Goal: Information Seeking & Learning: Find specific fact

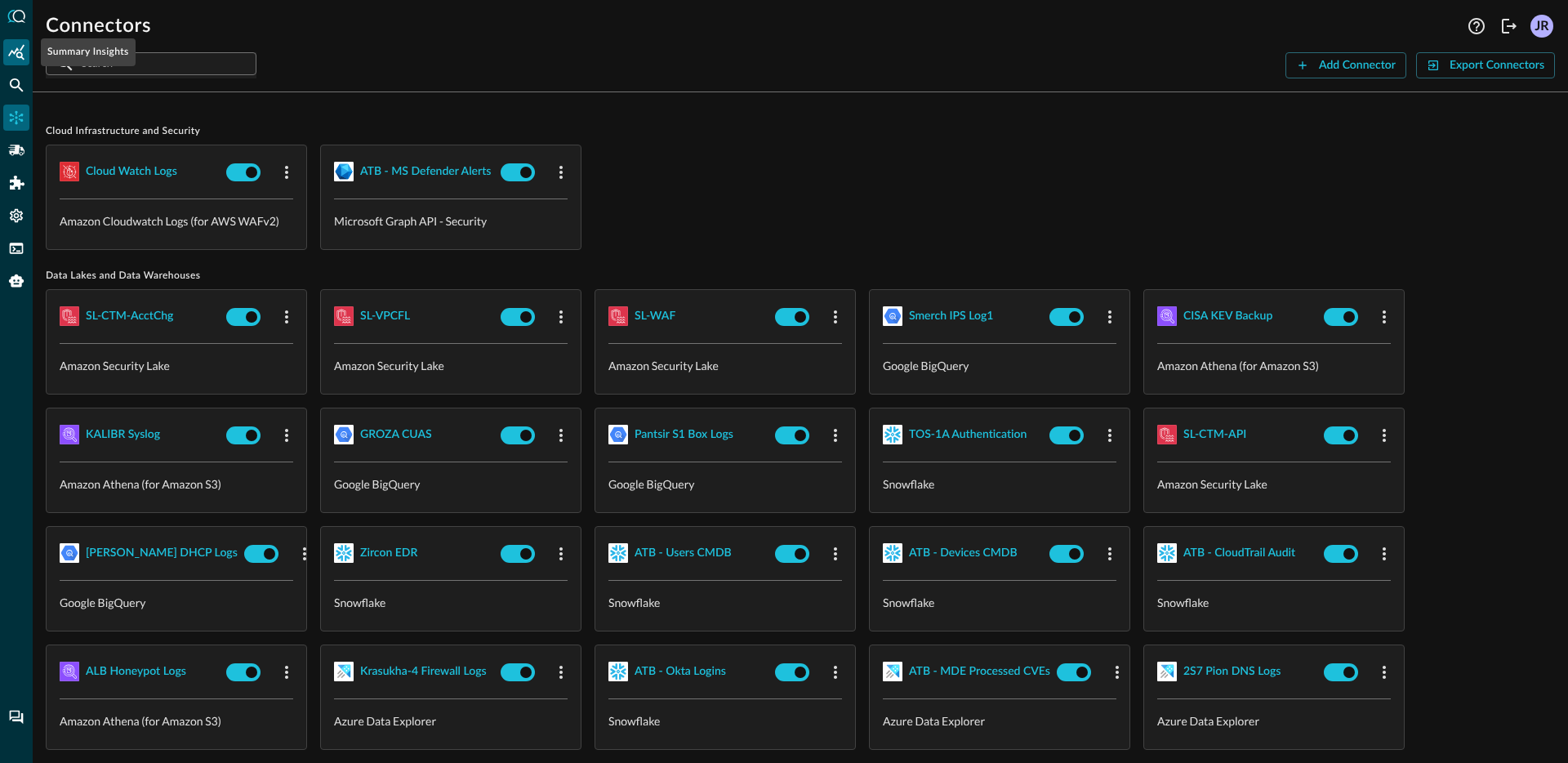
click at [14, 61] on div "Summary Insights" at bounding box center [16, 52] width 27 height 27
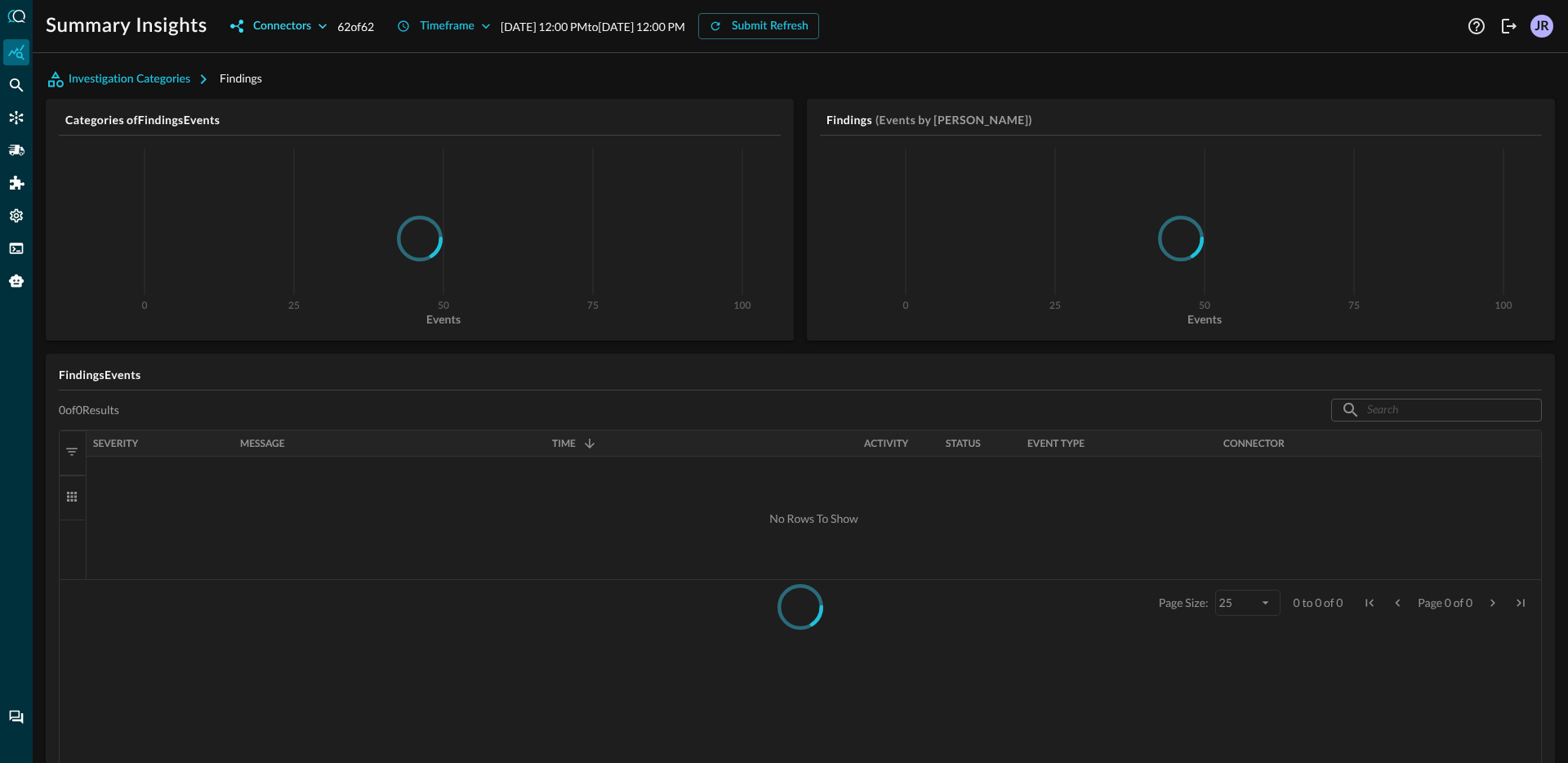
click at [300, 32] on div "Connectors" at bounding box center [282, 27] width 58 height 21
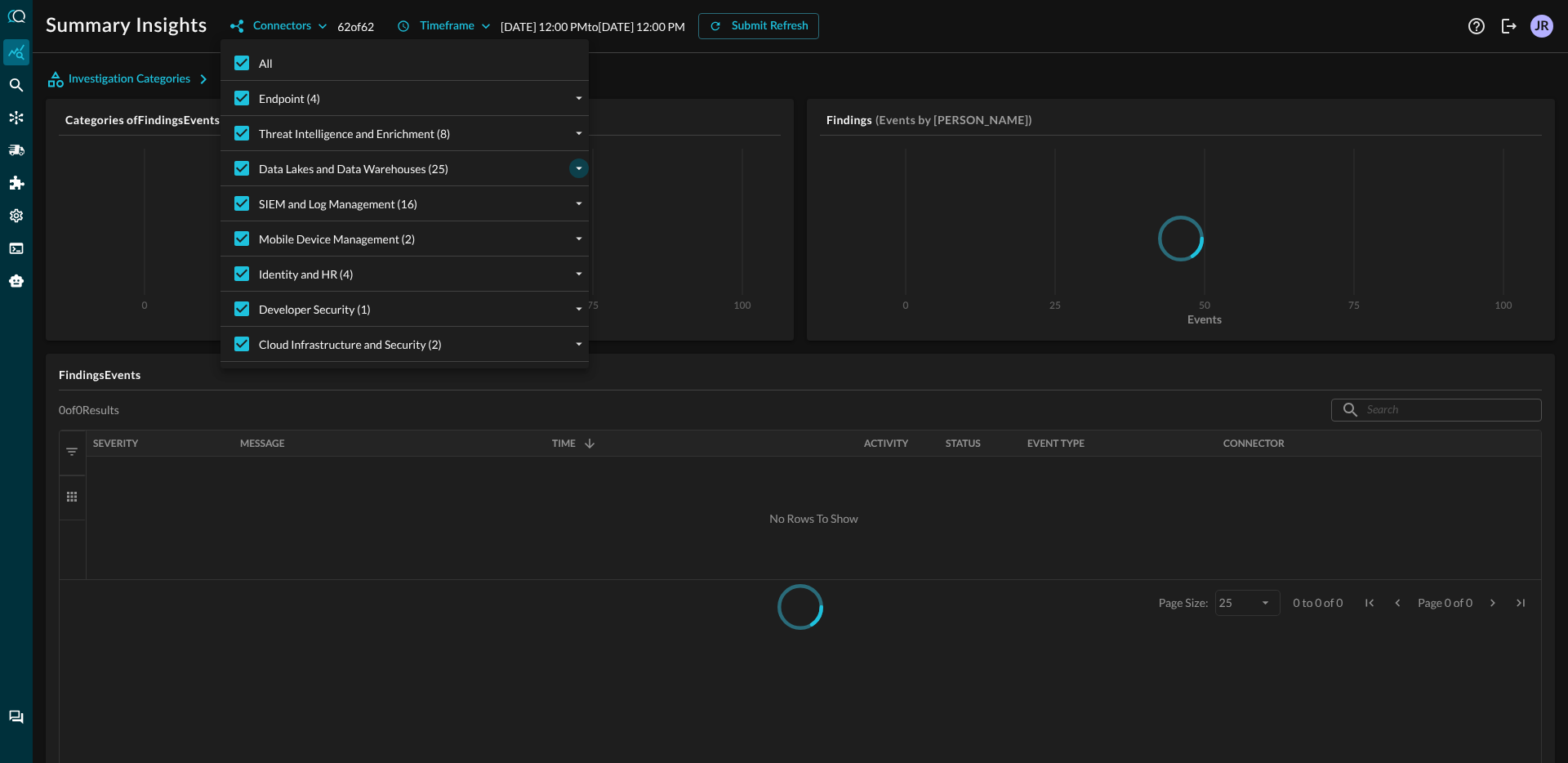
click at [575, 168] on icon "expand" at bounding box center [578, 168] width 15 height 15
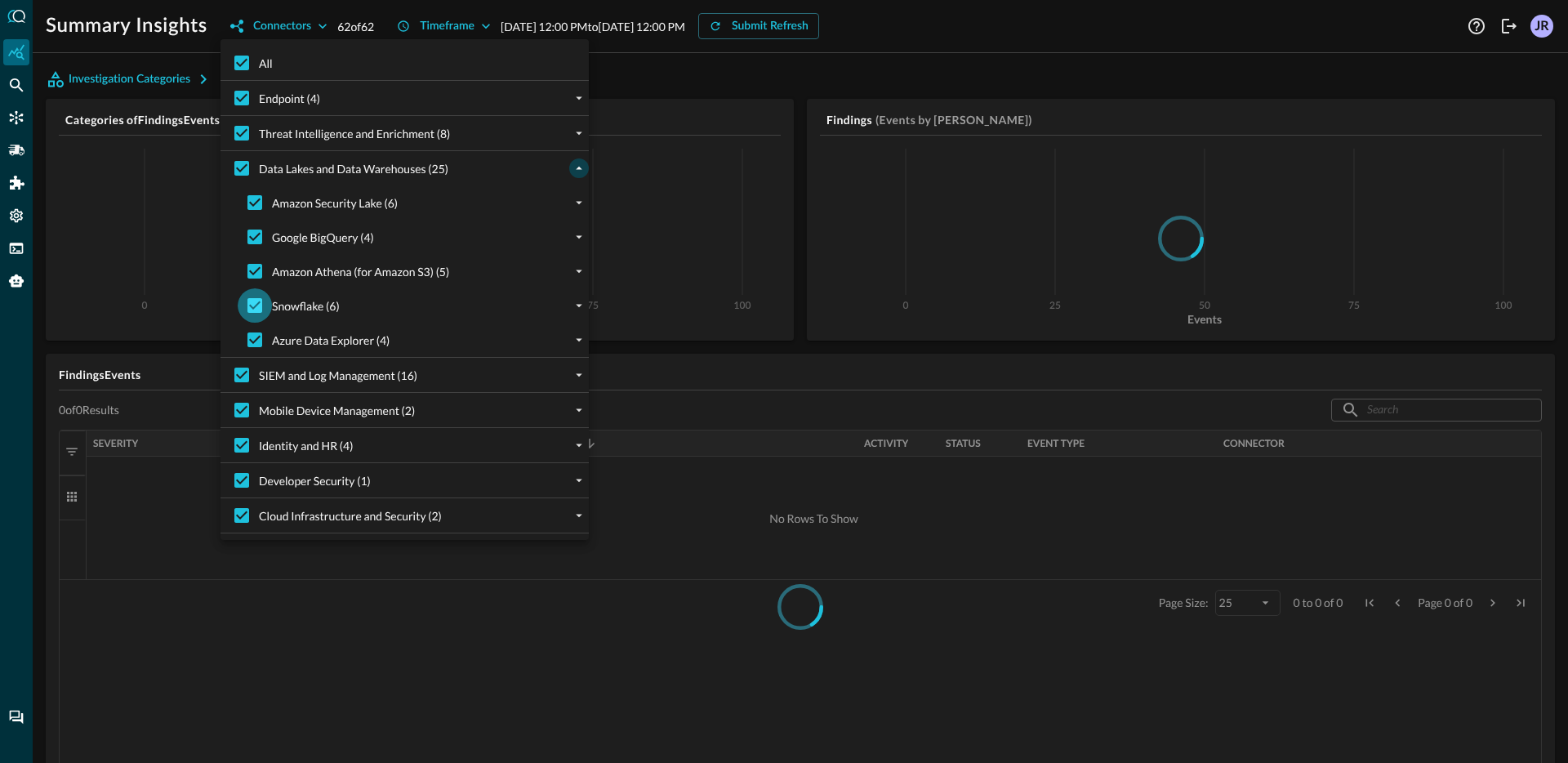
click at [261, 309] on input "Snowflake (6)" at bounding box center [254, 305] width 34 height 34
checkbox input "false"
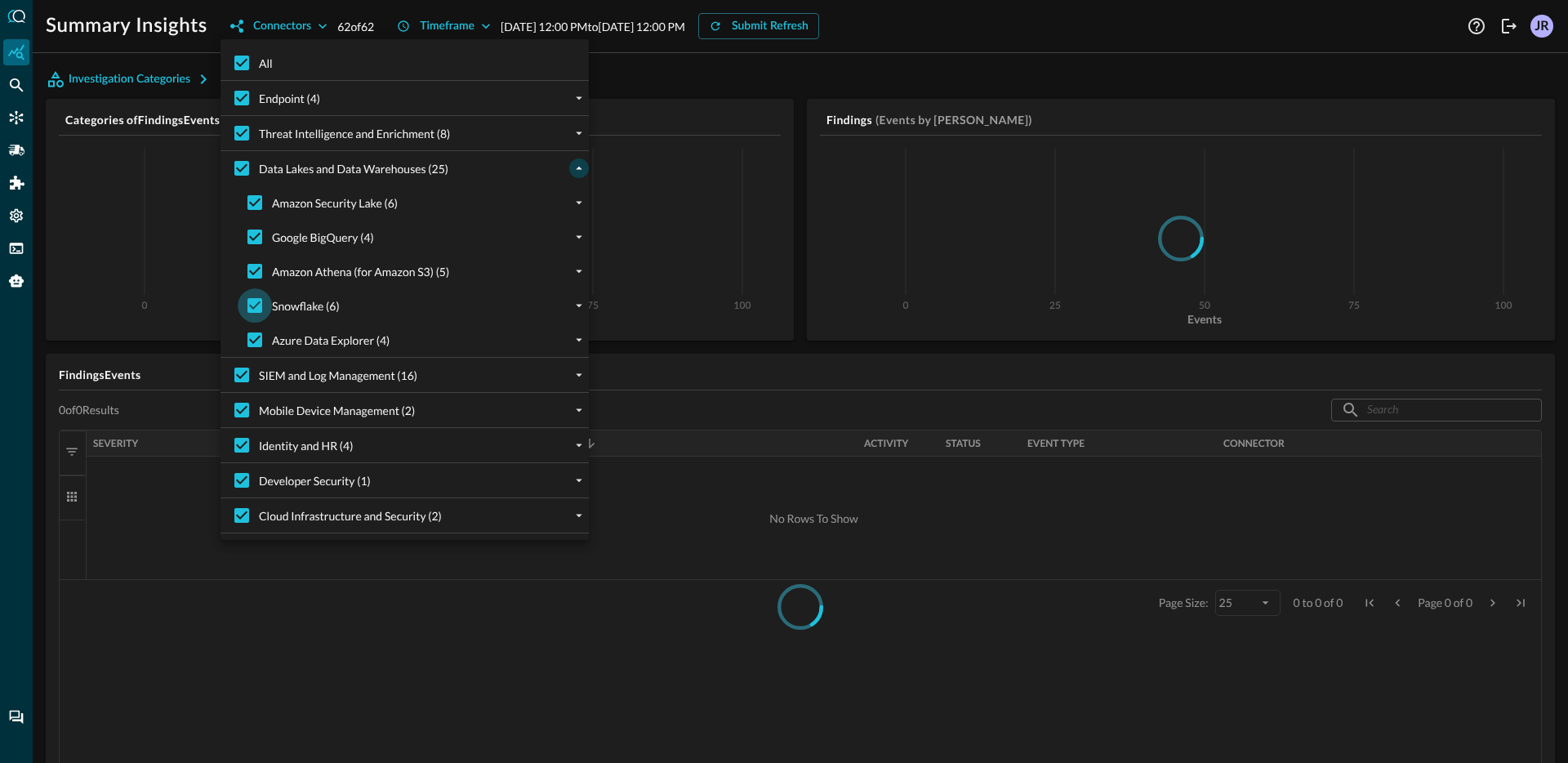
checkbox input "false"
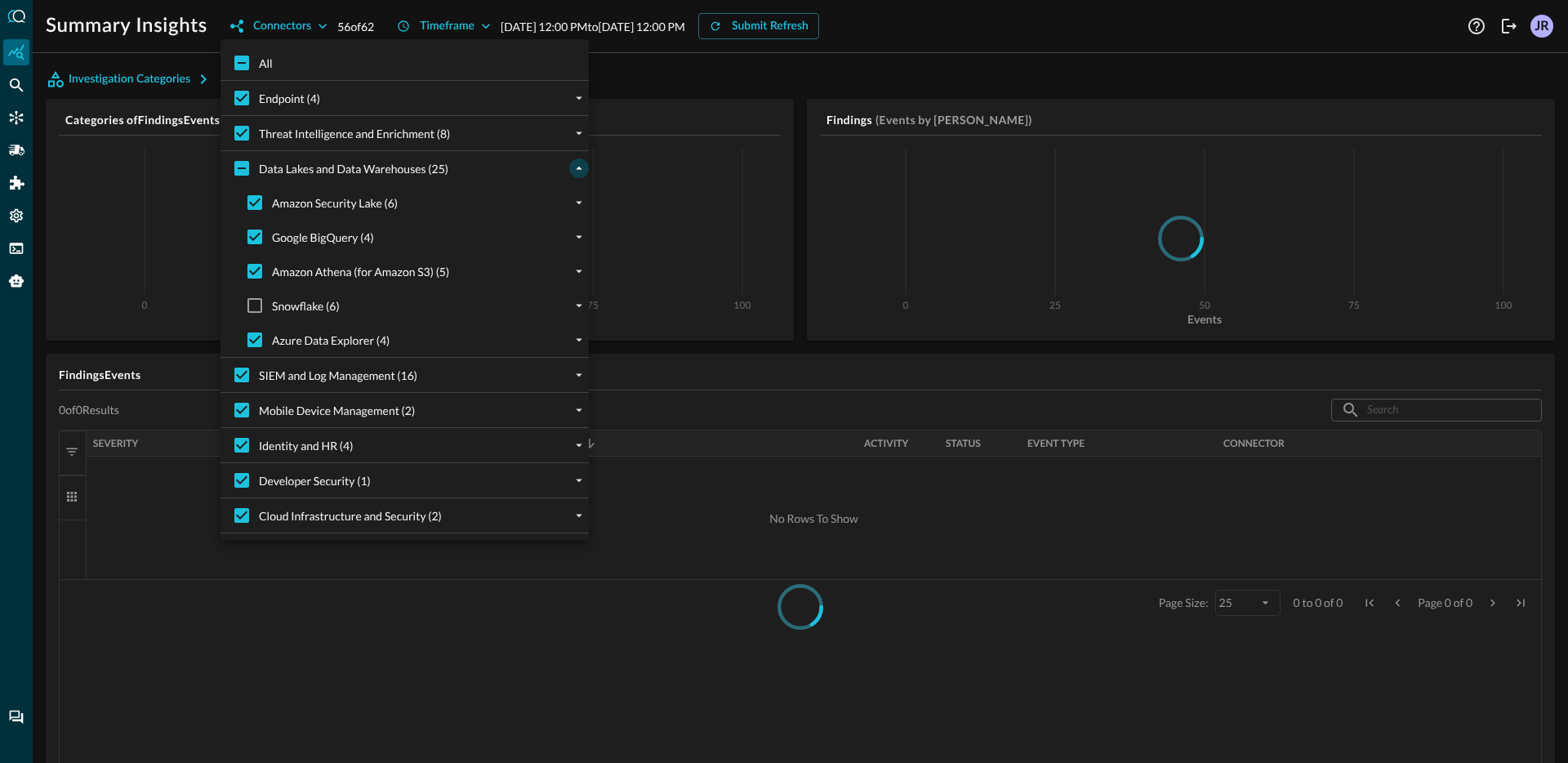
click at [690, 81] on div at bounding box center [784, 381] width 1568 height 763
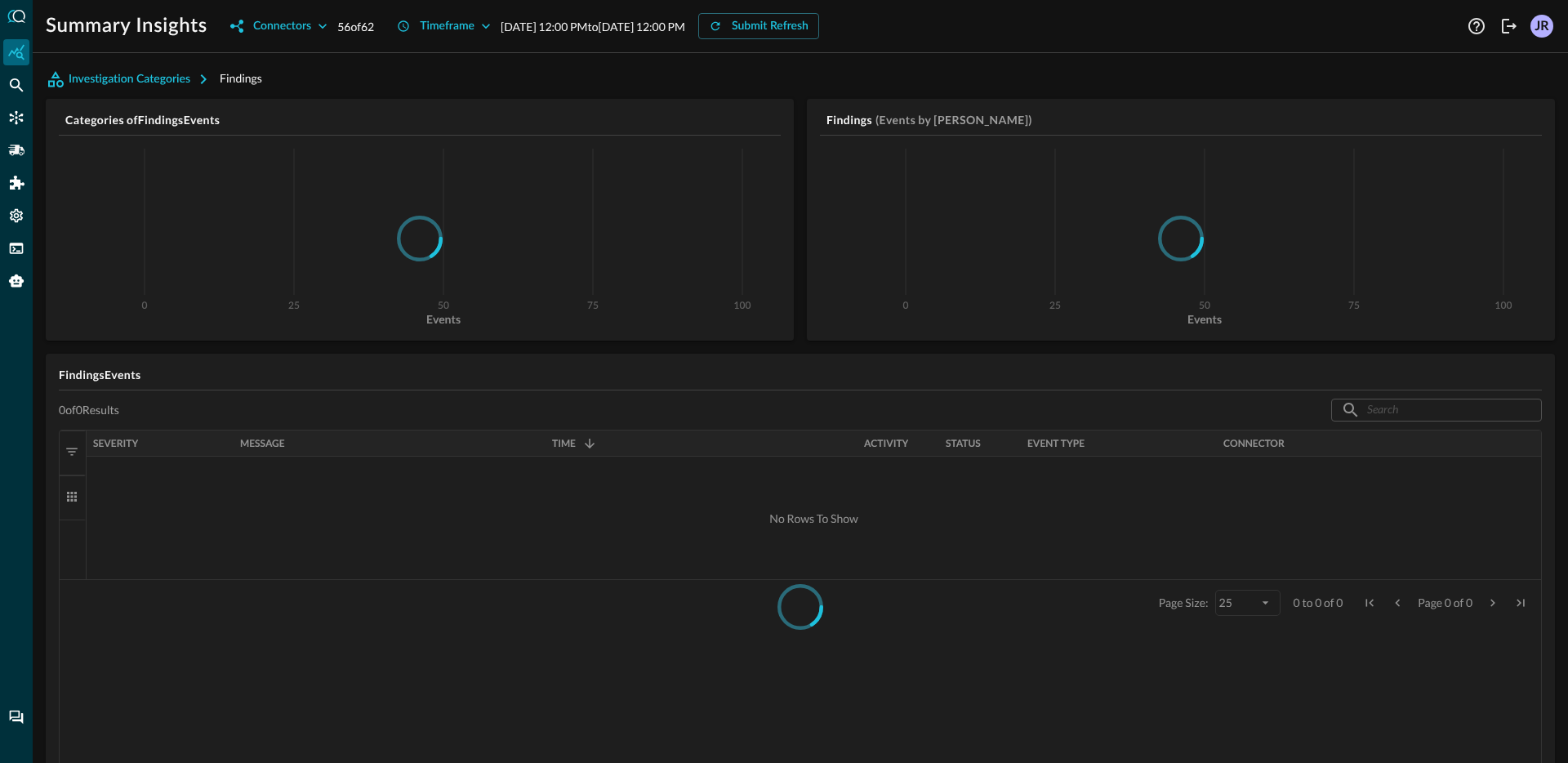
click at [799, 24] on div "Submit Refresh" at bounding box center [770, 27] width 77 height 21
drag, startPoint x: 43, startPoint y: 31, endPoint x: 206, endPoint y: 32, distance: 163.0
click at [206, 32] on div "Summary Insights Connectors 56 of 62 Timeframe [DATE] 12:00 PM to [DATE] 12:00 …" at bounding box center [800, 20] width 1536 height 39
copy div "Summary Insights Connectors"
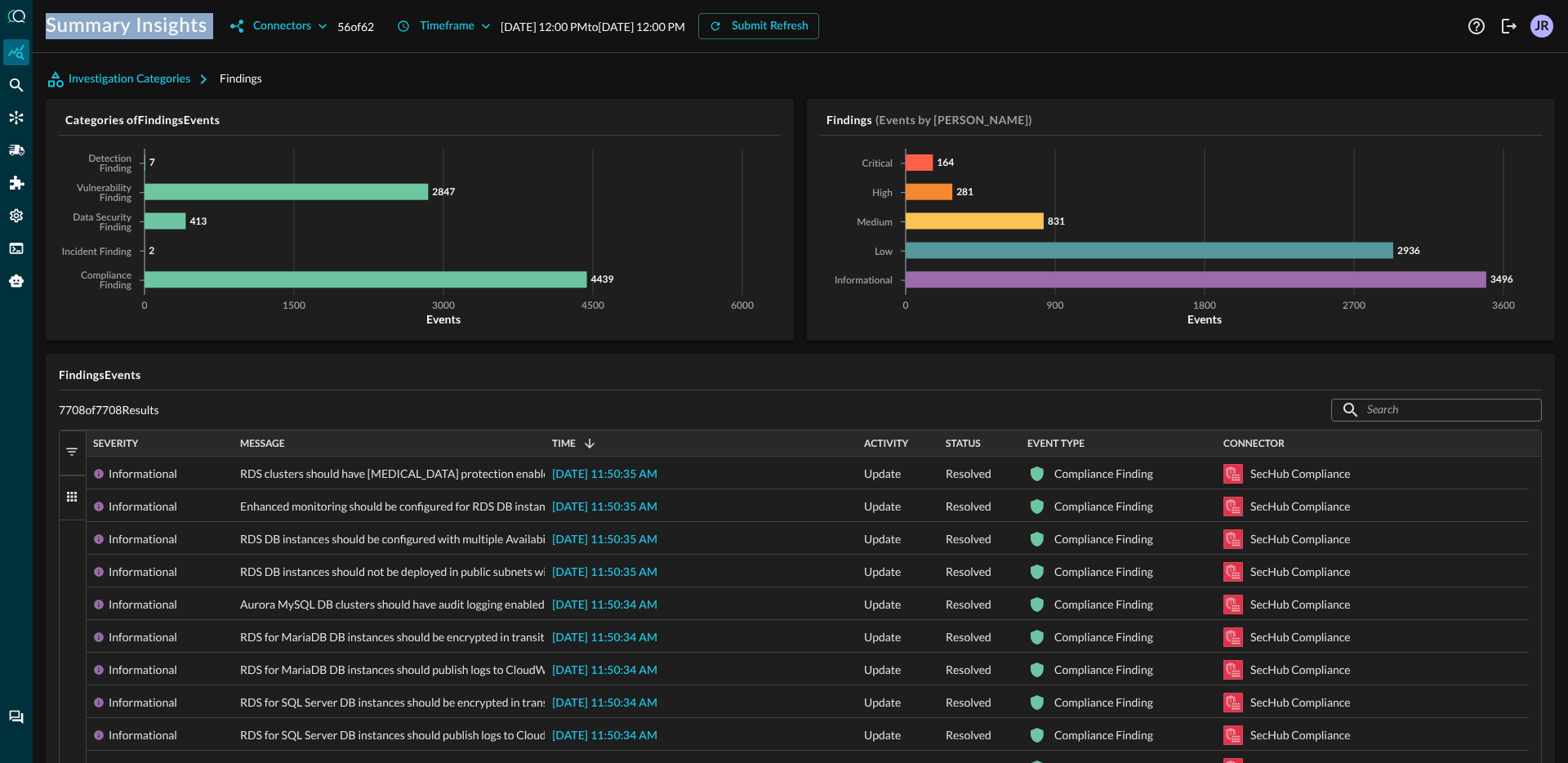
click at [1307, 439] on div "Connector" at bounding box center [1373, 443] width 298 height 18
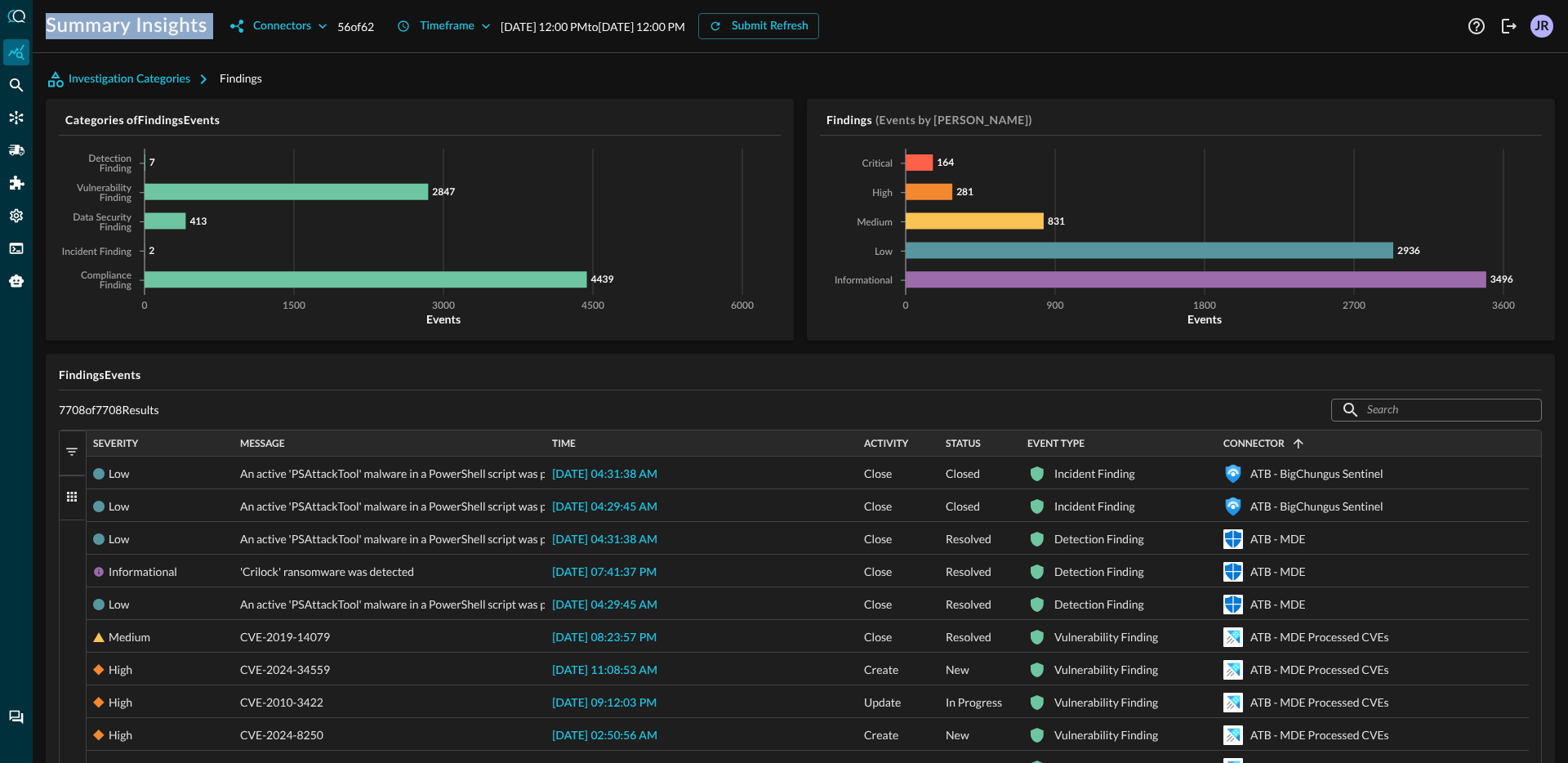
click at [1306, 439] on div "Connector 1" at bounding box center [1373, 443] width 298 height 18
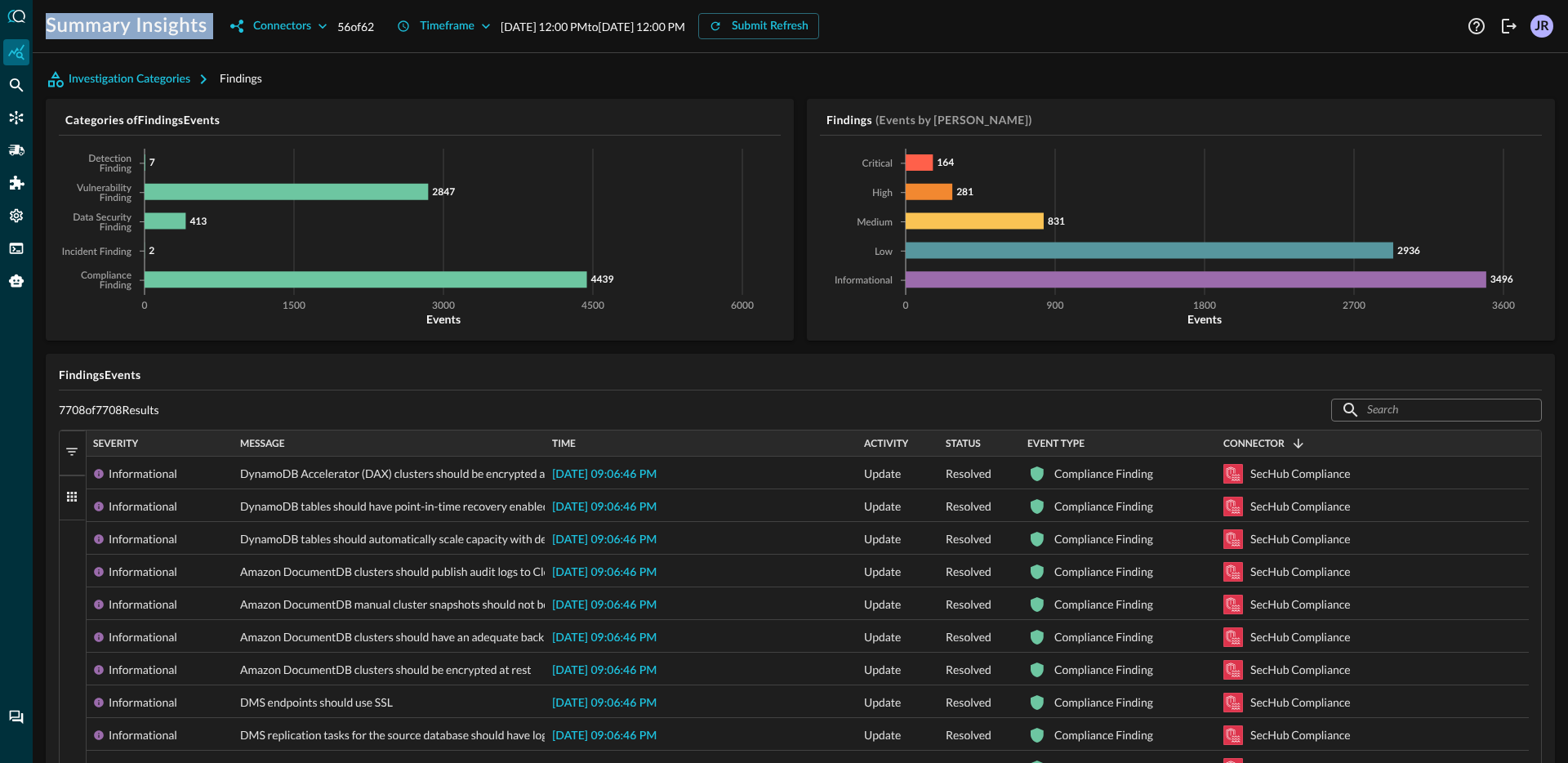
click at [1306, 439] on div "Connector 1" at bounding box center [1373, 443] width 298 height 18
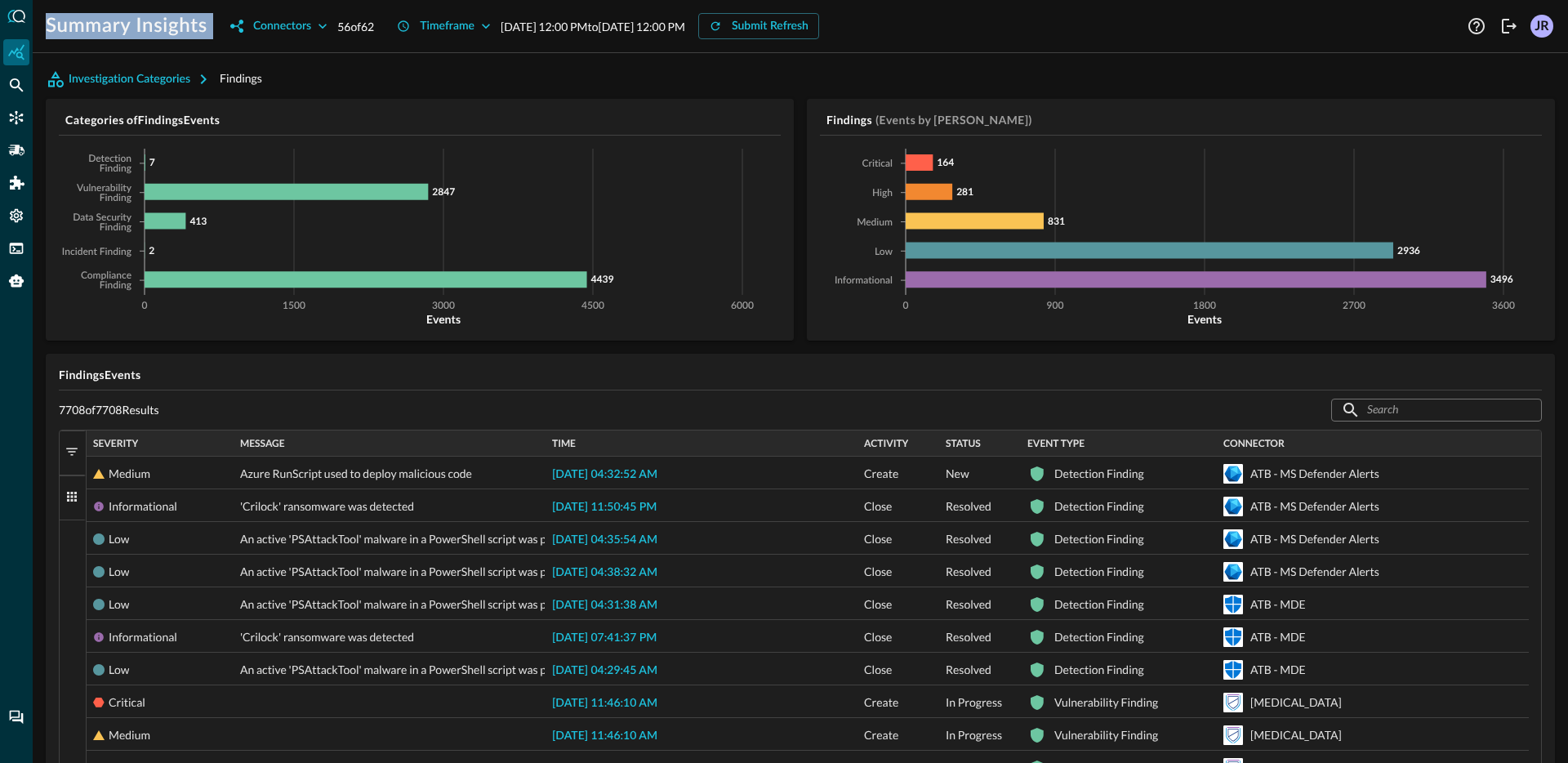
click at [1306, 439] on div "Connector" at bounding box center [1373, 443] width 298 height 18
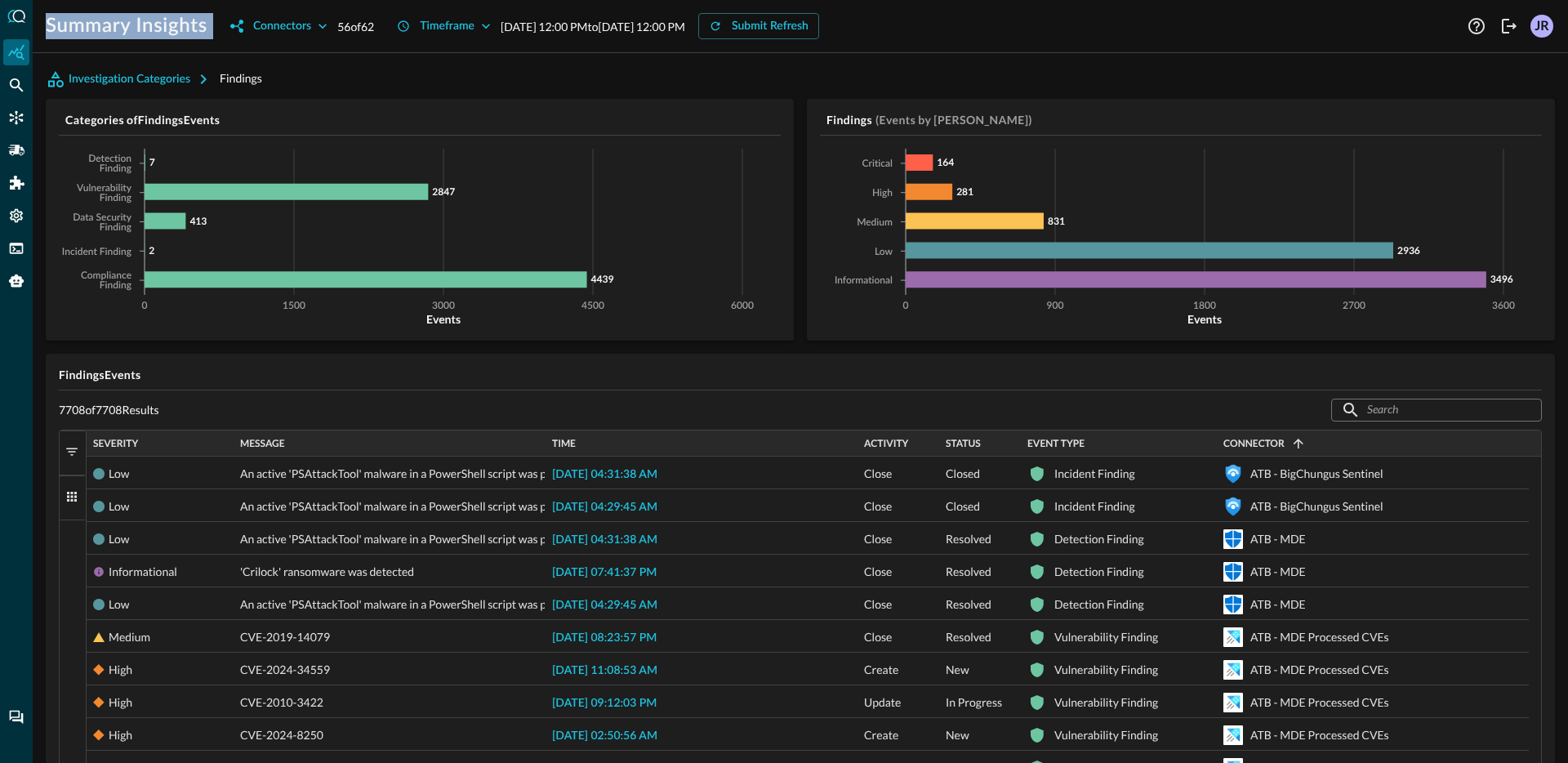
click at [1306, 439] on div "Connector 1" at bounding box center [1373, 443] width 298 height 18
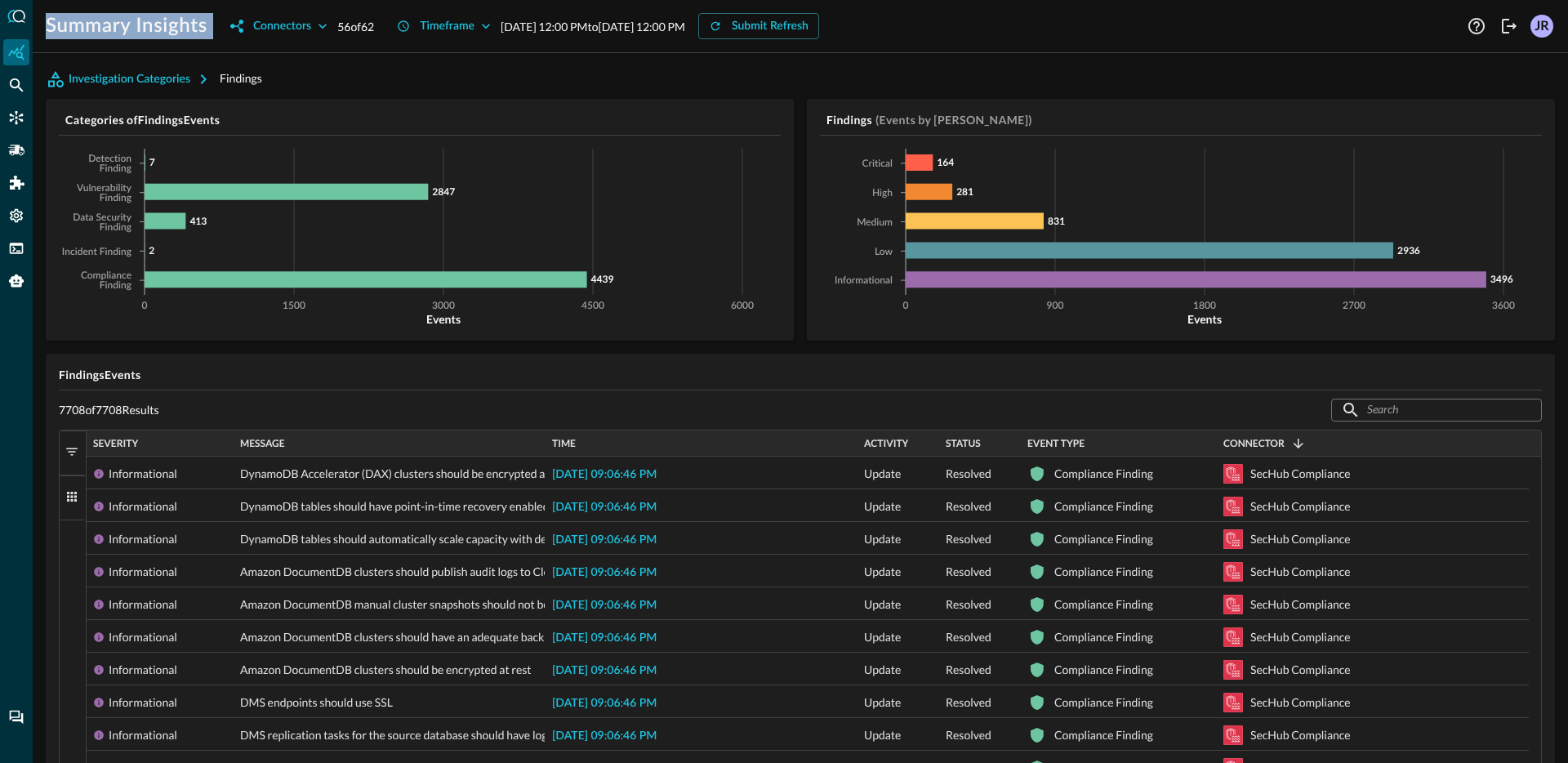
click at [1306, 439] on div "Connector 1" at bounding box center [1373, 443] width 298 height 18
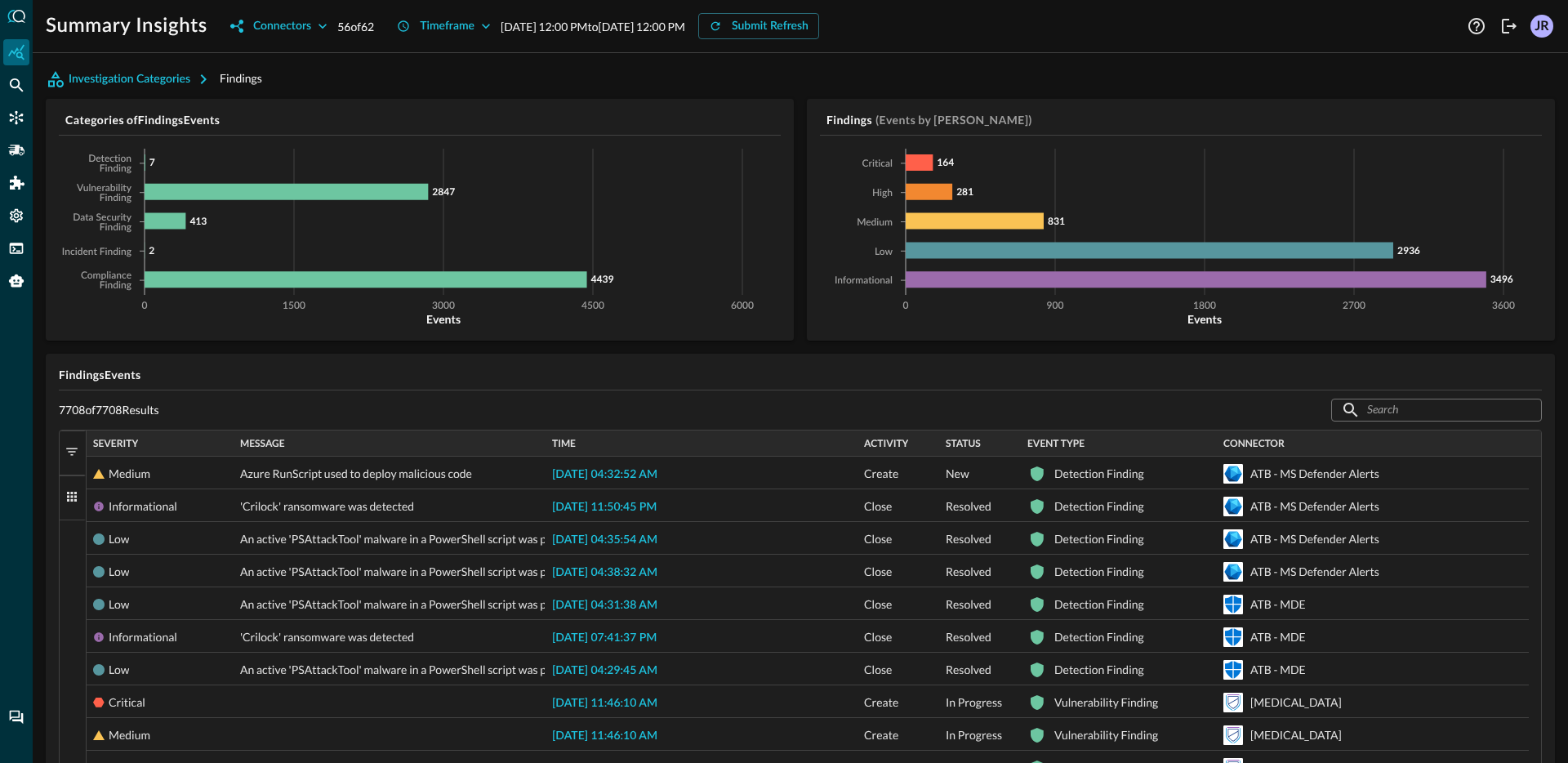
click at [114, 55] on div "Summary Insights Connectors 56 of 62 Timeframe [DATE] 12:00 PM to [DATE] 12:00 …" at bounding box center [800, 381] width 1536 height 763
click at [149, 163] on tspan "7" at bounding box center [152, 162] width 6 height 12
click at [147, 163] on icon "0 1500 3000 4500 6000 Events Detection Finding Vulnerability Finding Data Secur…" at bounding box center [416, 238] width 716 height 179
click at [144, 161] on icon at bounding box center [144, 162] width 1 height 17
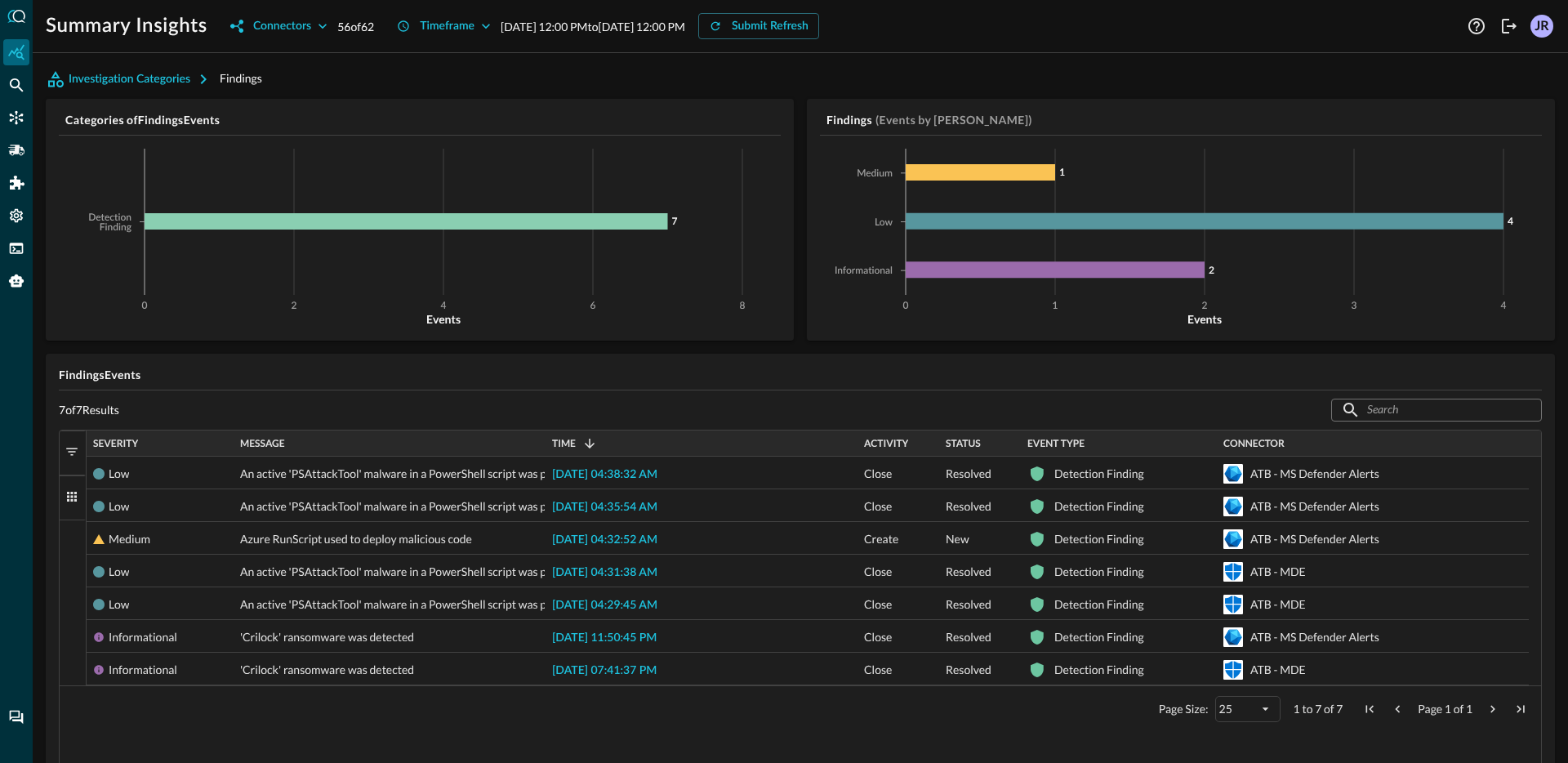
click at [76, 446] on span "button" at bounding box center [72, 451] width 15 height 15
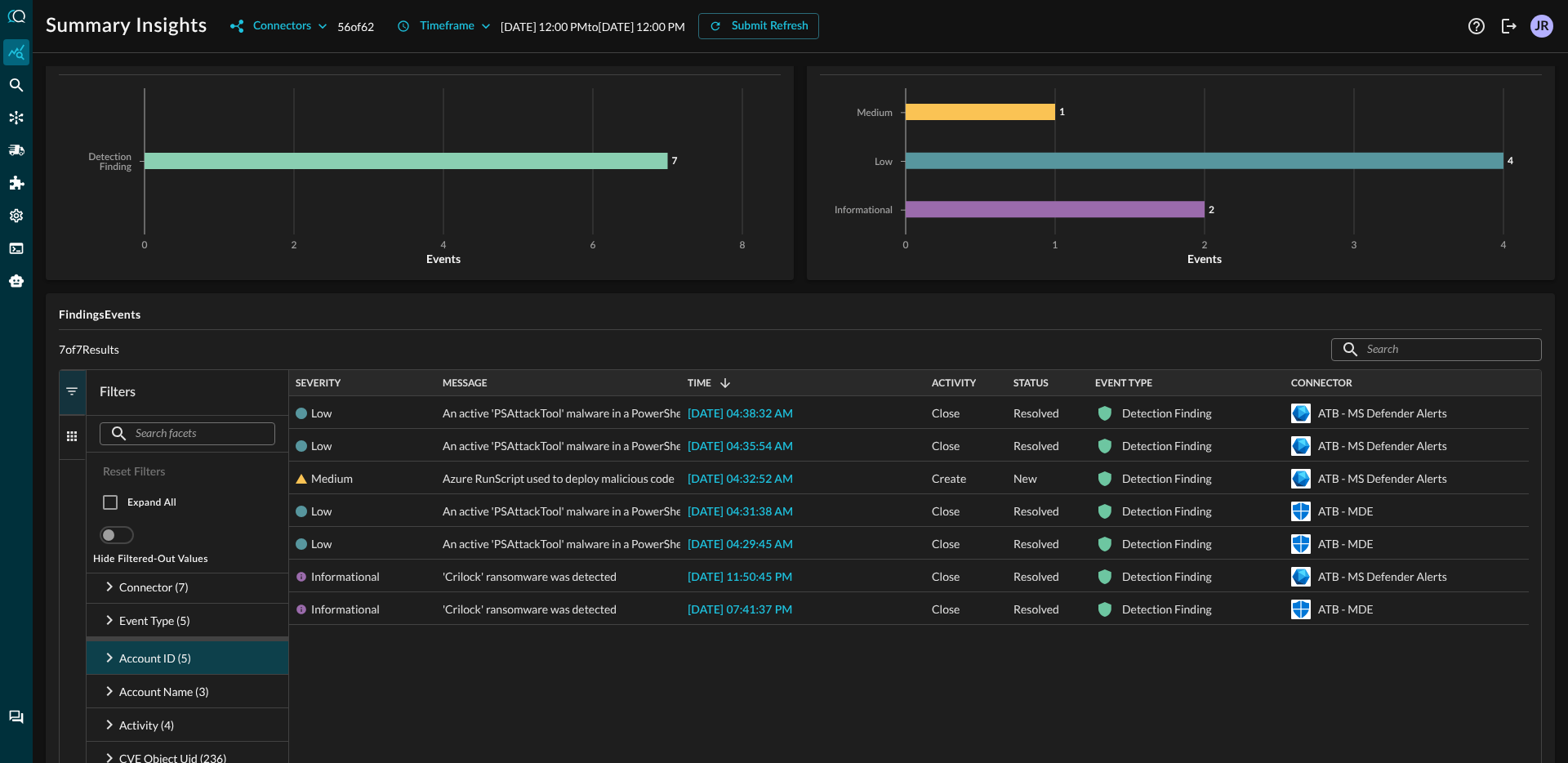
scroll to position [3, 0]
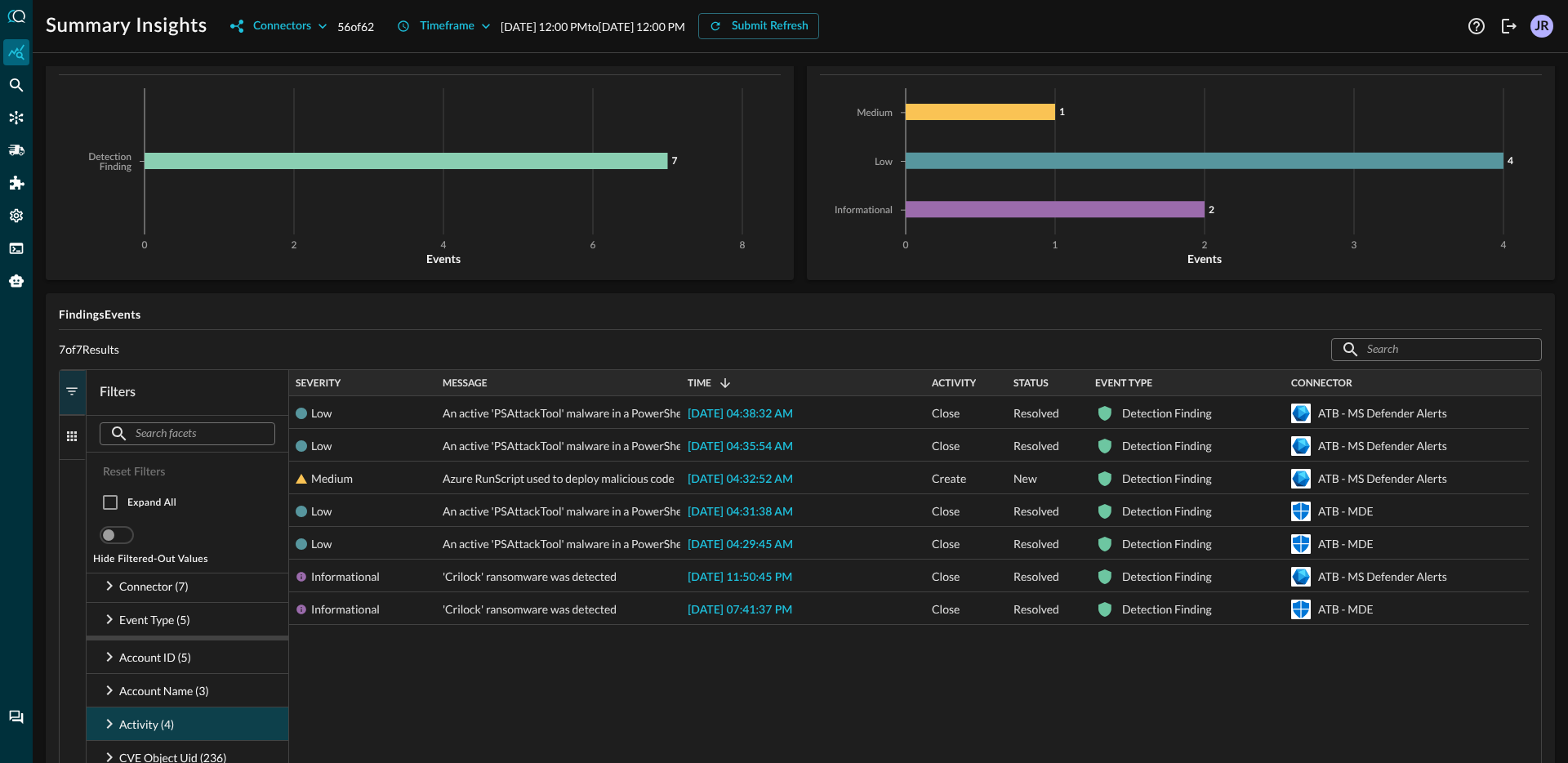
click at [112, 721] on icon at bounding box center [109, 724] width 20 height 20
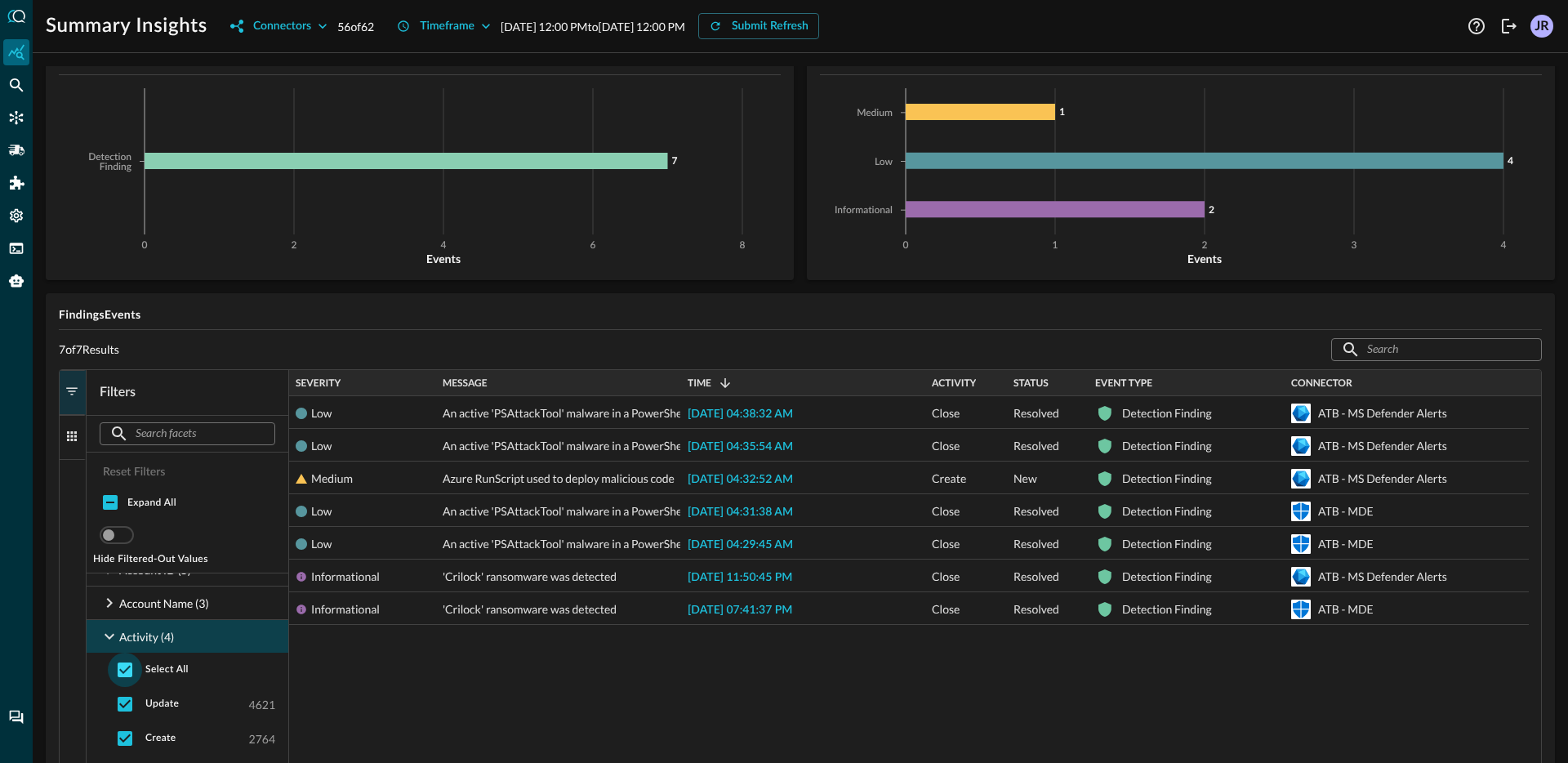
click at [135, 673] on input "checkbox" at bounding box center [125, 670] width 34 height 34
checkbox input "false"
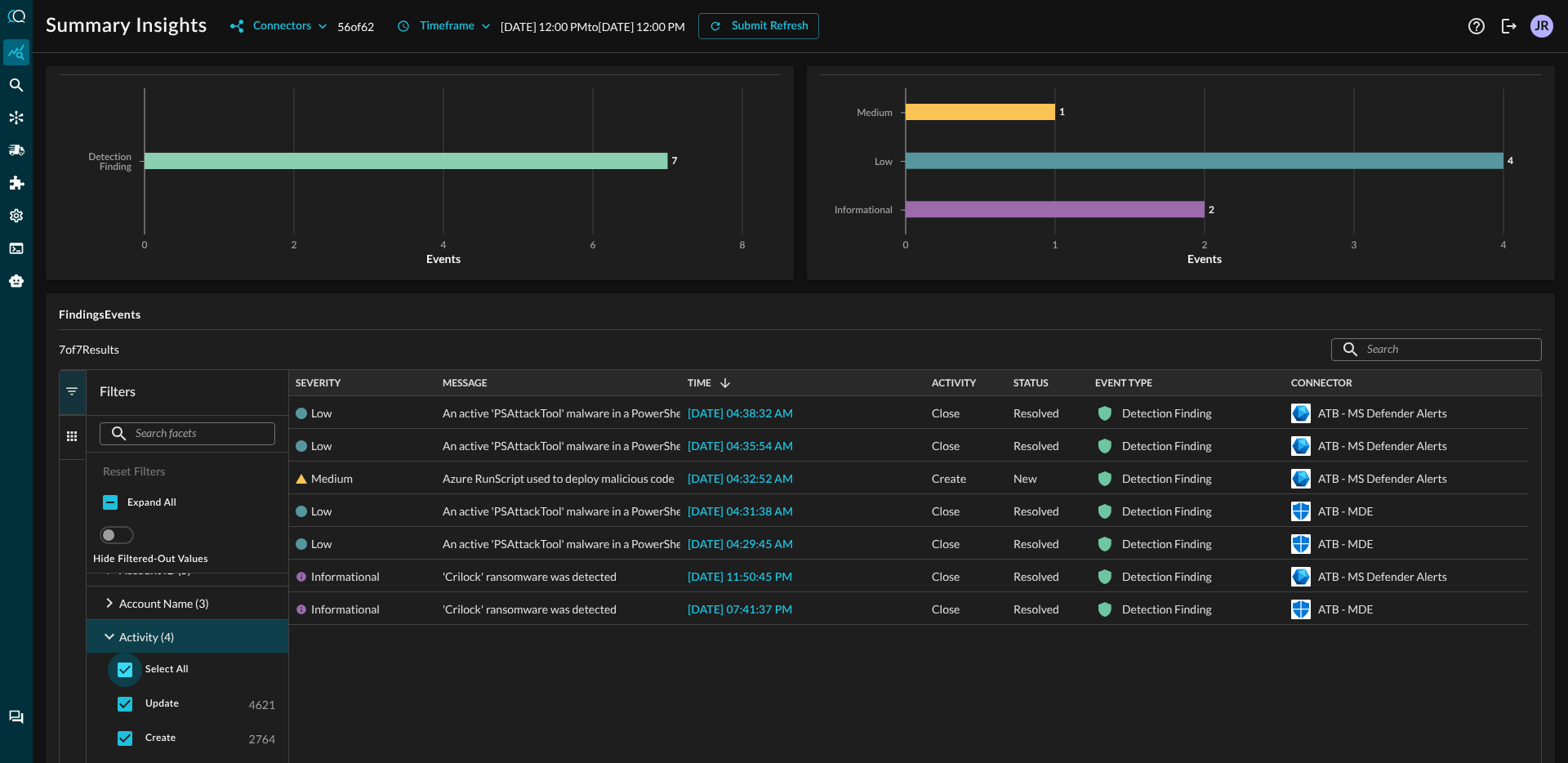
checkbox input "false"
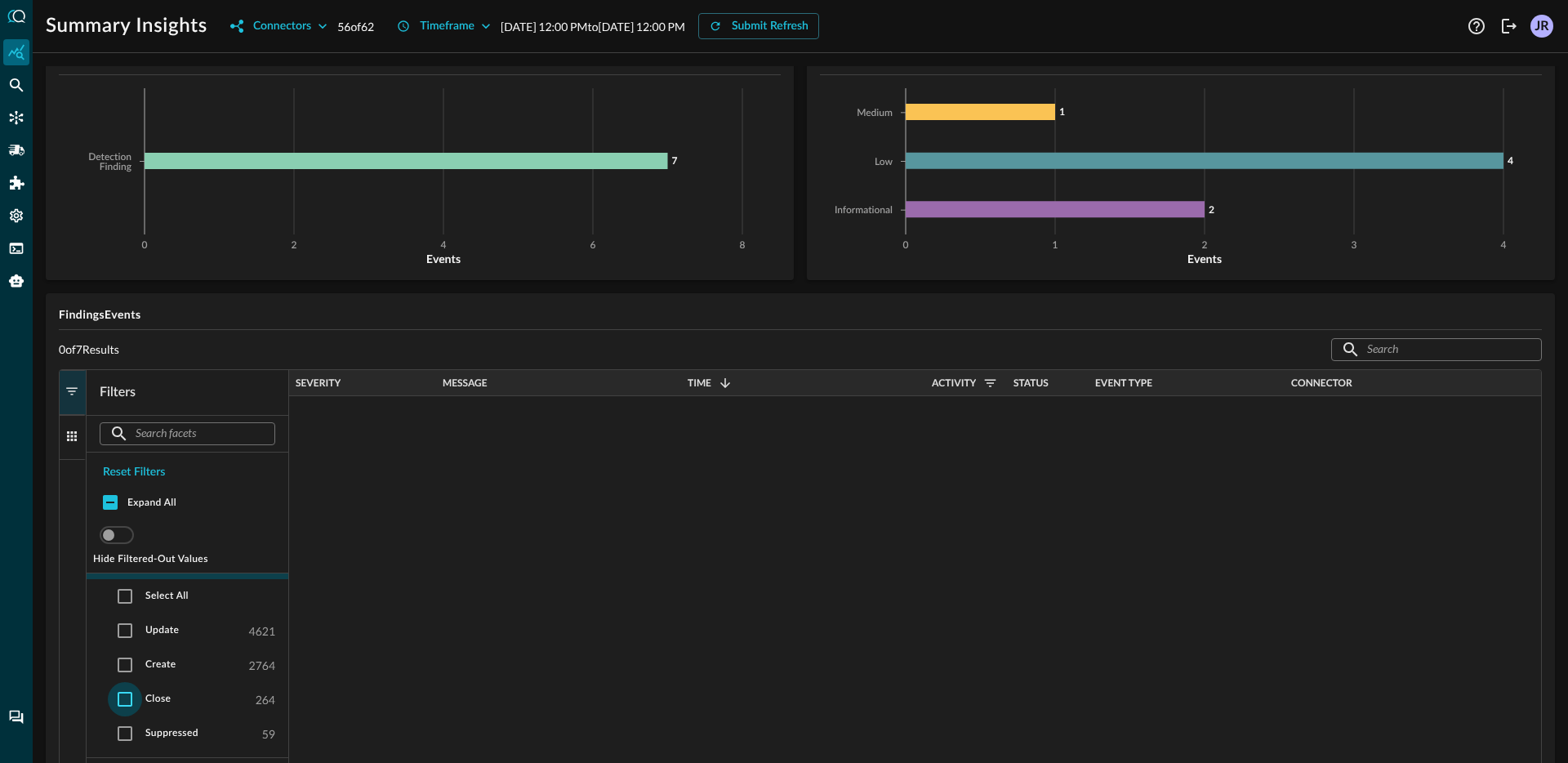
scroll to position [168, 0]
click at [129, 668] on input "checkbox" at bounding box center [125, 661] width 34 height 34
checkbox input "true"
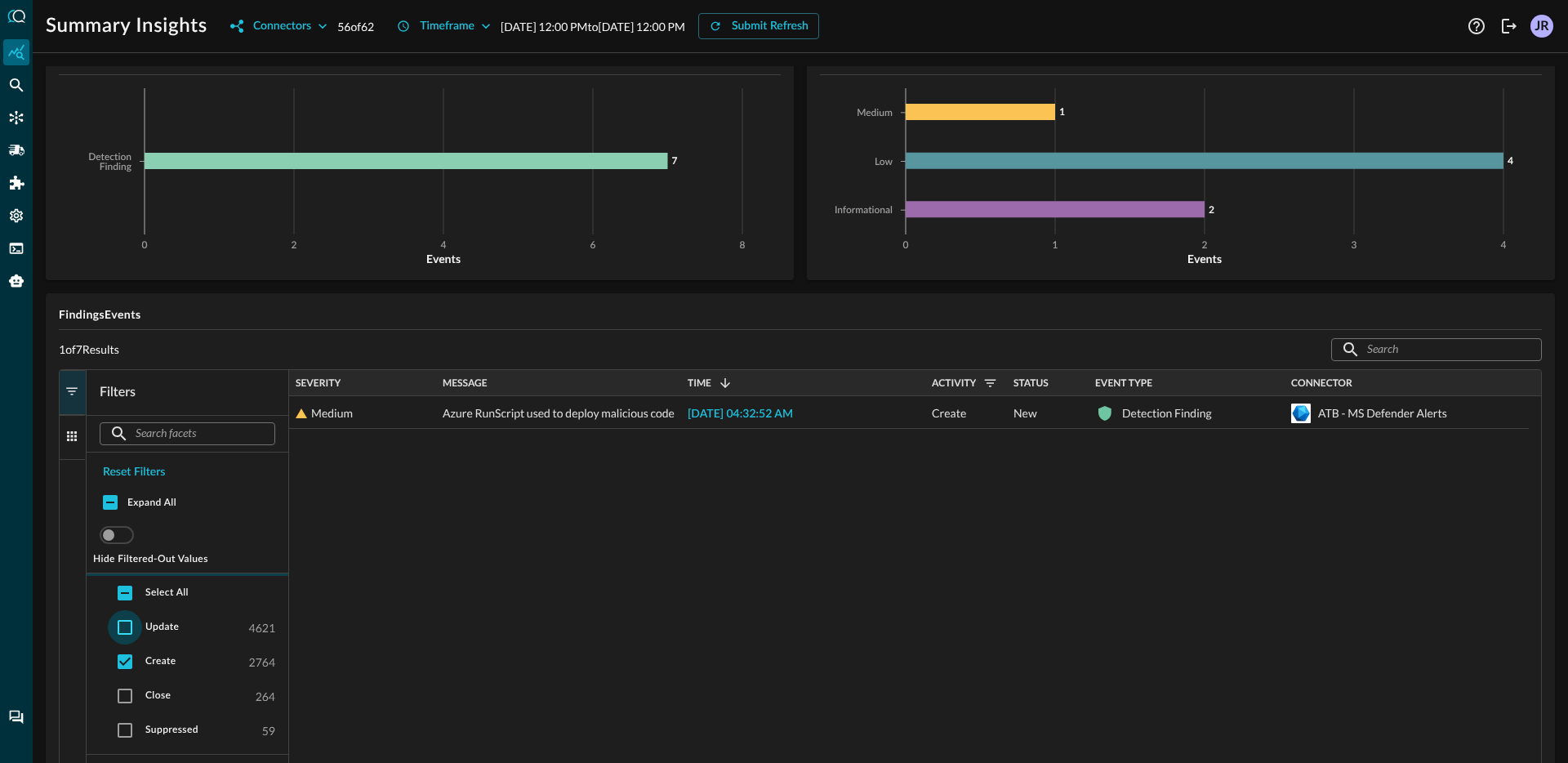
click at [123, 638] on input "checkbox" at bounding box center [125, 627] width 34 height 34
checkbox input "false"
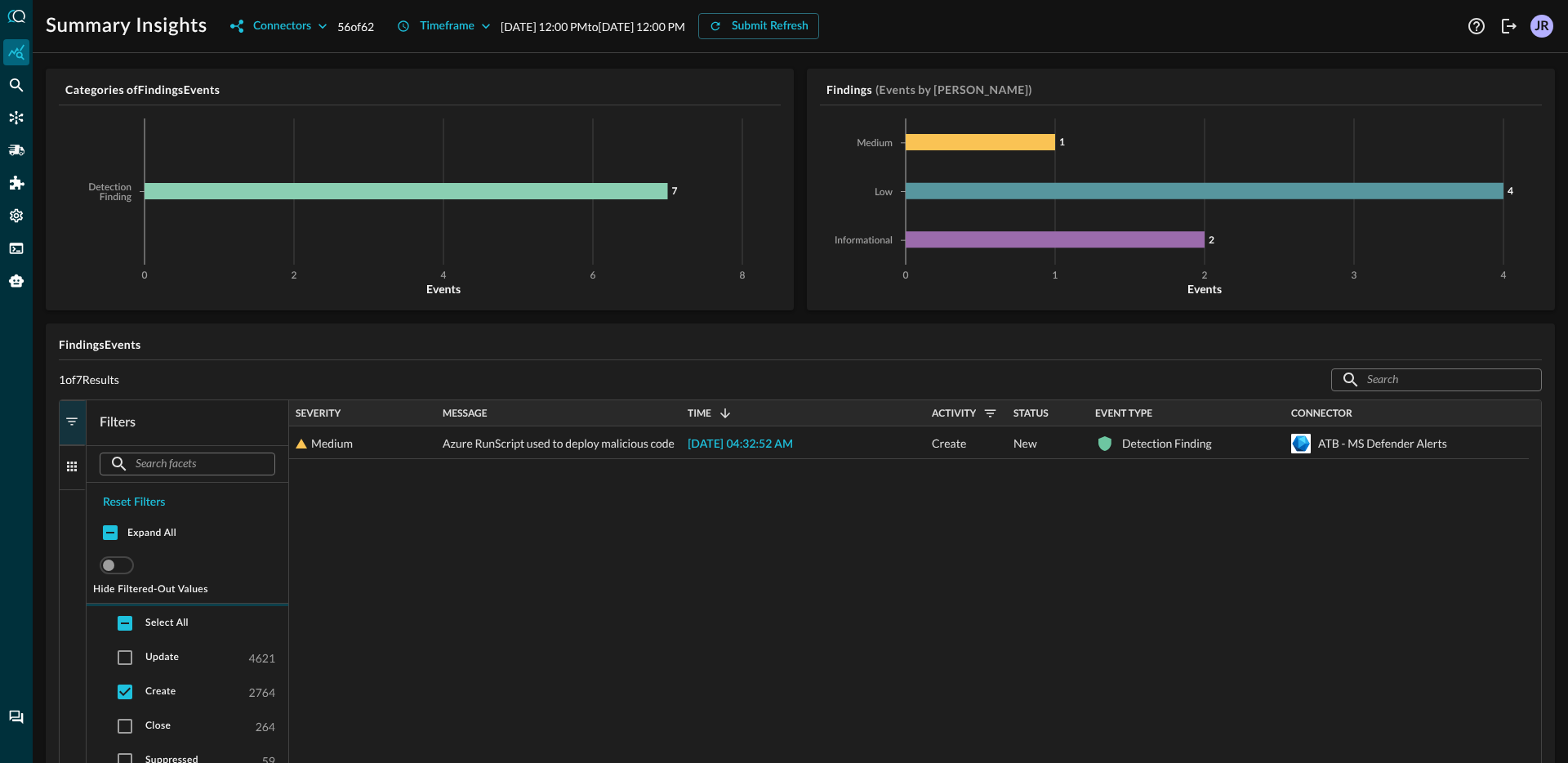
scroll to position [30, 0]
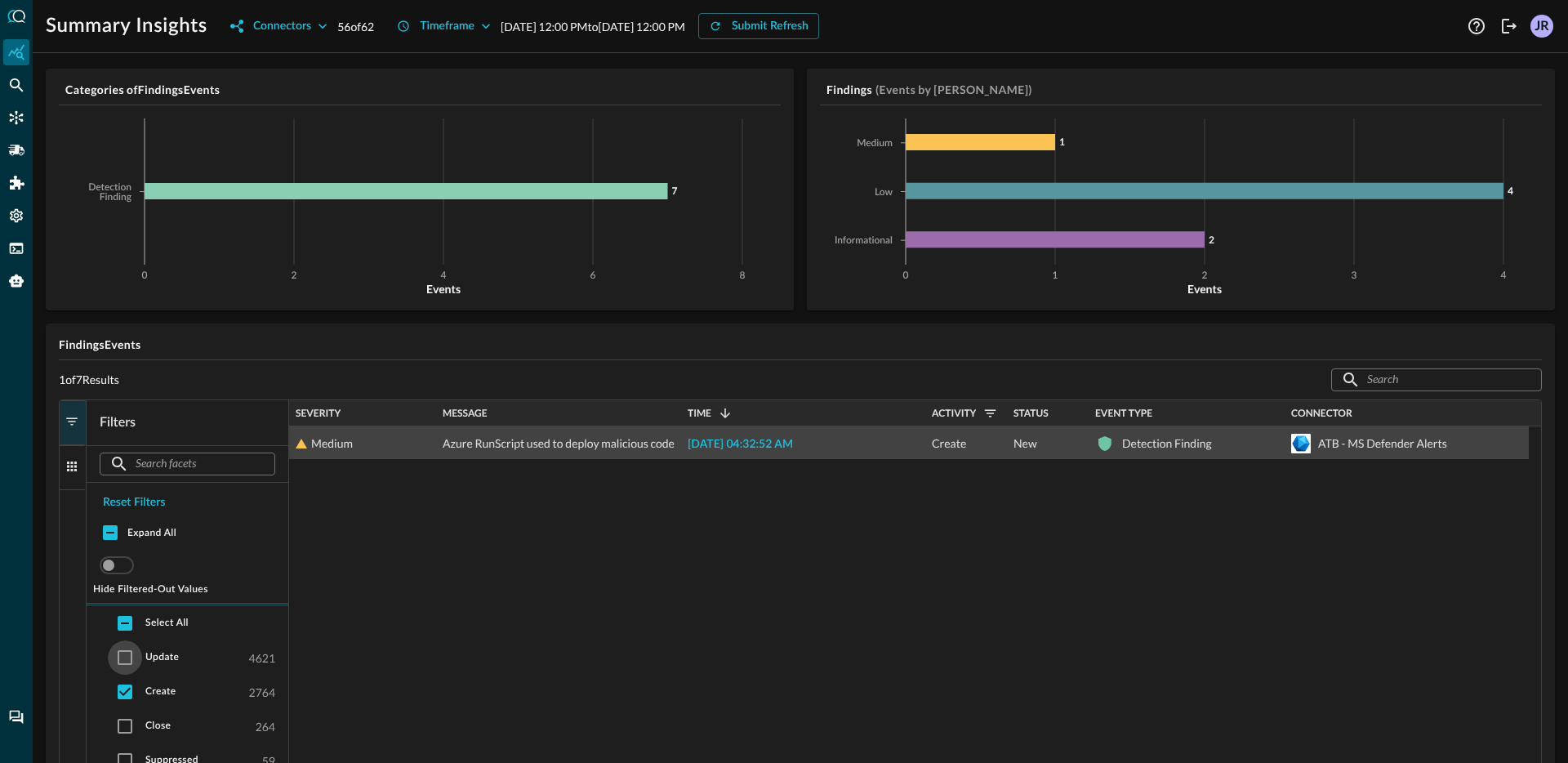
click at [764, 442] on span "[DATE] 04:32:52 AM" at bounding box center [739, 445] width 105 height 12
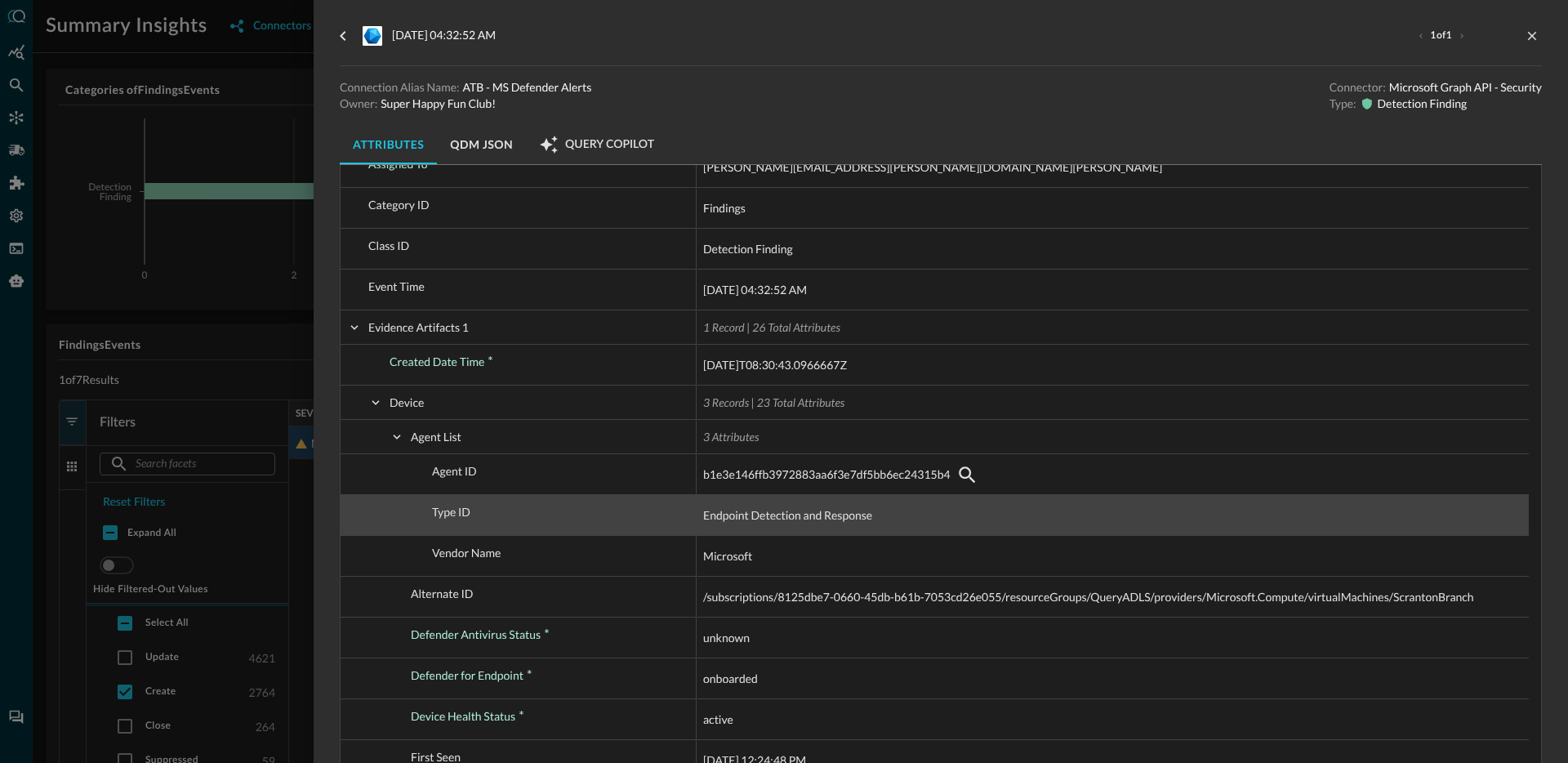
scroll to position [238, 0]
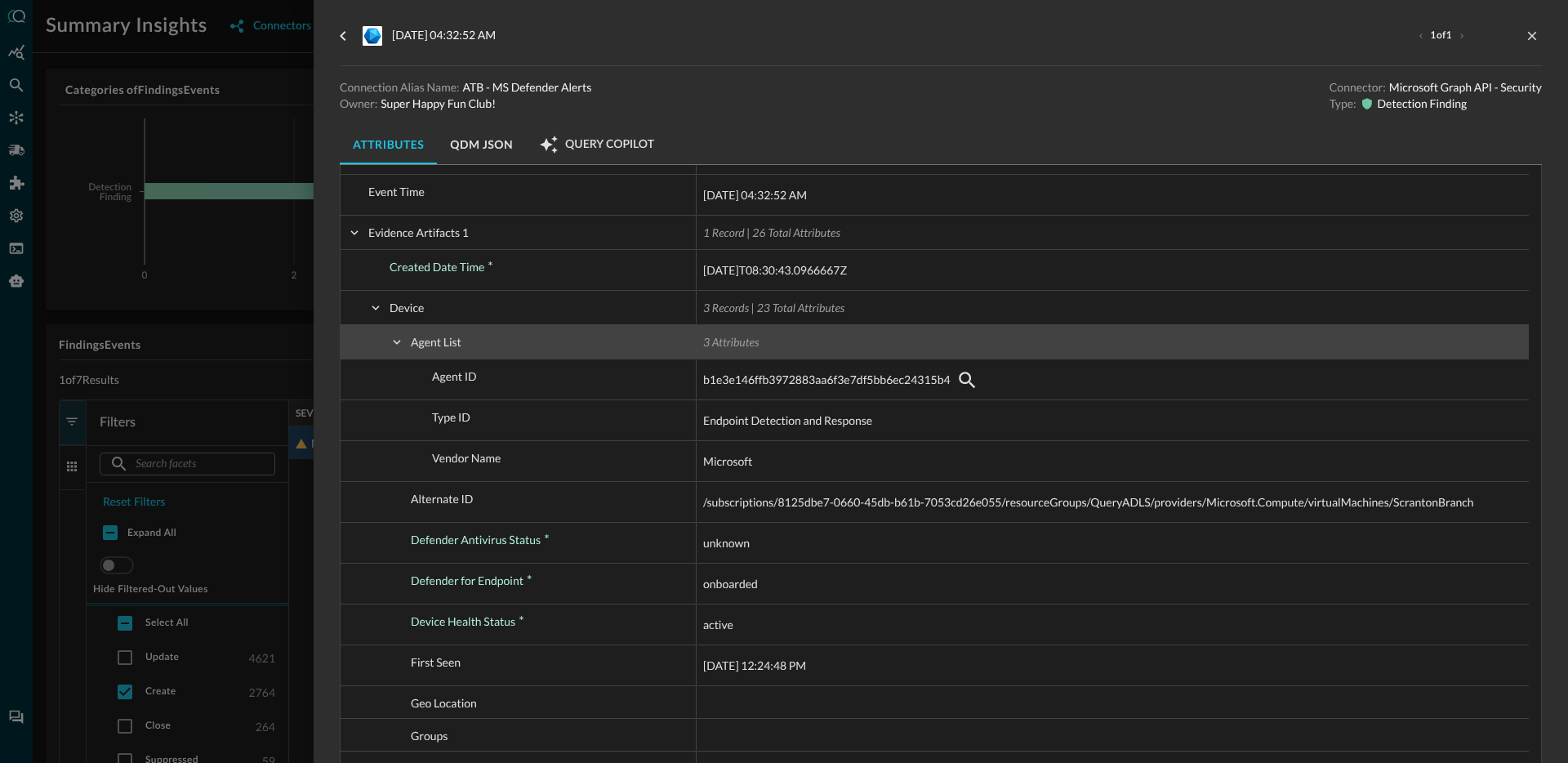
click at [394, 348] on span at bounding box center [397, 342] width 15 height 15
checkbox input "false"
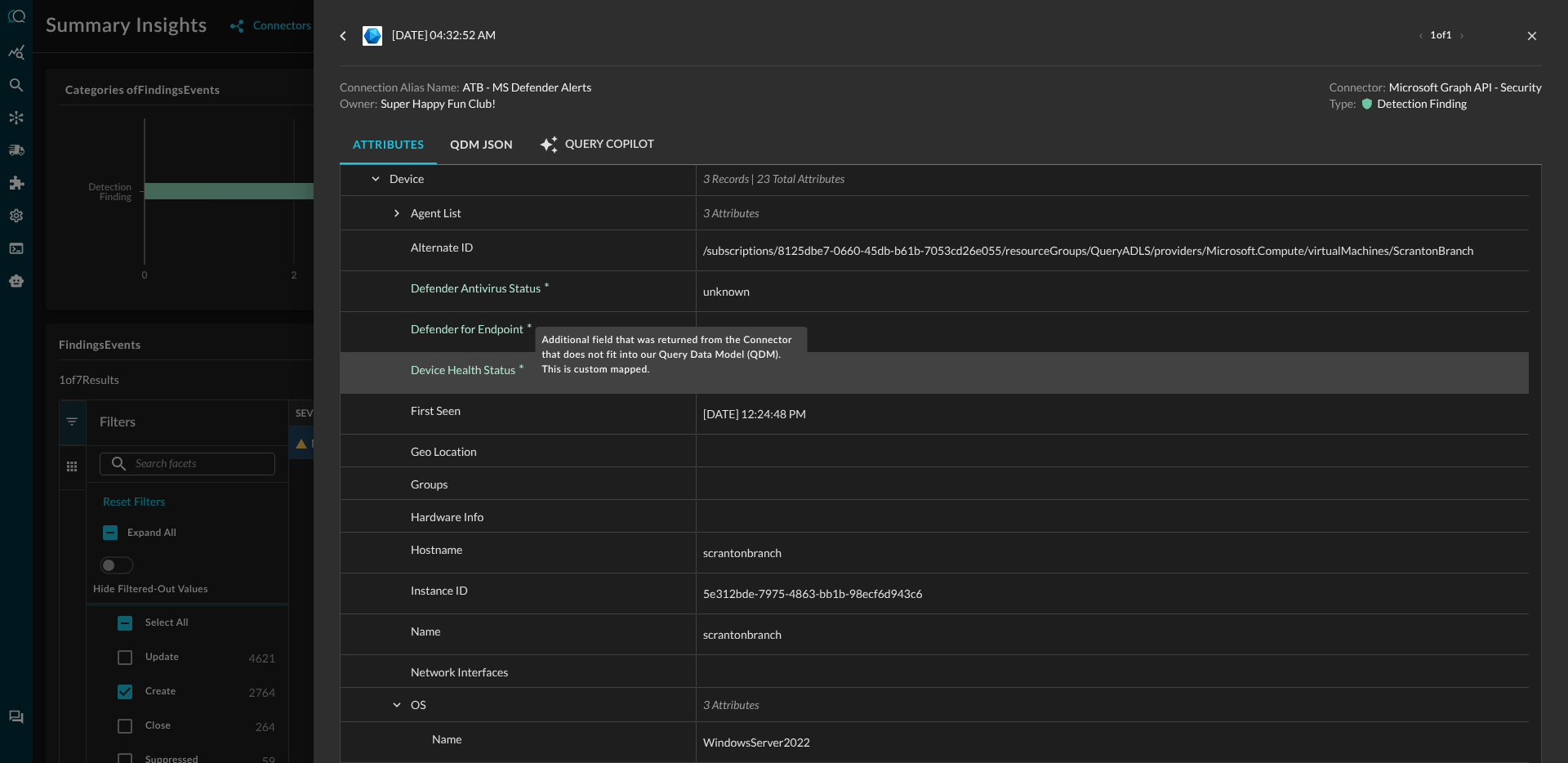
scroll to position [367, 0]
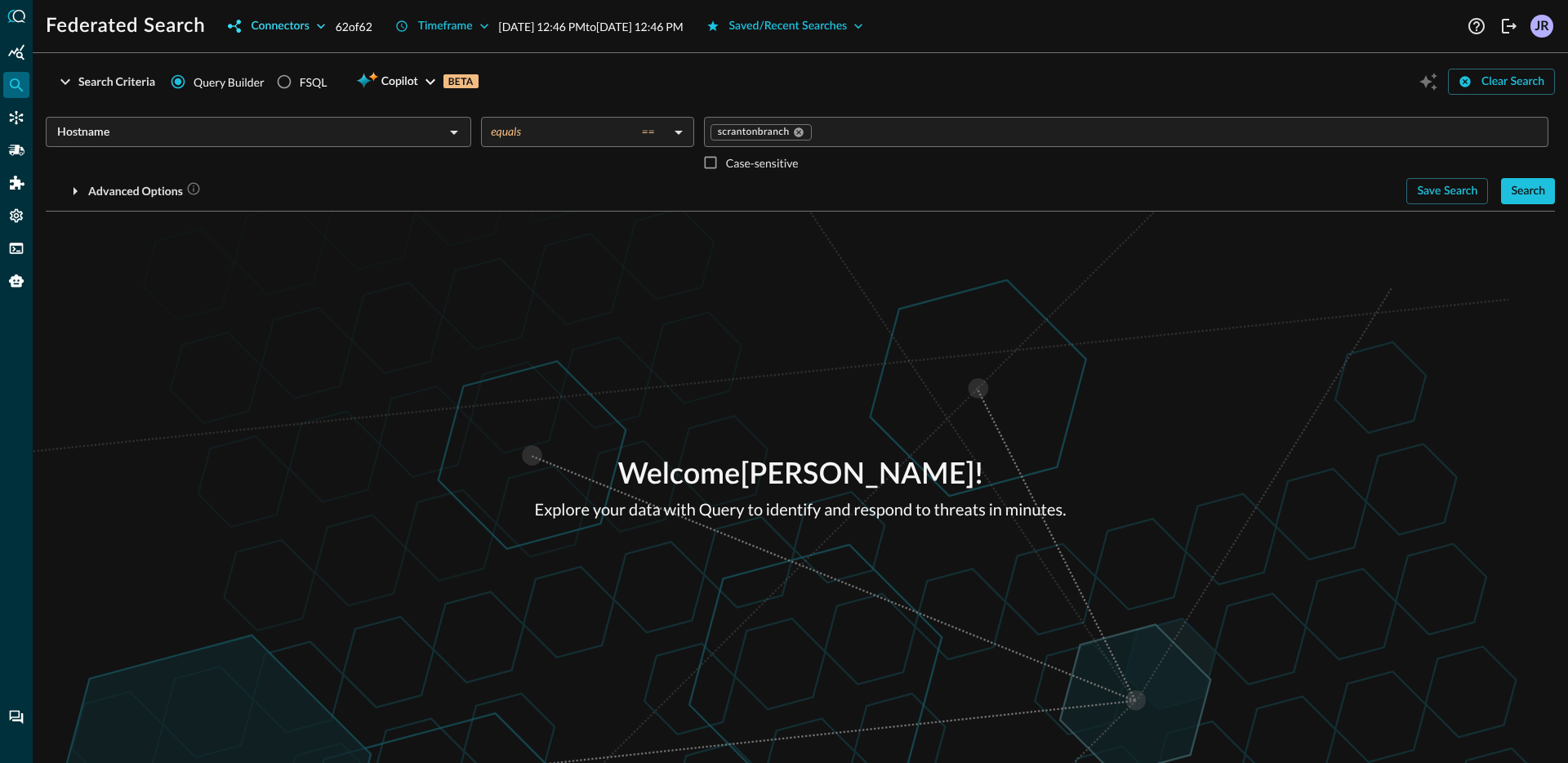
click at [311, 27] on button "Connectors" at bounding box center [276, 26] width 117 height 27
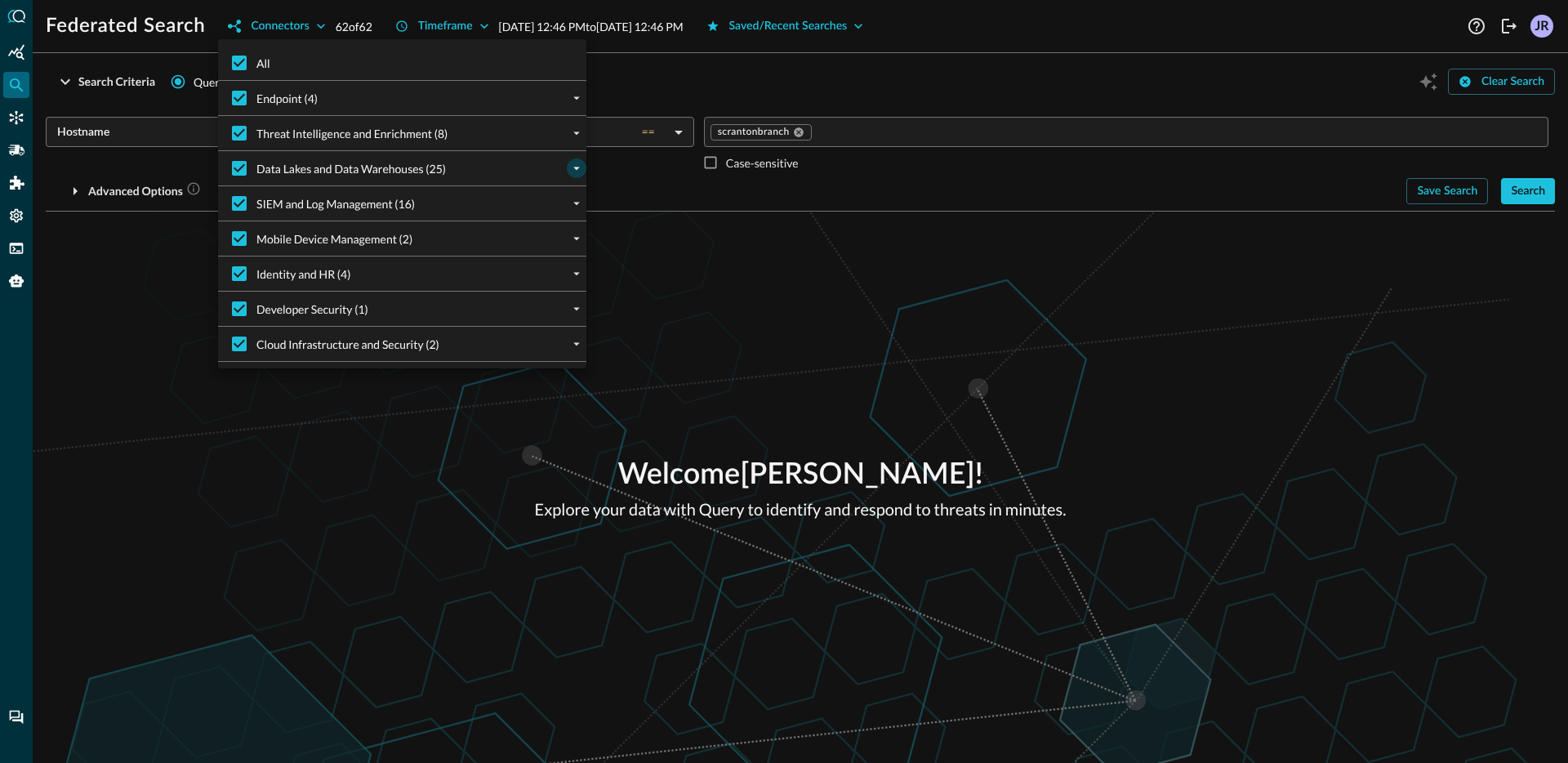
click at [573, 174] on icon "expand" at bounding box center [576, 168] width 15 height 15
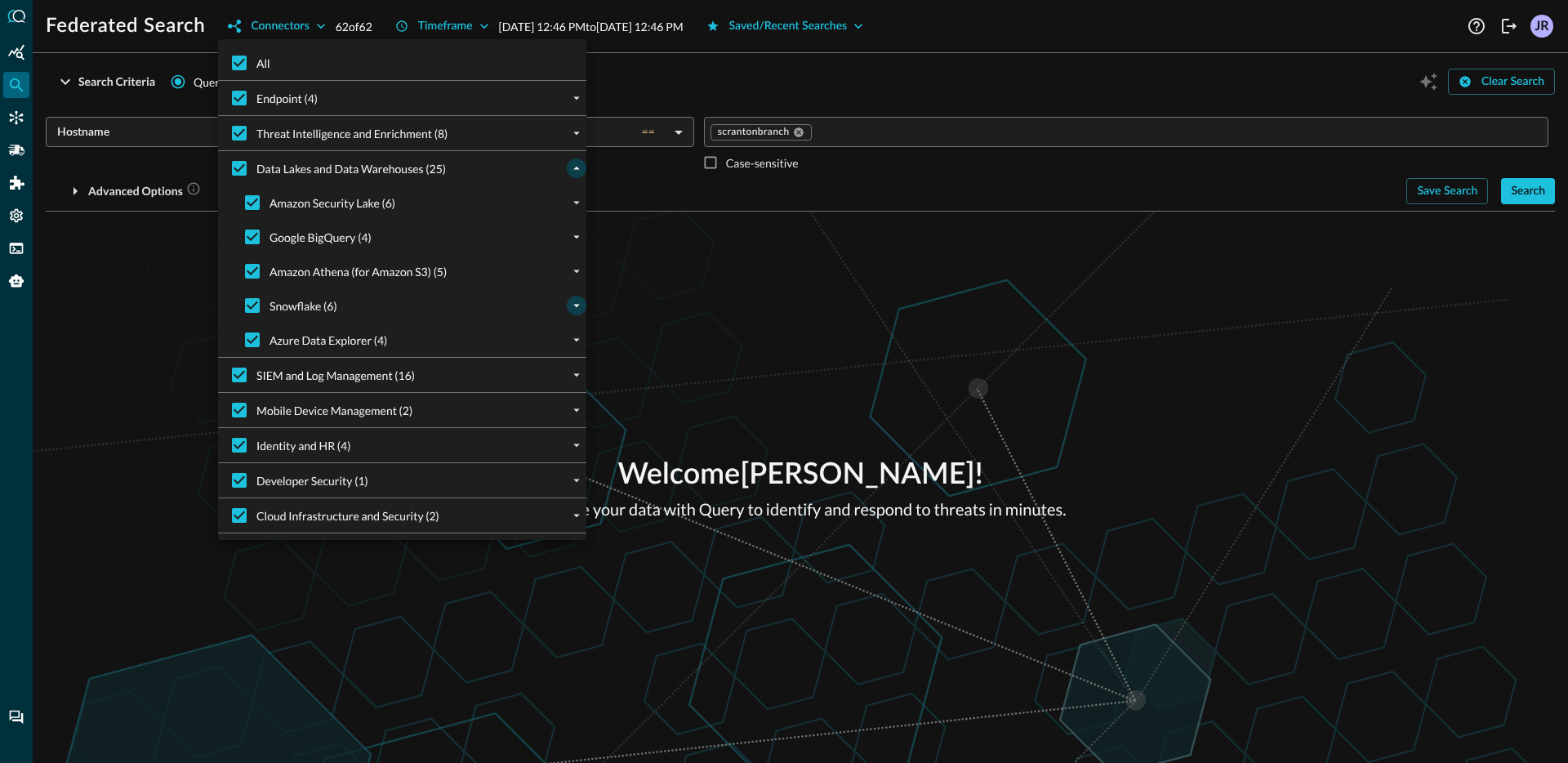
click at [572, 304] on icon "expand" at bounding box center [576, 305] width 15 height 15
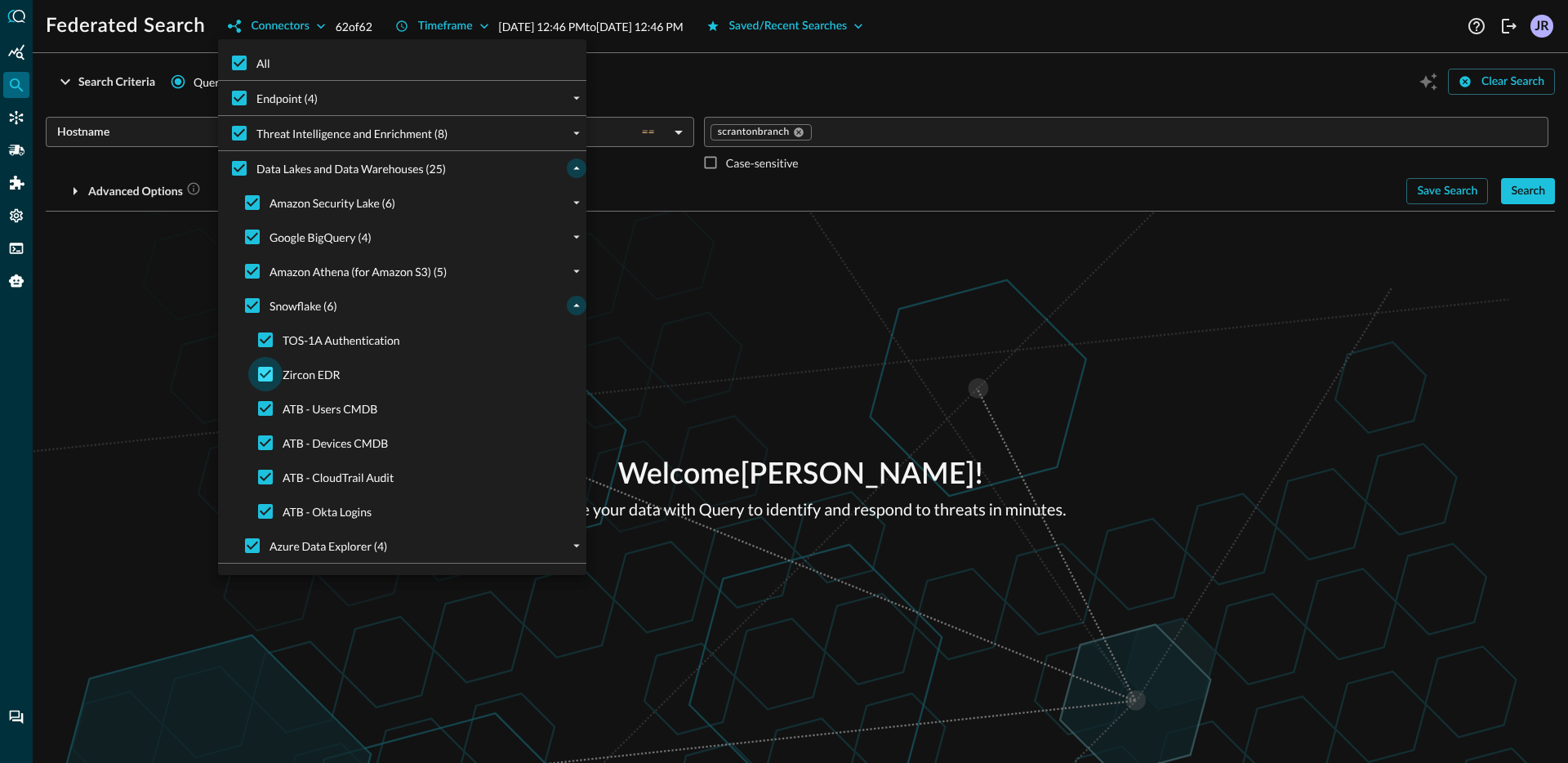
click at [266, 381] on input "Zircon EDR" at bounding box center [265, 373] width 34 height 34
checkbox input "false"
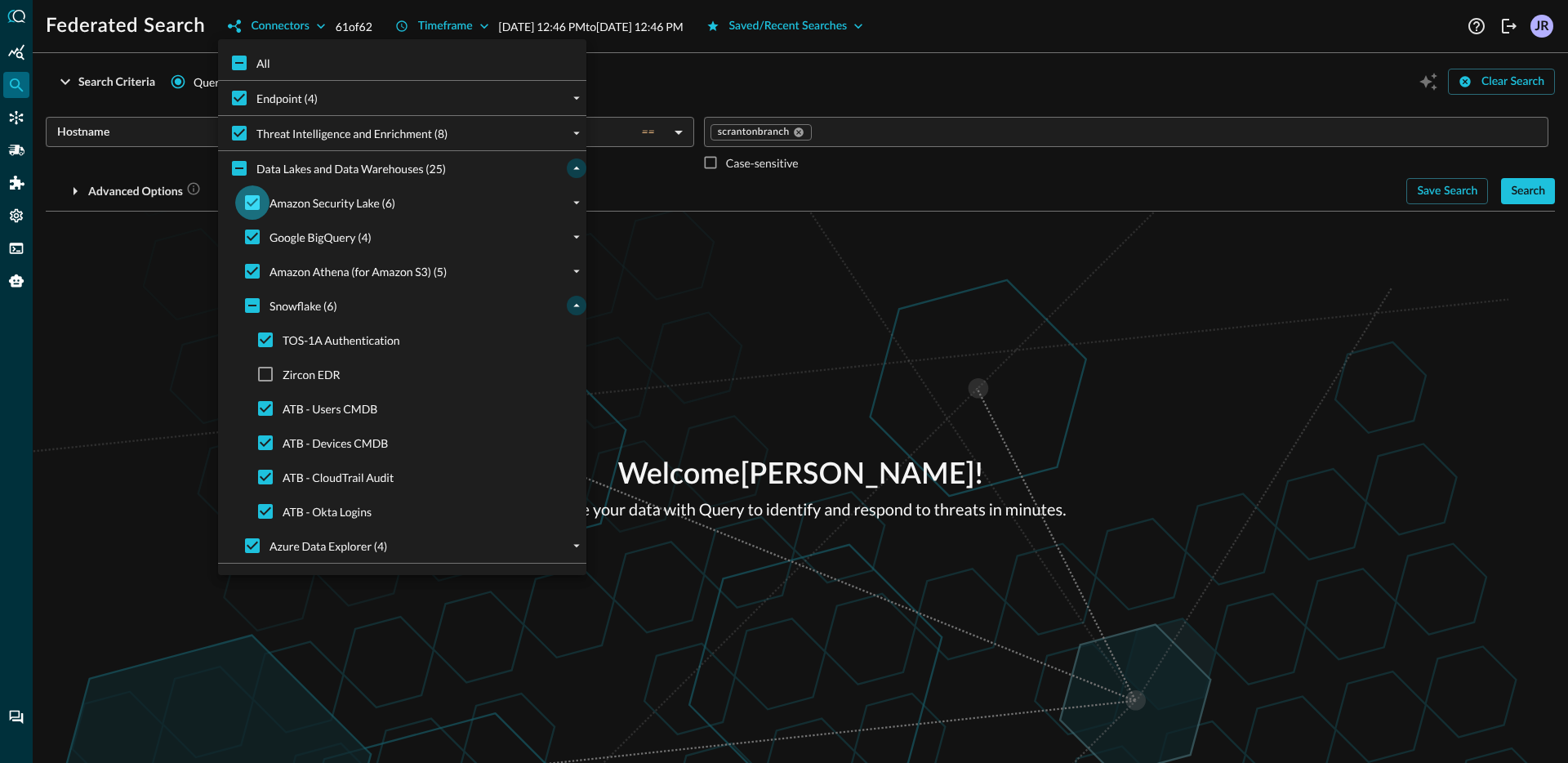
click at [255, 206] on input "Amazon Security Lake (6)" at bounding box center [252, 202] width 34 height 34
checkbox input "false"
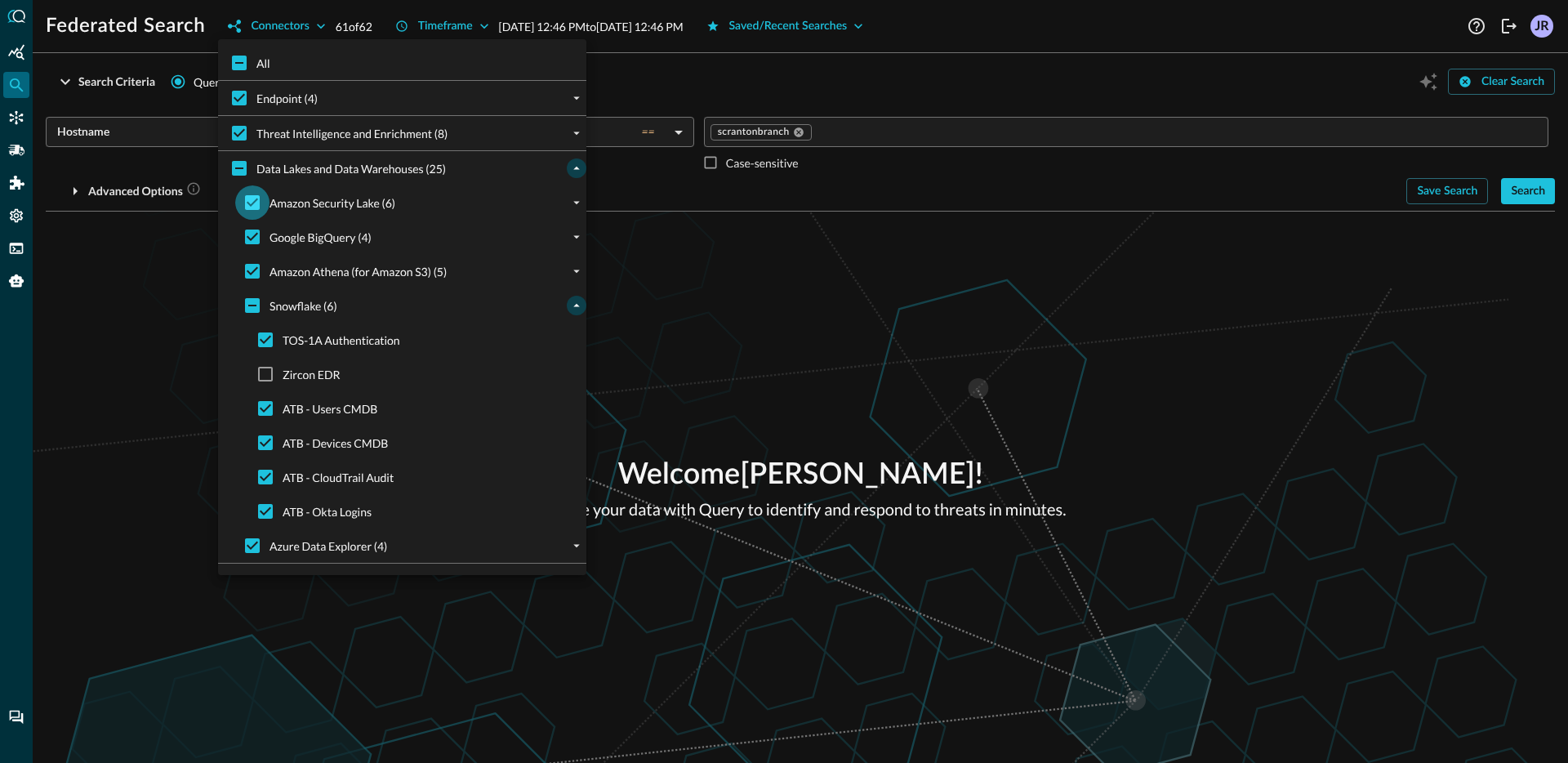
checkbox input "false"
click at [255, 241] on input "Google BigQuery (4)" at bounding box center [252, 237] width 34 height 34
checkbox input "false"
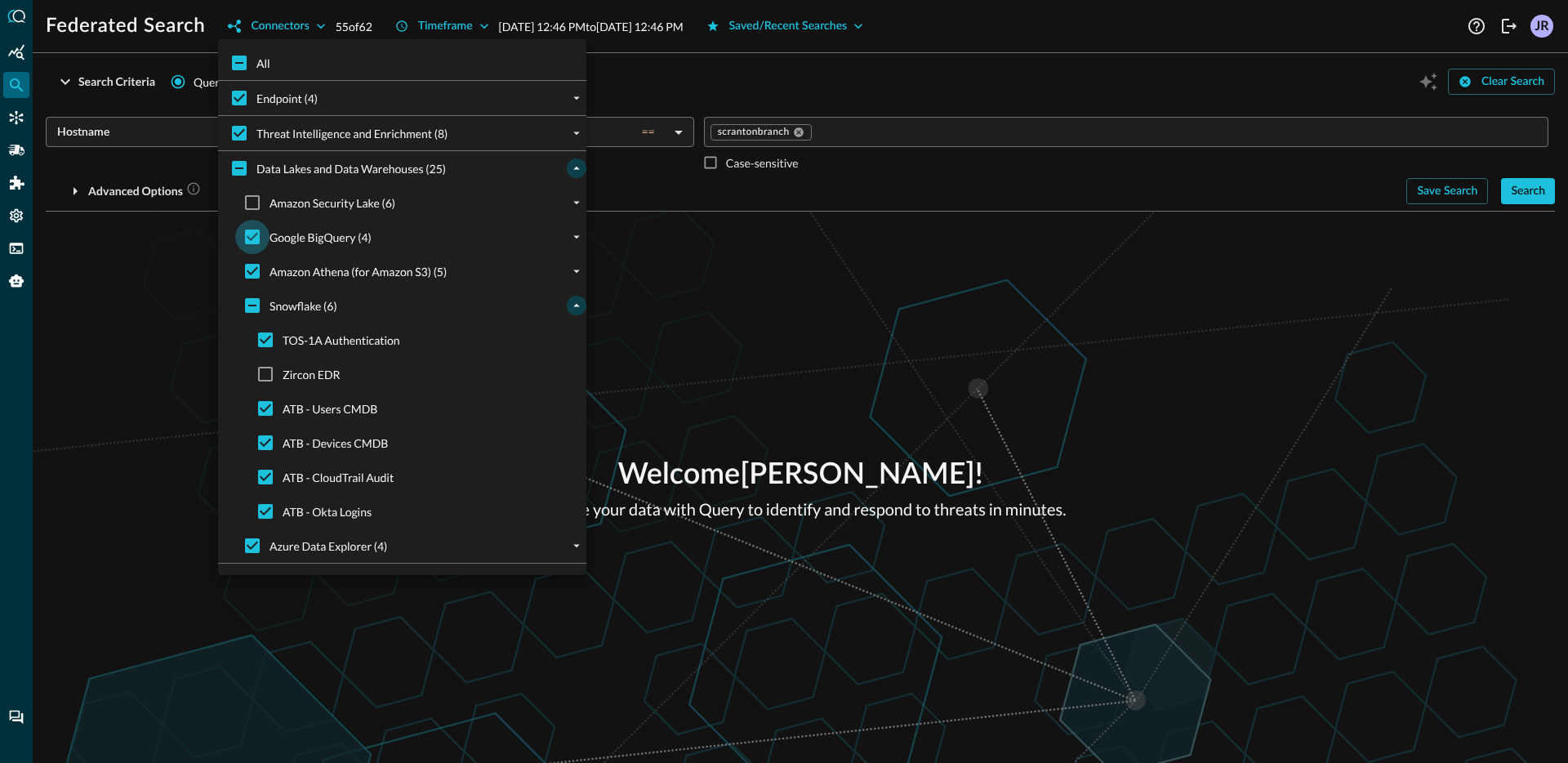
checkbox input "false"
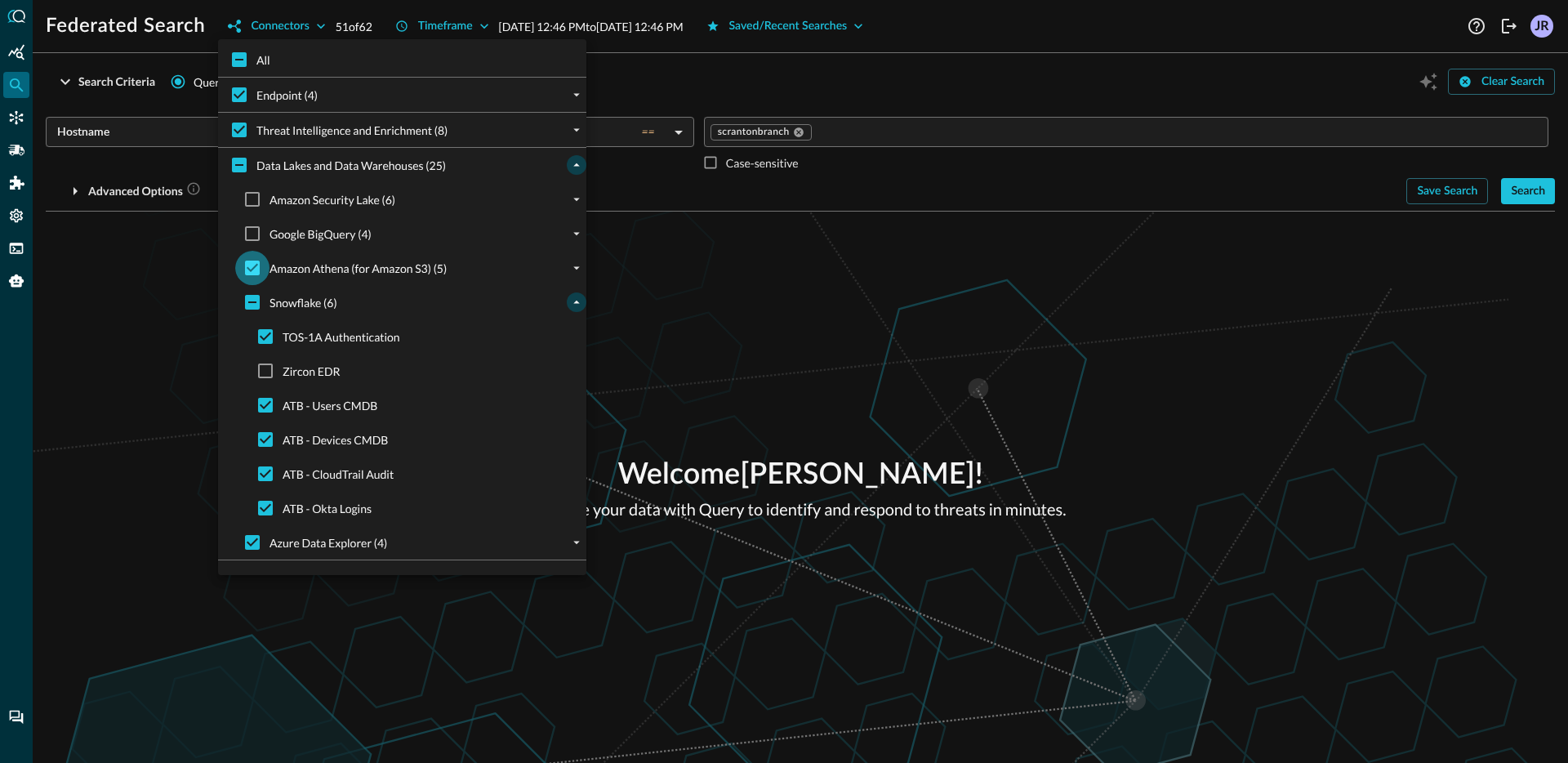
click at [260, 270] on input "Amazon Athena (for Amazon S3) (5)" at bounding box center [252, 267] width 34 height 34
checkbox input "false"
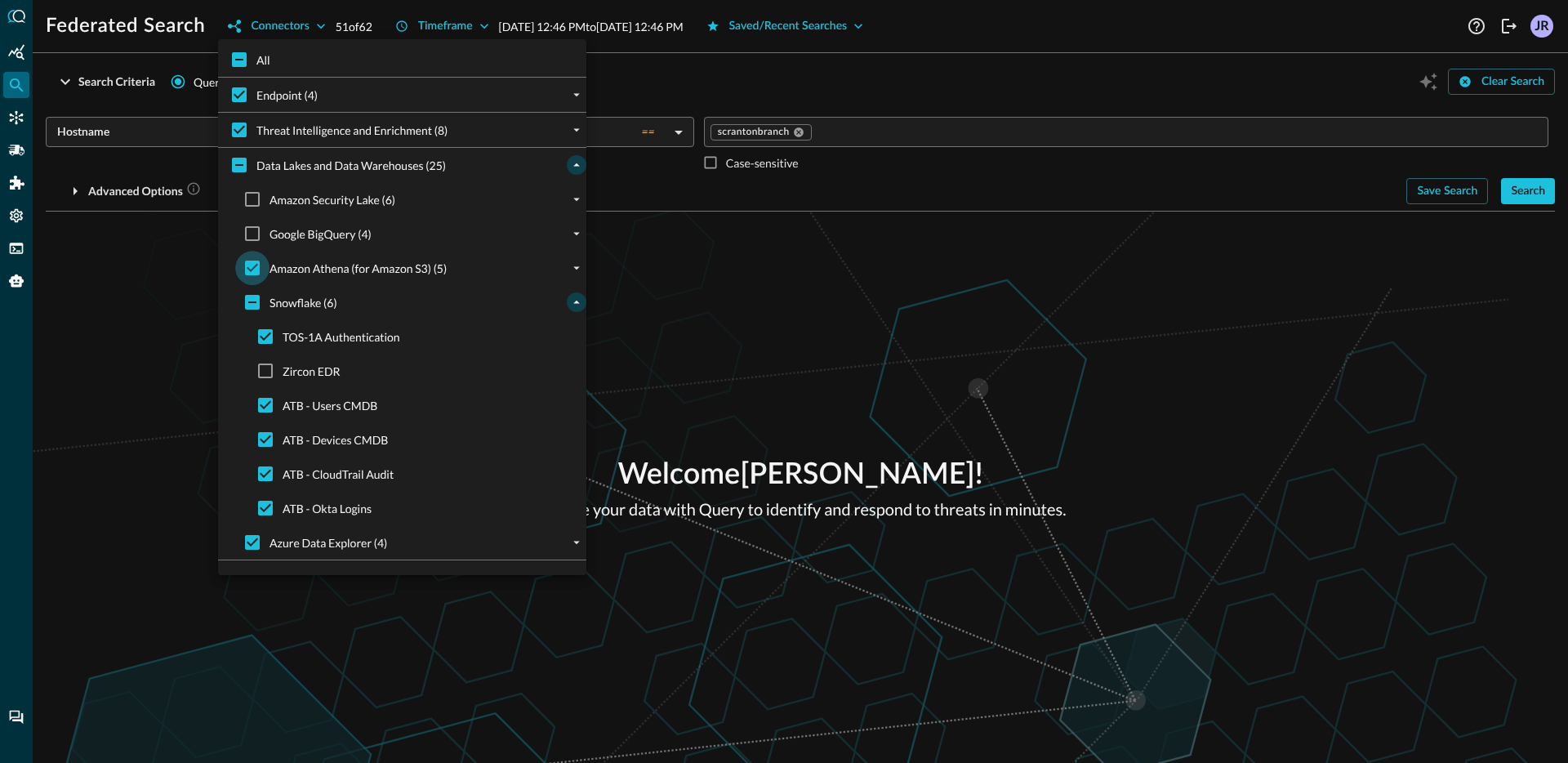
checkbox input "false"
click at [183, 254] on div at bounding box center [784, 381] width 1568 height 763
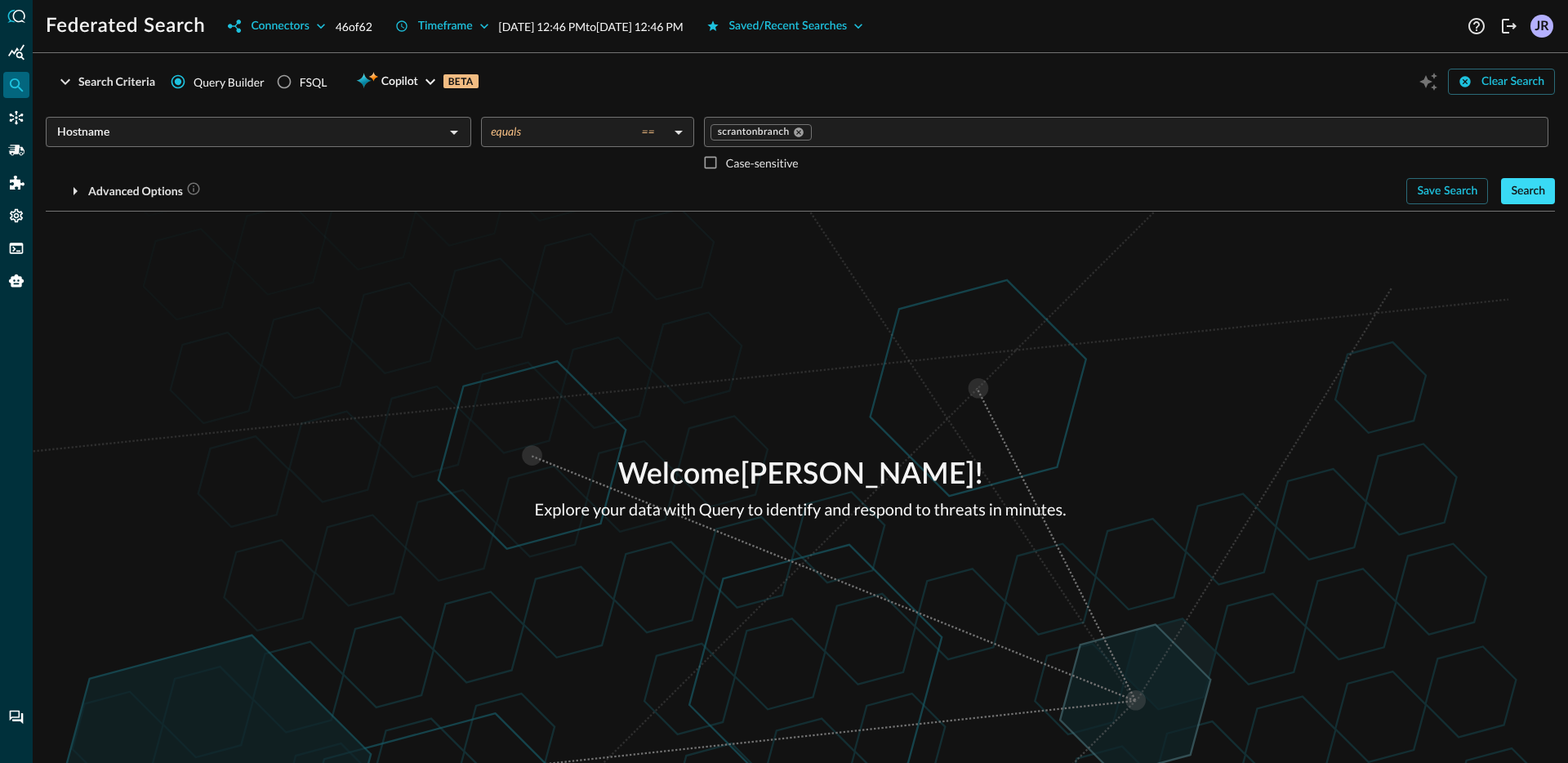
click at [1532, 186] on div "Search" at bounding box center [1528, 191] width 34 height 21
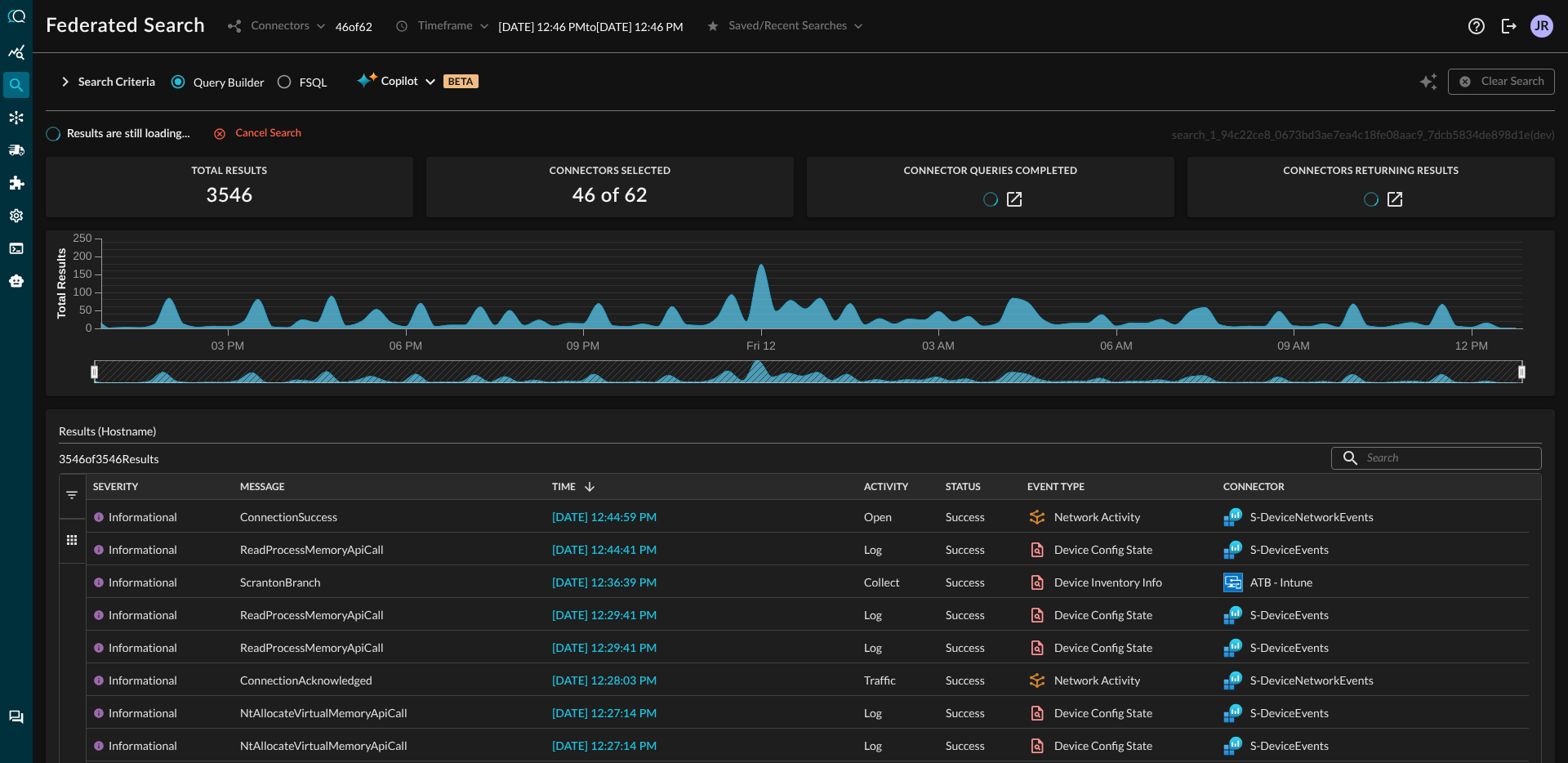
click at [65, 503] on button "Filters" at bounding box center [73, 496] width 27 height 45
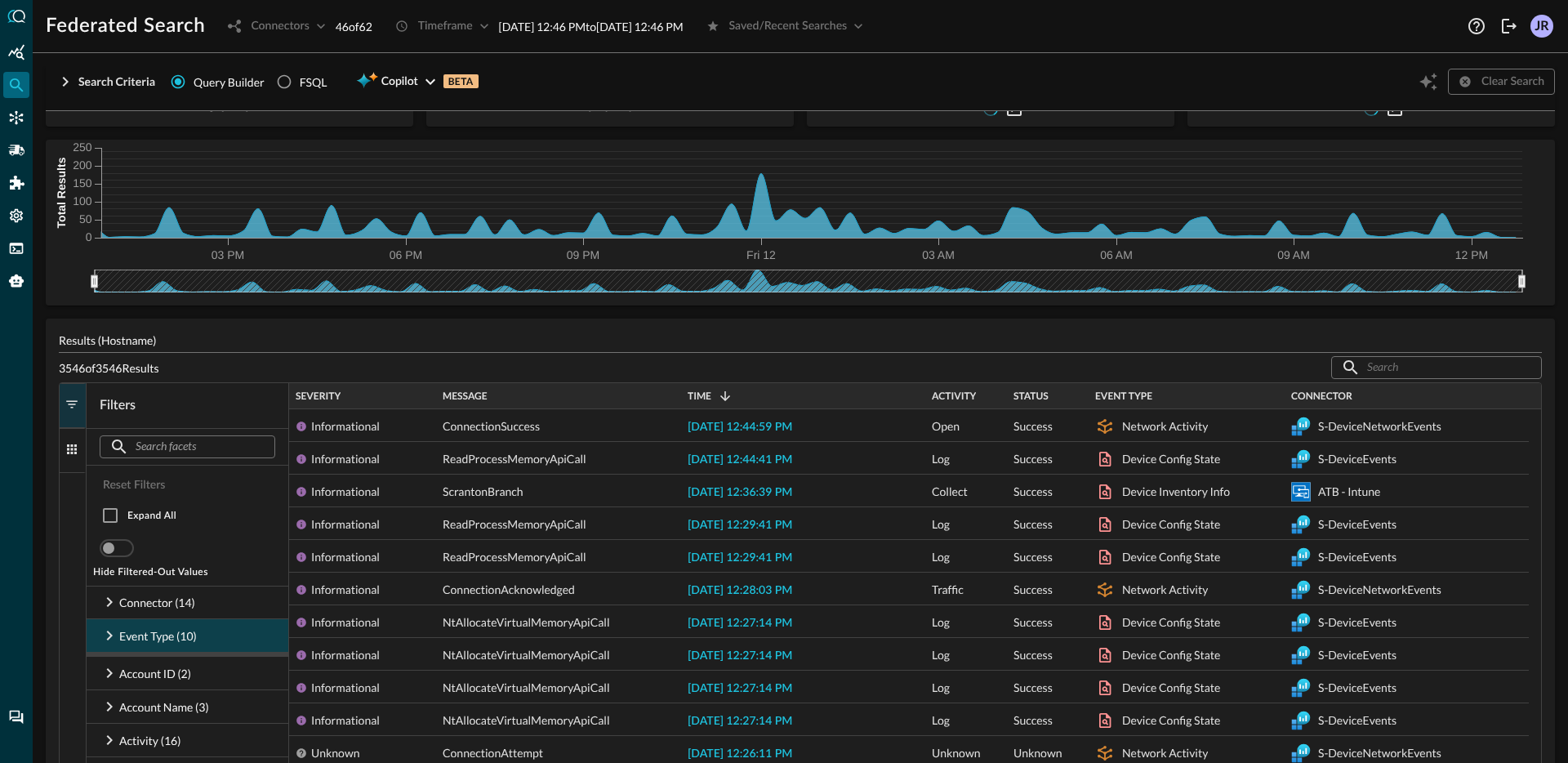
scroll to position [105, 0]
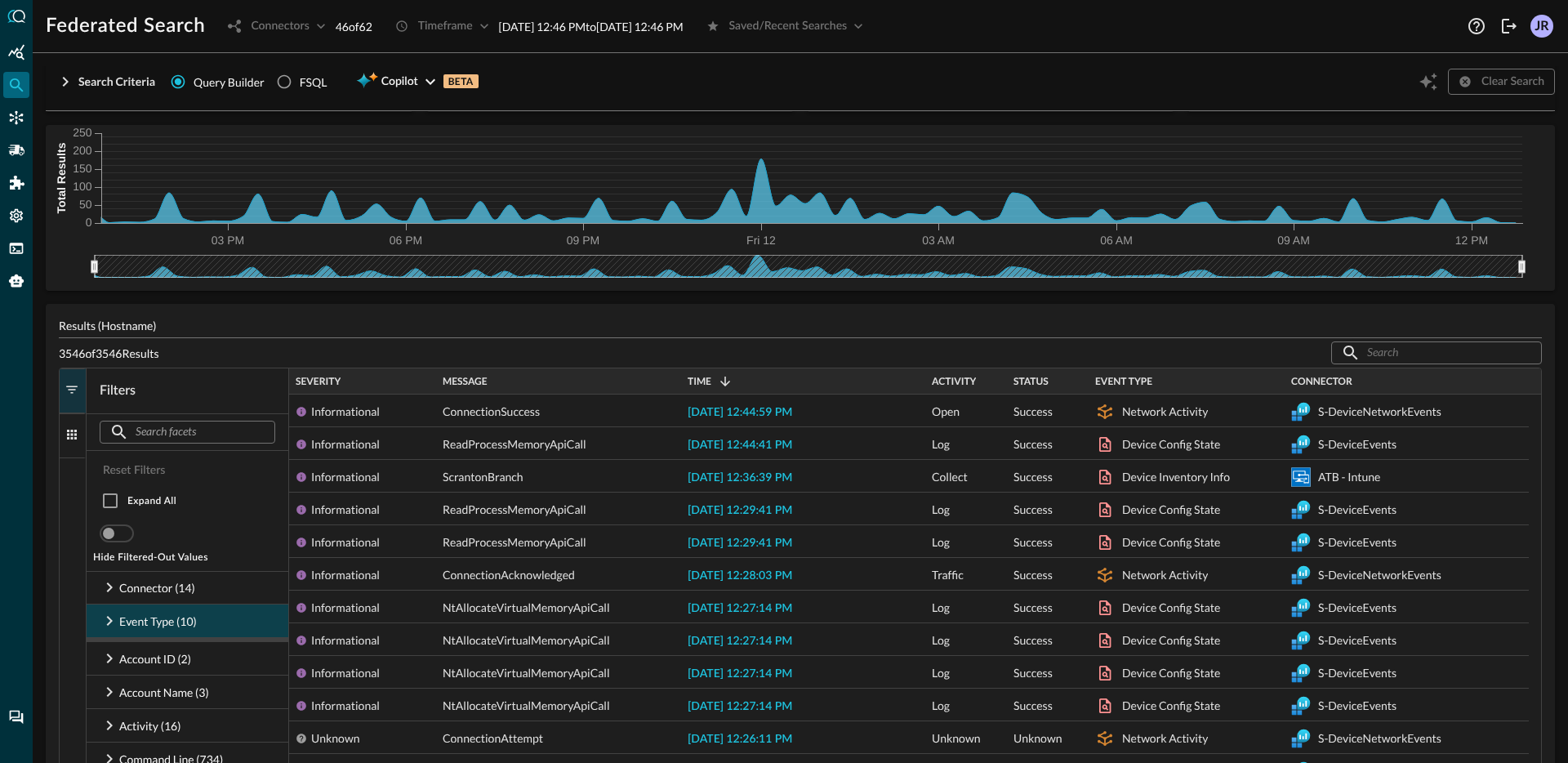
click at [109, 627] on icon at bounding box center [109, 621] width 20 height 20
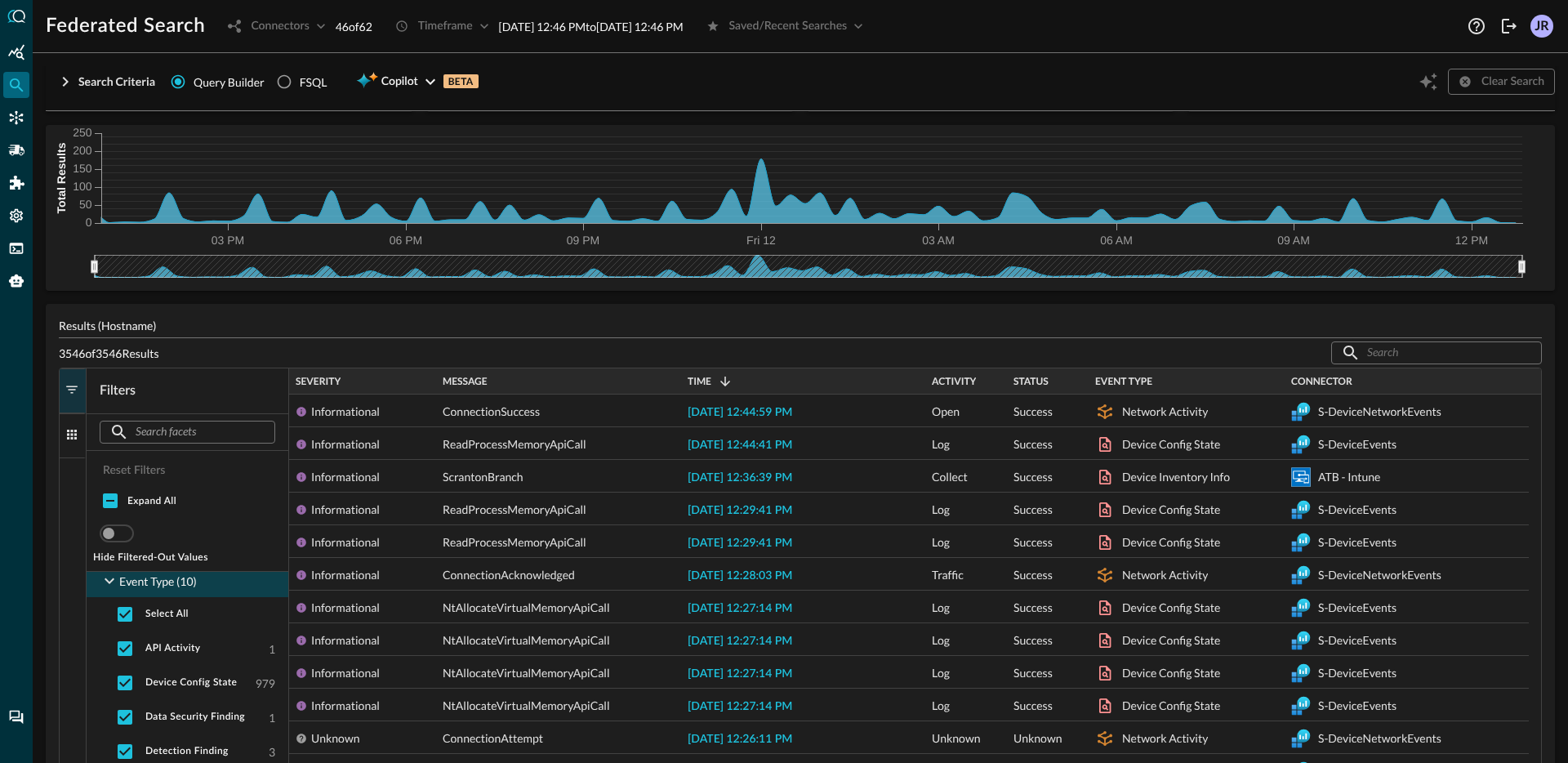
scroll to position [44, 0]
click at [127, 616] on input "checkbox" at bounding box center [125, 610] width 34 height 34
checkbox input "false"
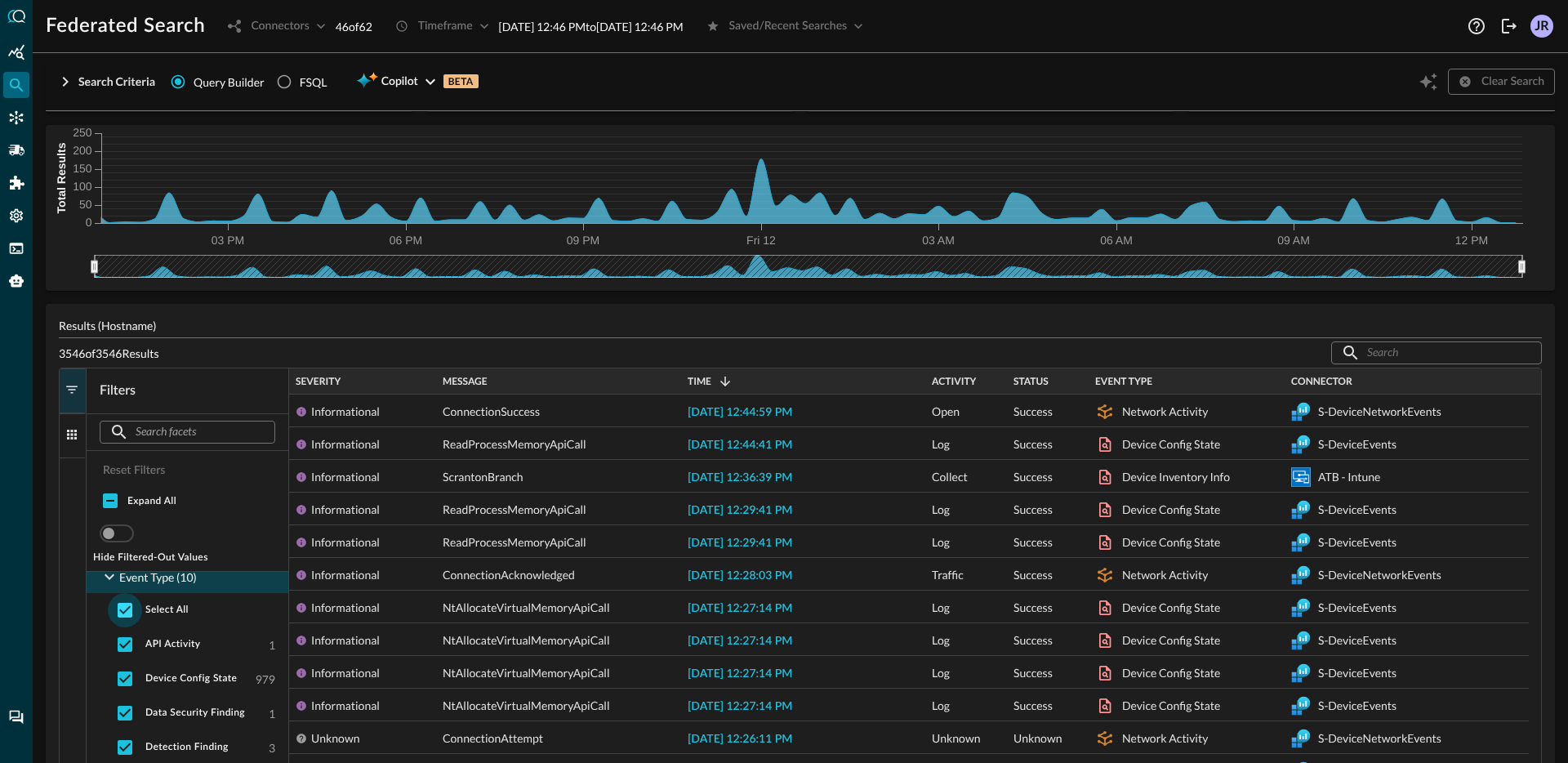
checkbox input "false"
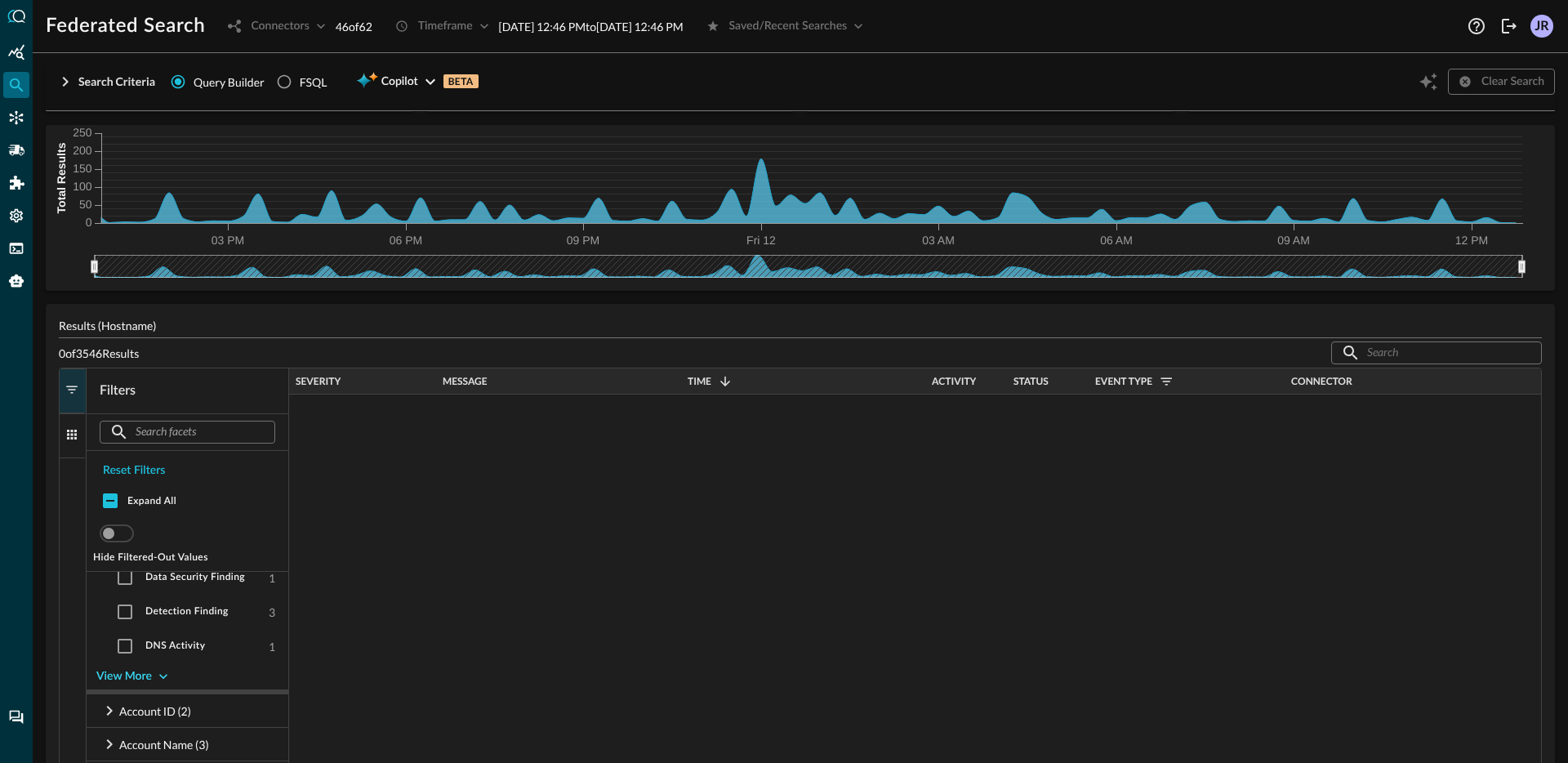
click at [156, 678] on icon "button" at bounding box center [163, 676] width 17 height 17
click at [129, 696] on input "checkbox" at bounding box center [125, 703] width 34 height 34
checkbox input "true"
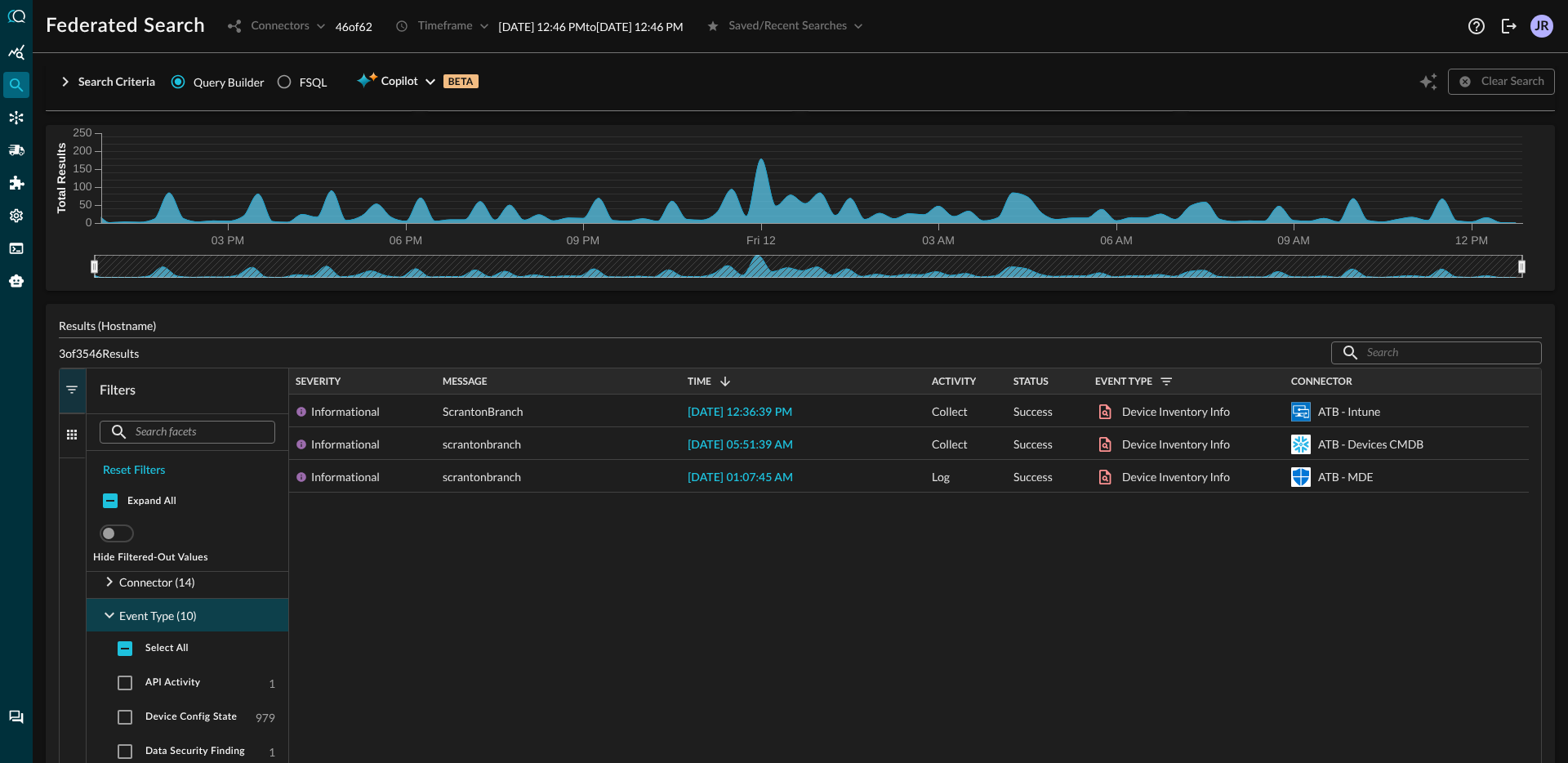
scroll to position [7, 0]
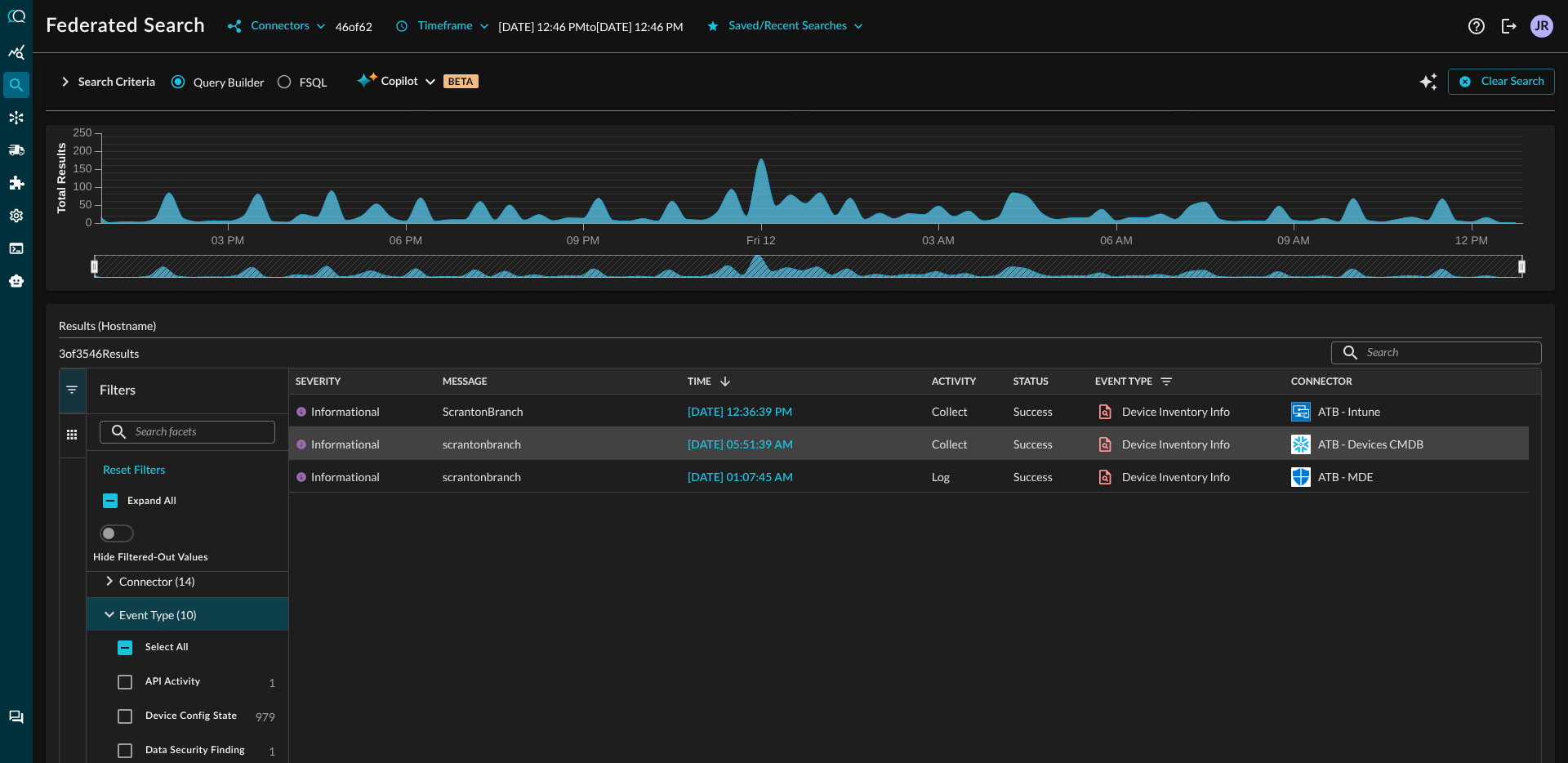
click at [775, 443] on span "2025-09-12 05:51:39 AM" at bounding box center [739, 445] width 105 height 12
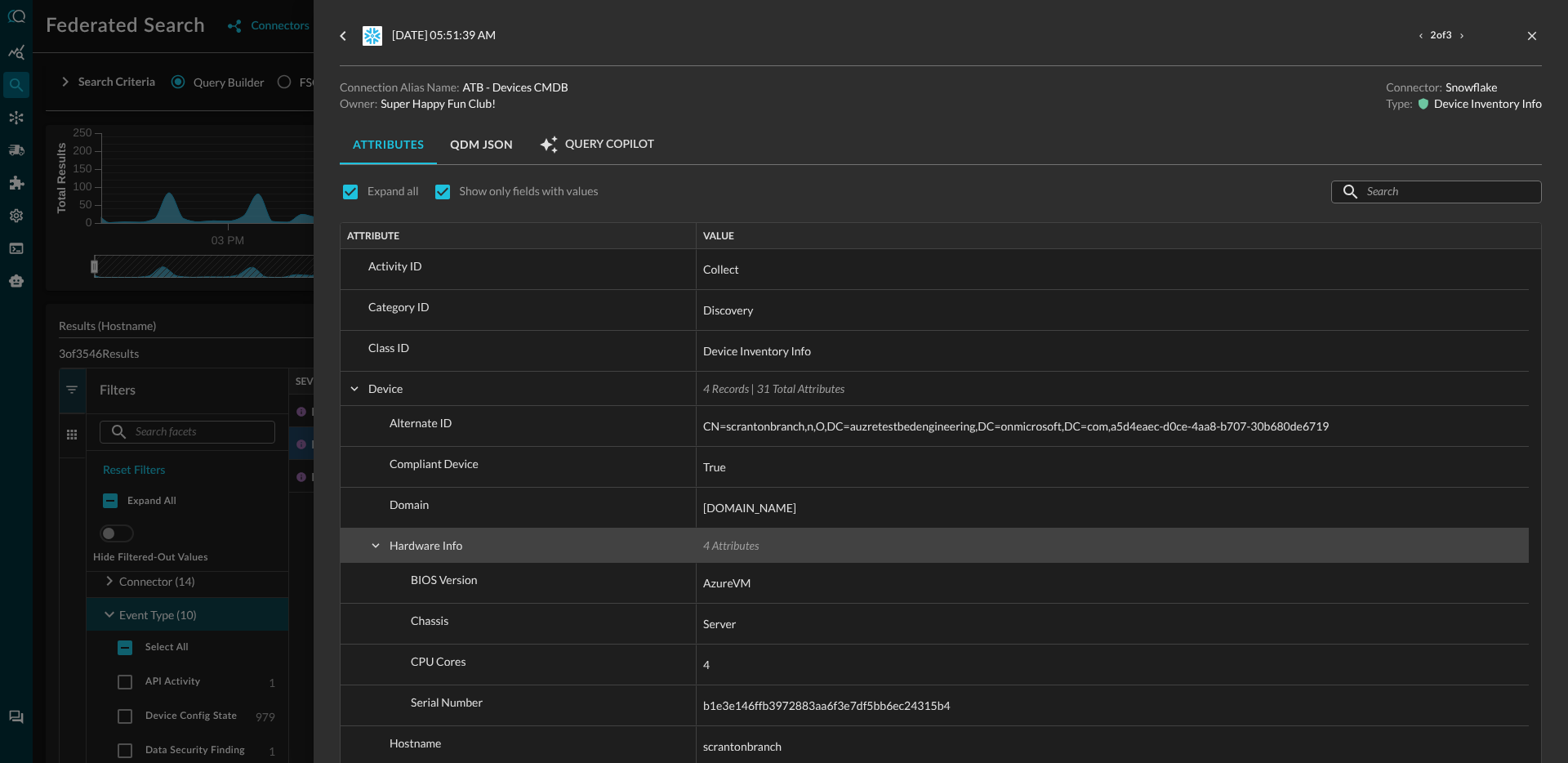
click at [374, 539] on span at bounding box center [375, 545] width 15 height 15
checkbox input "false"
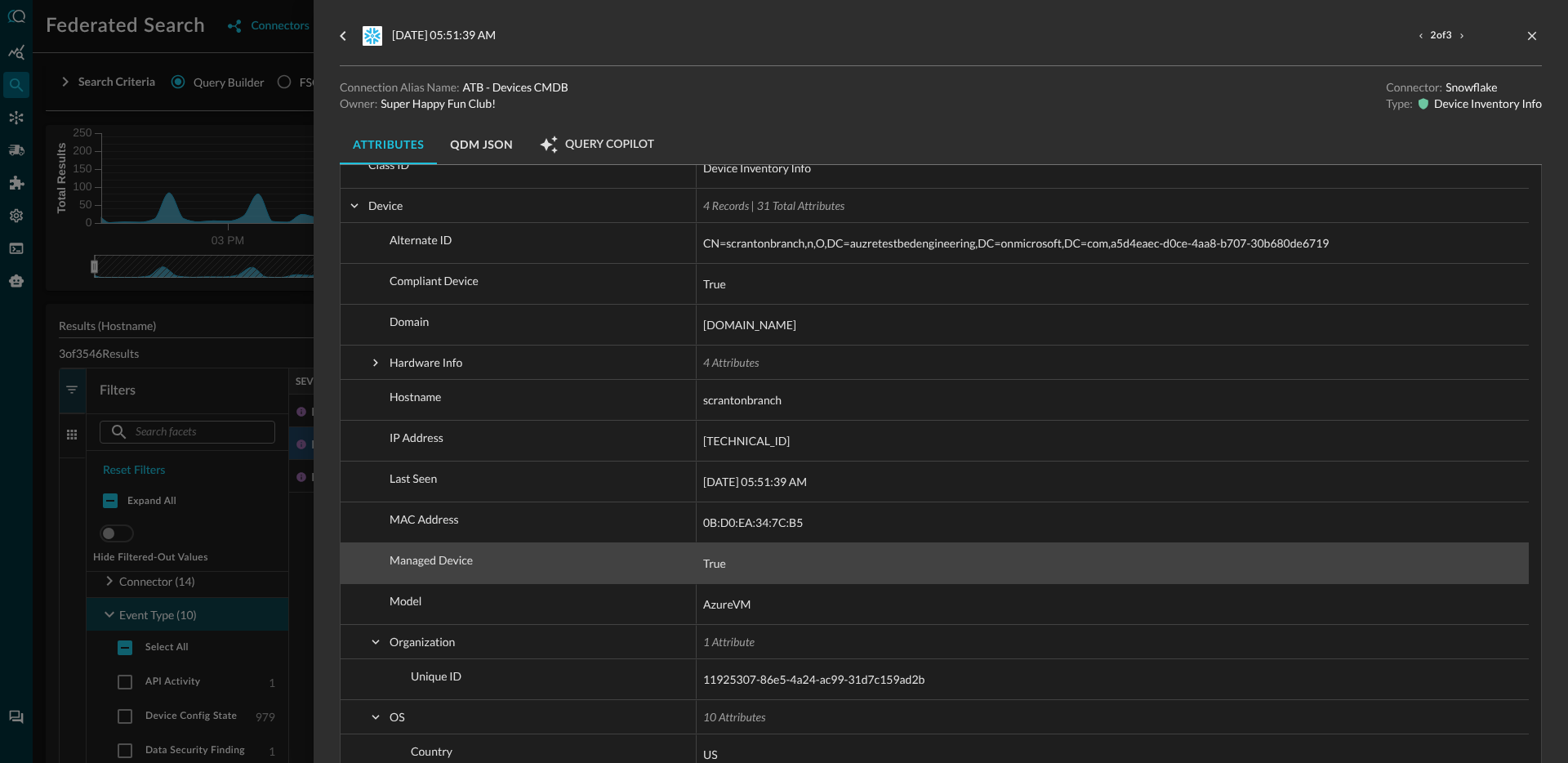
scroll to position [409, 0]
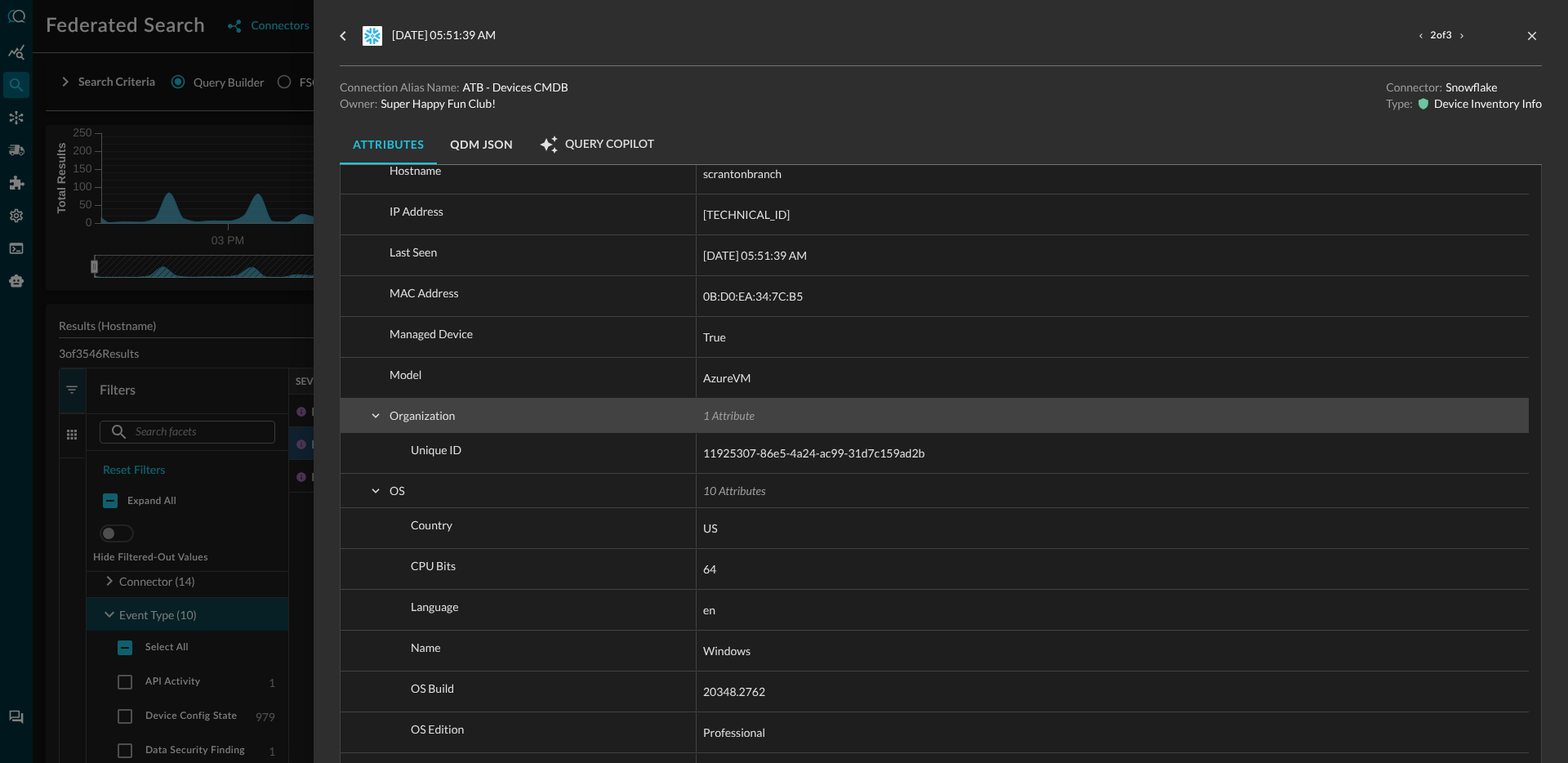
click at [376, 418] on span at bounding box center [375, 415] width 15 height 15
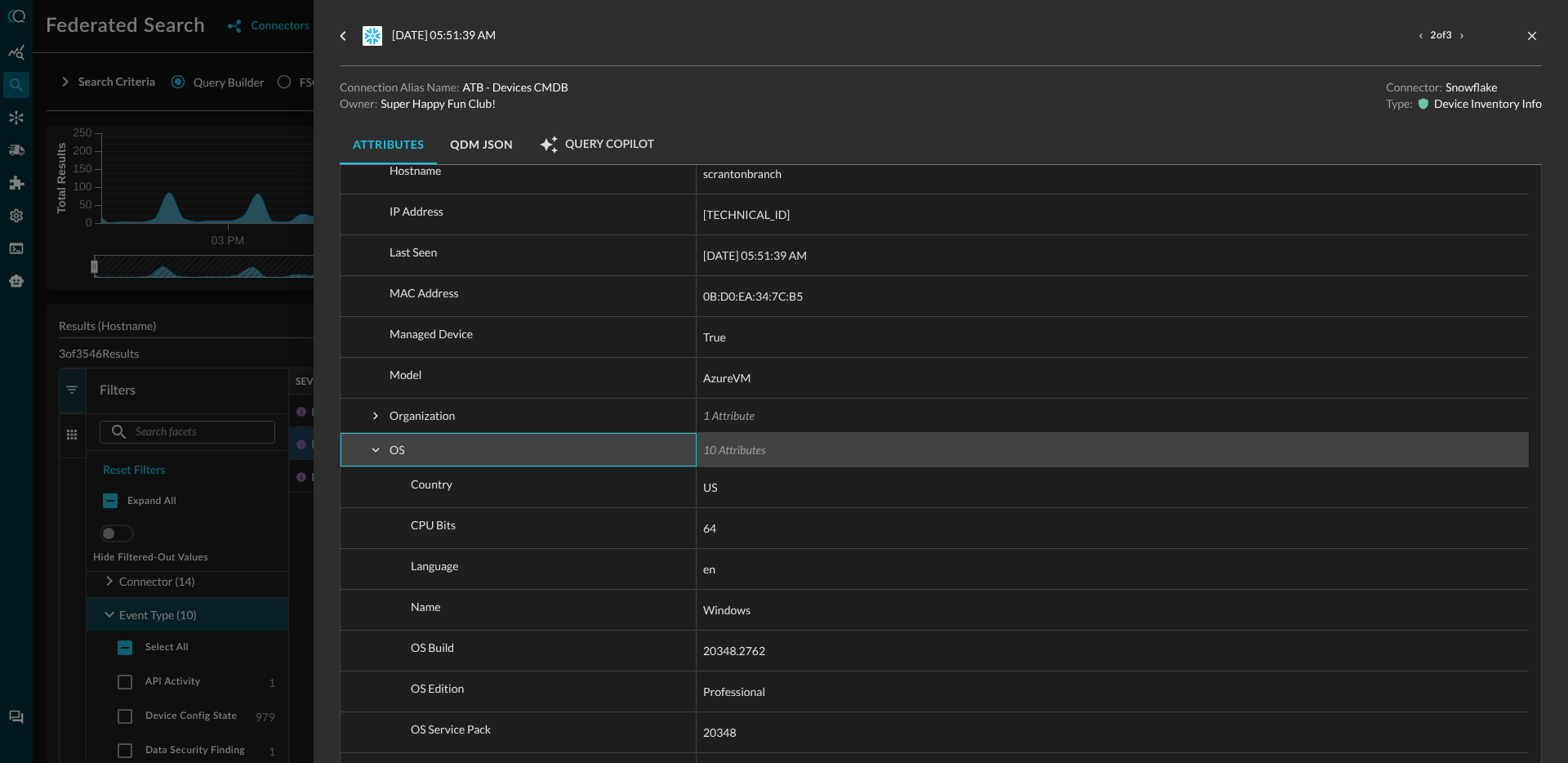
click at [376, 451] on span at bounding box center [375, 450] width 15 height 15
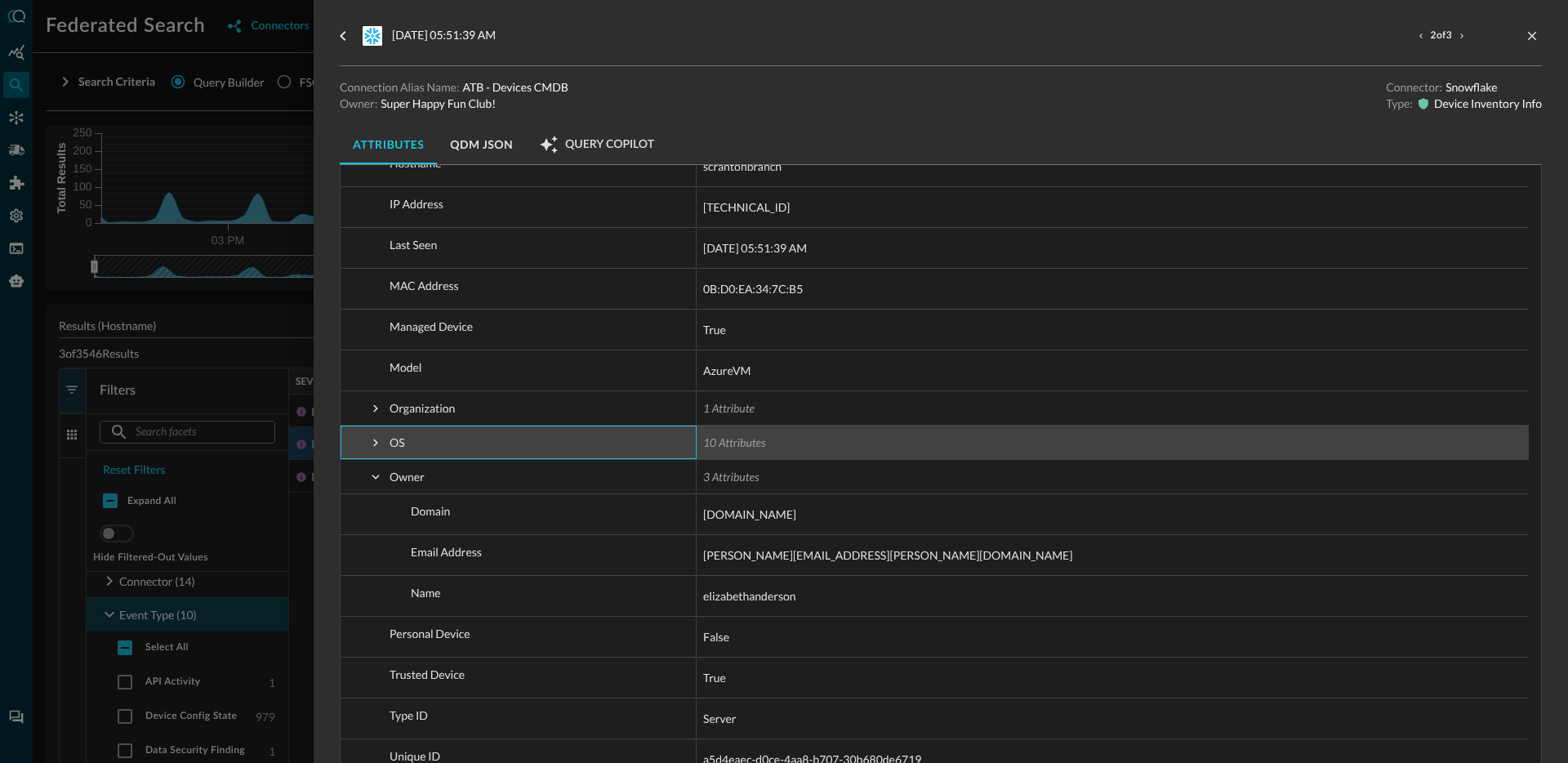
scroll to position [430, 0]
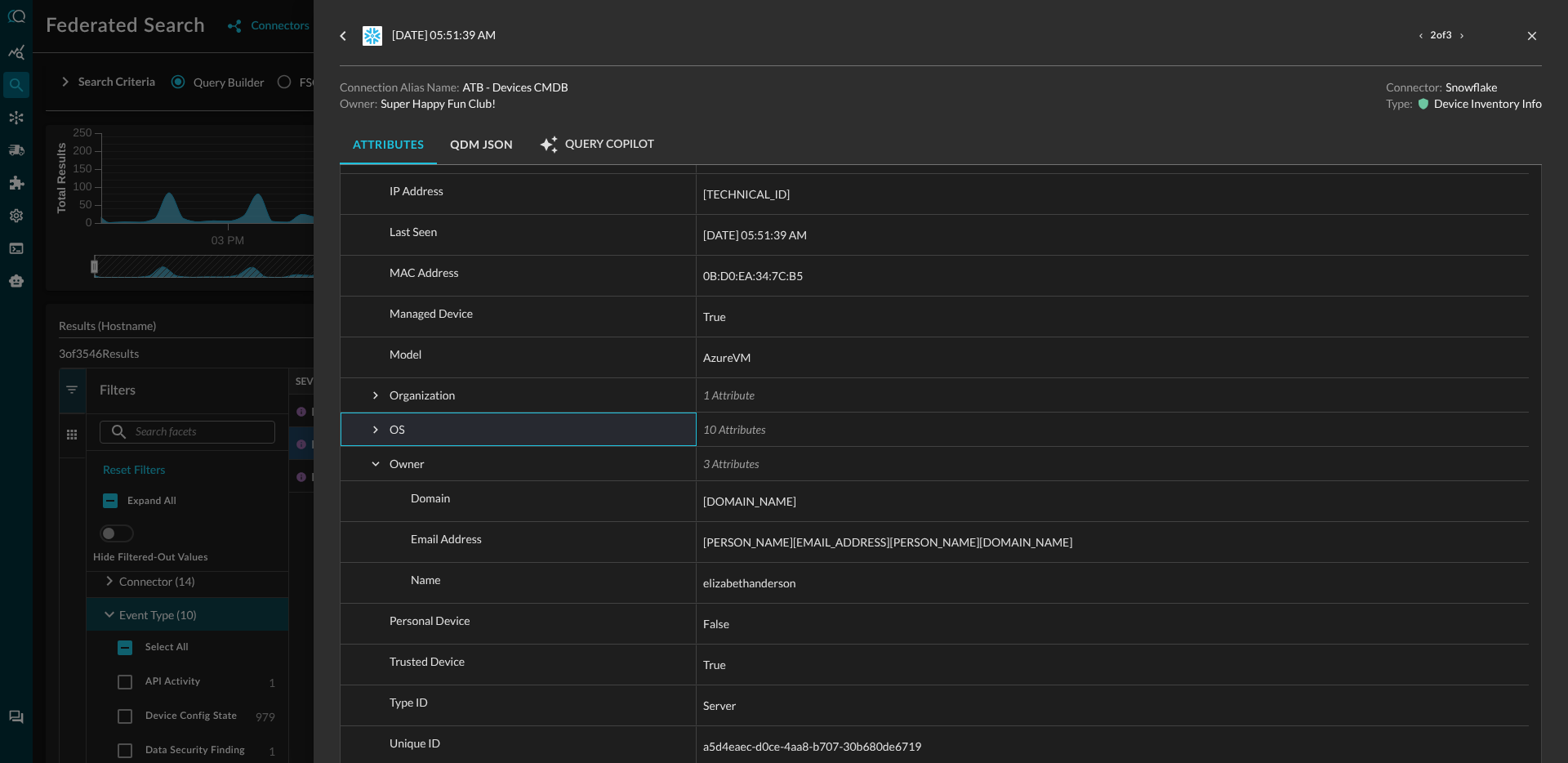
click at [335, 404] on div "2025-09-12 05:51:39 AM 2 of 3 Connection Alias Name: ATB - Devices CMDB Owner: …" at bounding box center [941, 381] width 1255 height 763
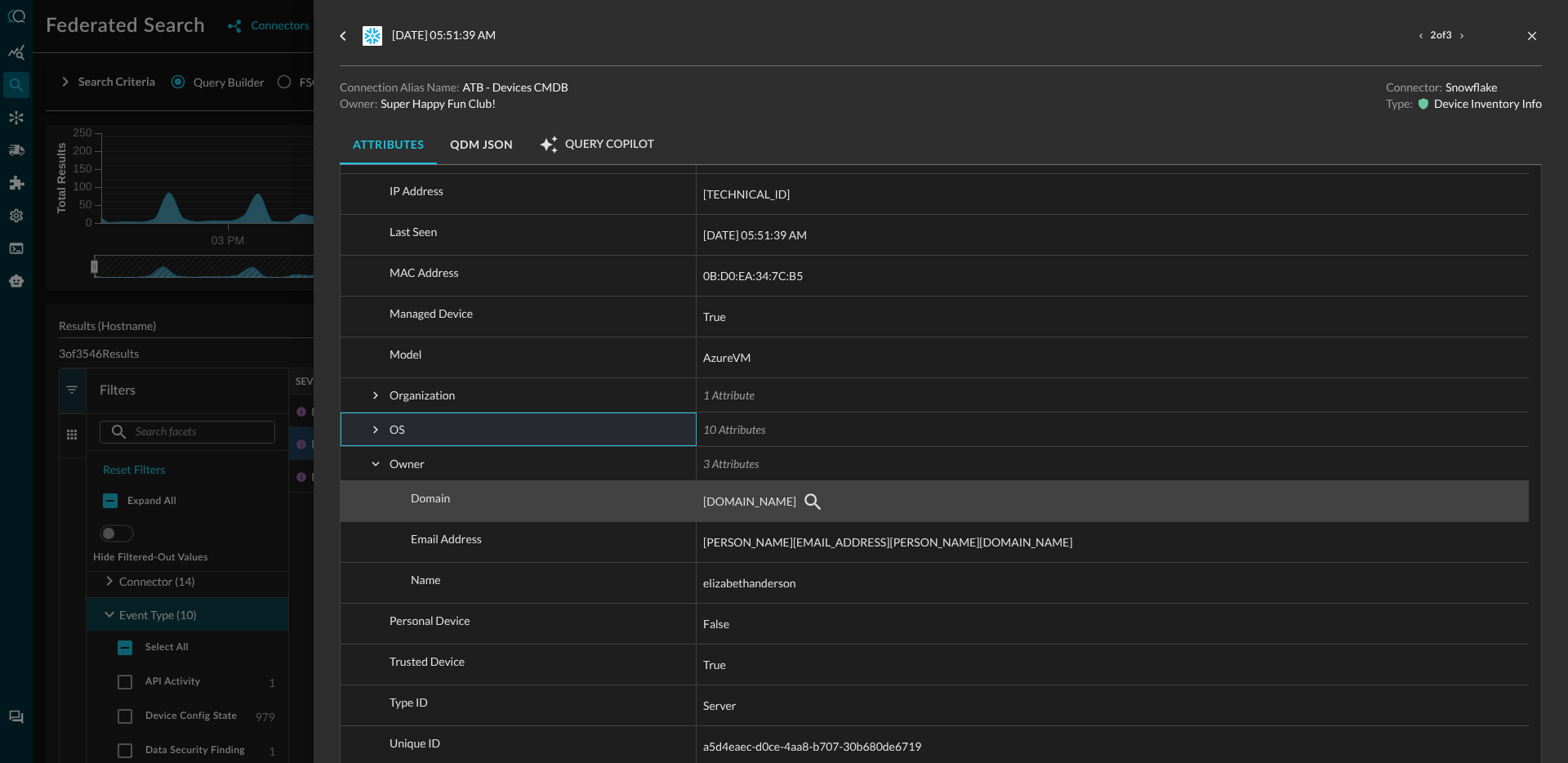
click at [1081, 519] on span "auzretestbedengineering.onmicrosoft.com" at bounding box center [1112, 502] width 819 height 39
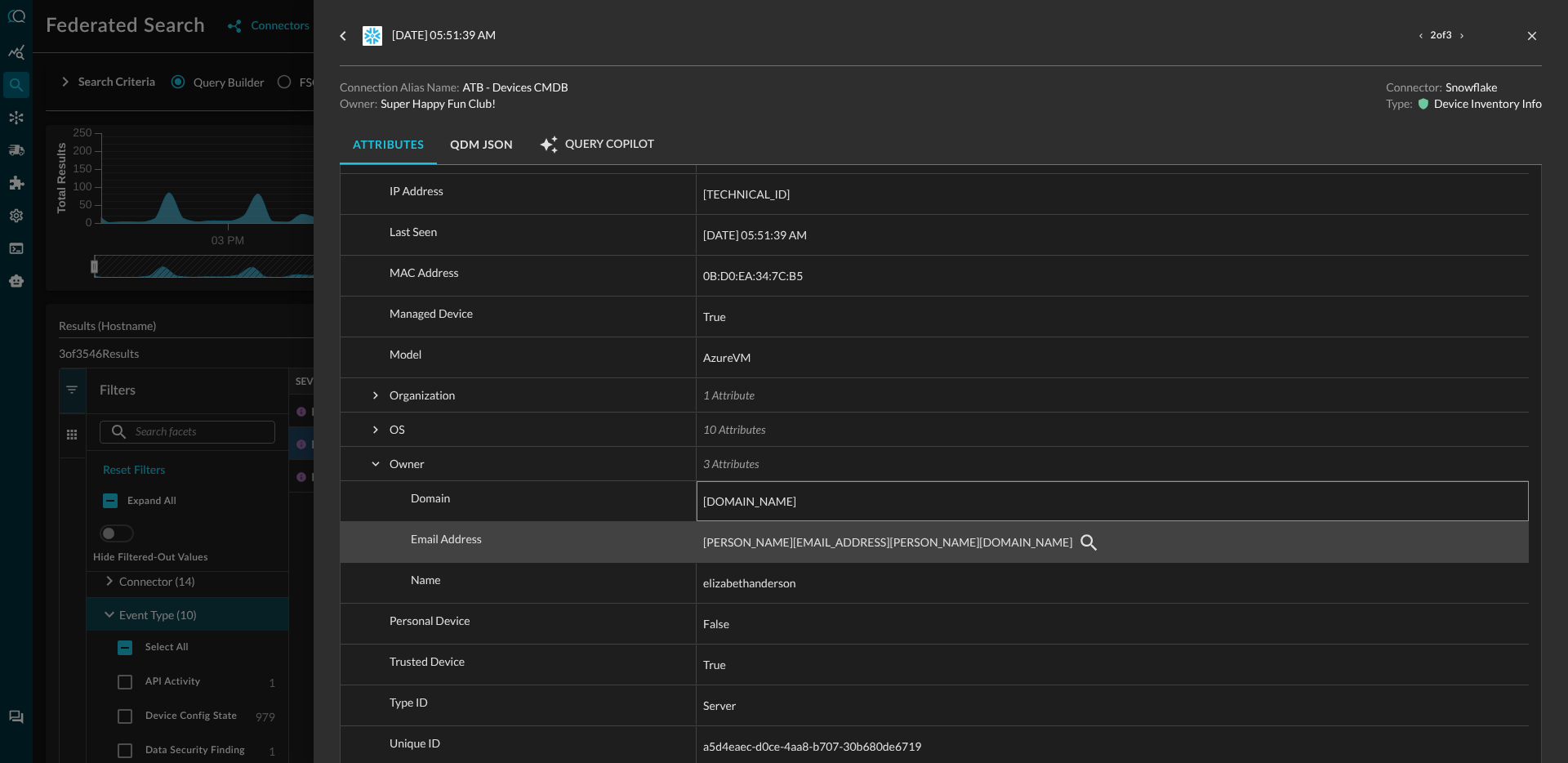
click at [1075, 542] on div "elizabeth.anderson@auzretestbedengineering.onmicrosoft.com" at bounding box center [1112, 542] width 819 height 27
click at [1096, 549] on div "elizabeth.anderson@auzretestbedengineering.onmicrosoft.com" at bounding box center [1112, 542] width 819 height 27
click at [938, 539] on span "elizabeth.anderson@auzretestbedengineering.onmicrosoft.com" at bounding box center [888, 542] width 369 height 20
click at [895, 536] on span "elizabeth.anderson@auzretestbedengineering.onmicrosoft.com" at bounding box center [888, 542] width 369 height 20
click at [949, 526] on span "elizabeth.anderson@auzretestbedengineering.onmicrosoft.com" at bounding box center [1112, 542] width 819 height 39
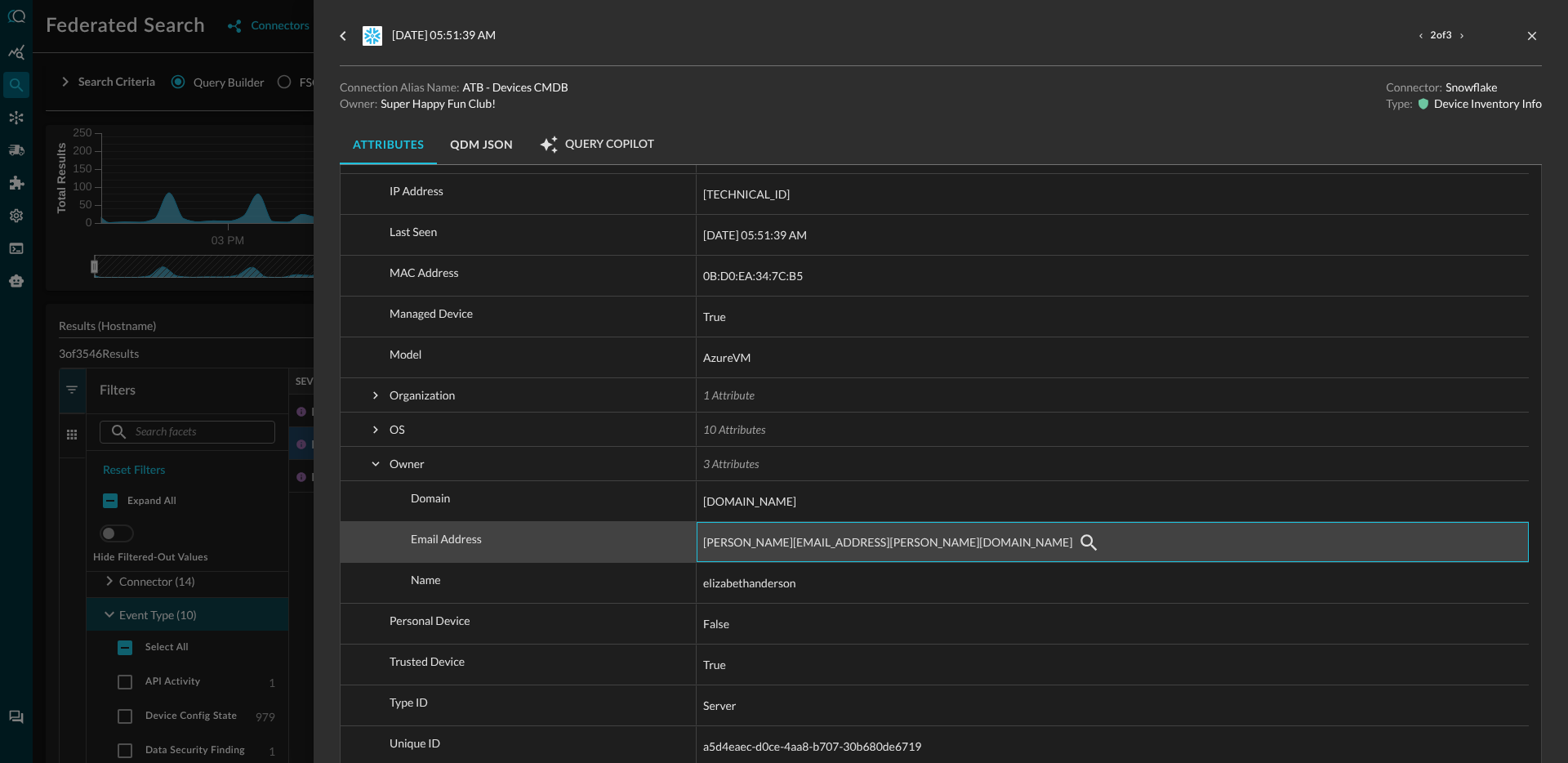
click at [961, 528] on span "elizabeth.anderson@auzretestbedengineering.onmicrosoft.com" at bounding box center [1112, 542] width 819 height 39
click at [1079, 540] on icon "button" at bounding box center [1089, 542] width 20 height 20
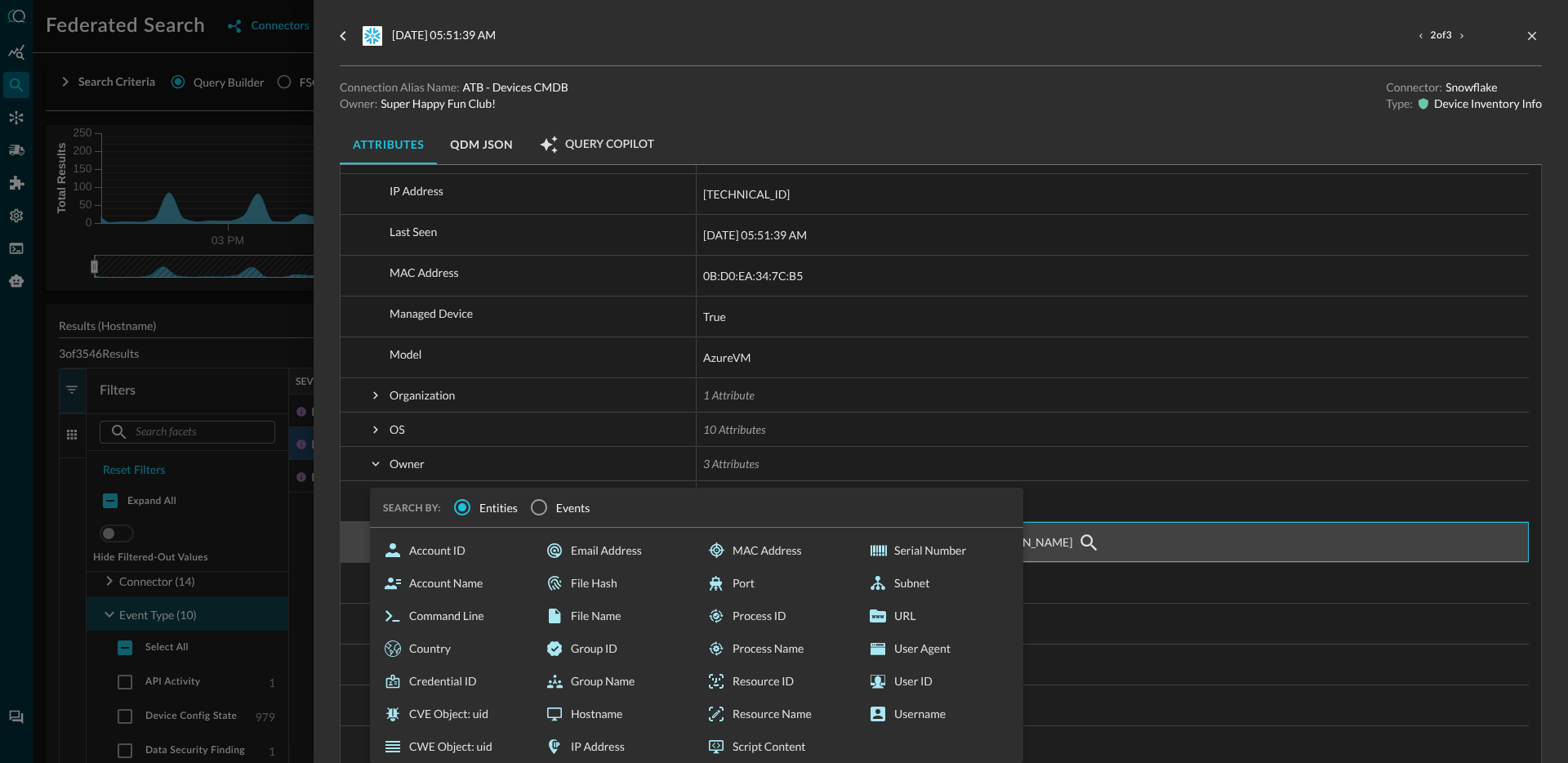
click at [1100, 536] on div "elizabeth.anderson@auzretestbedengineering.onmicrosoft.com SEARCH BY: Entities …" at bounding box center [1112, 542] width 819 height 27
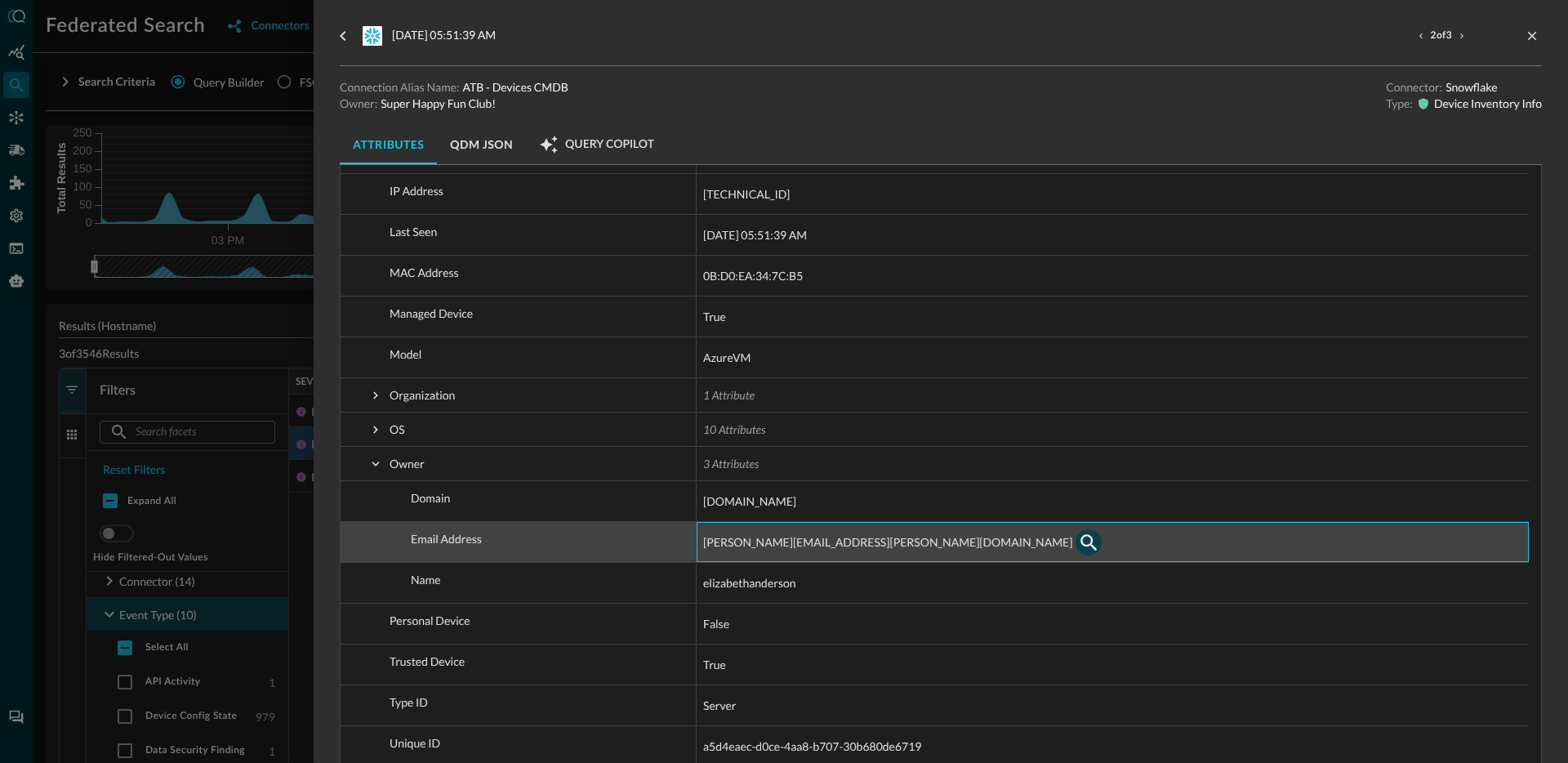
click at [1081, 544] on icon "button" at bounding box center [1089, 542] width 17 height 17
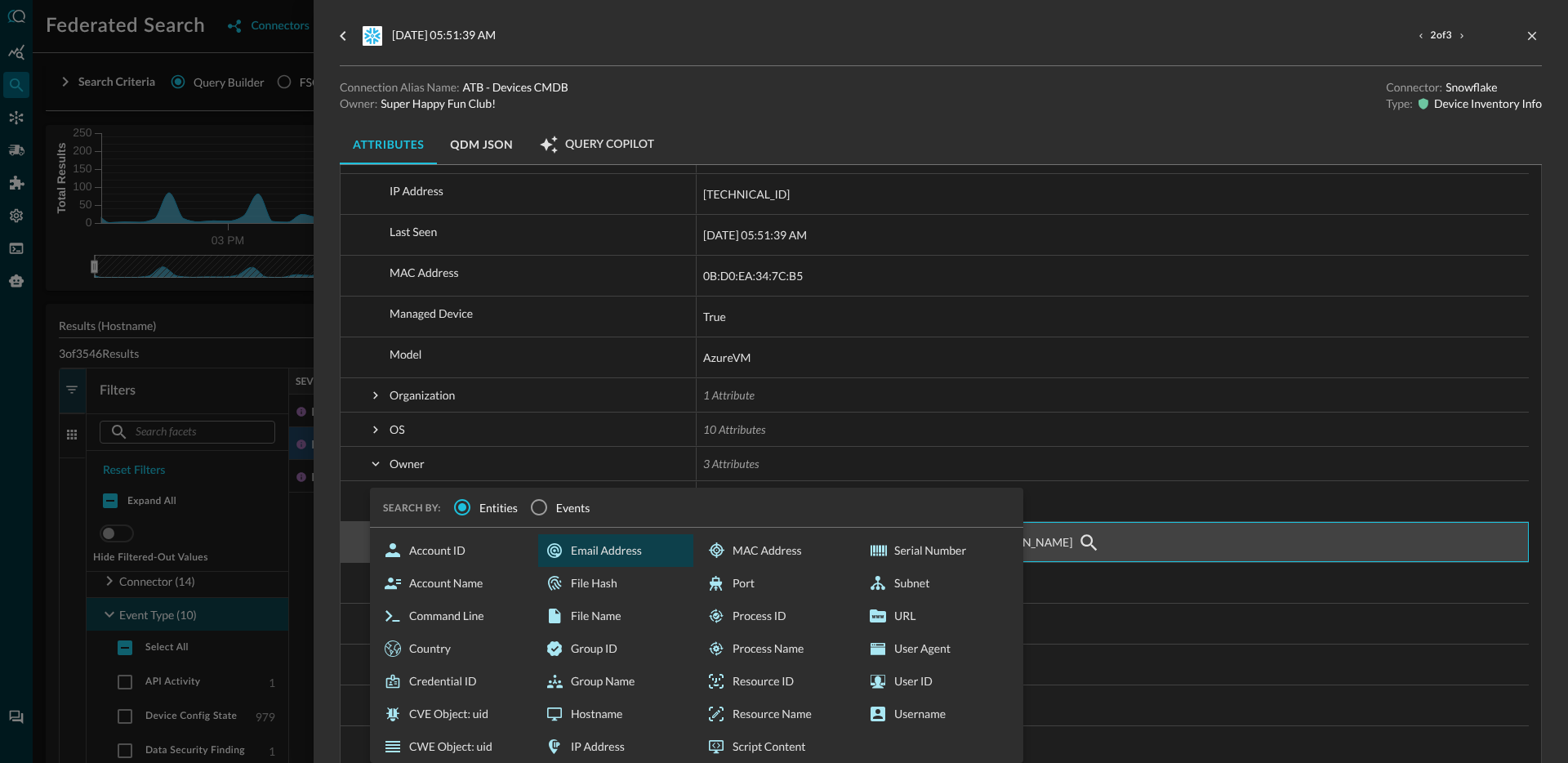
click at [616, 557] on div "Email Address" at bounding box center [616, 550] width 155 height 32
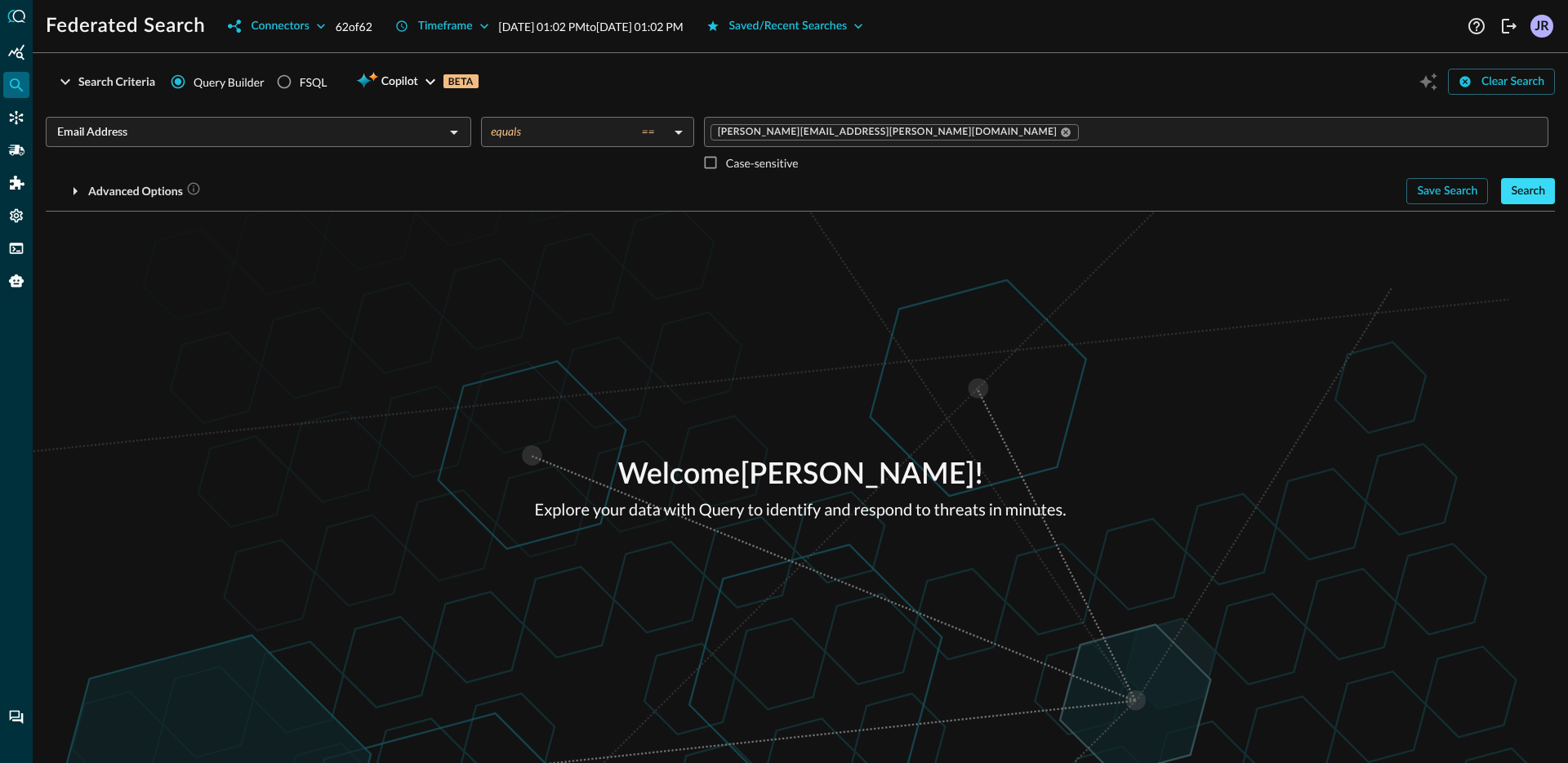
click at [1537, 189] on div "Search" at bounding box center [1528, 191] width 34 height 21
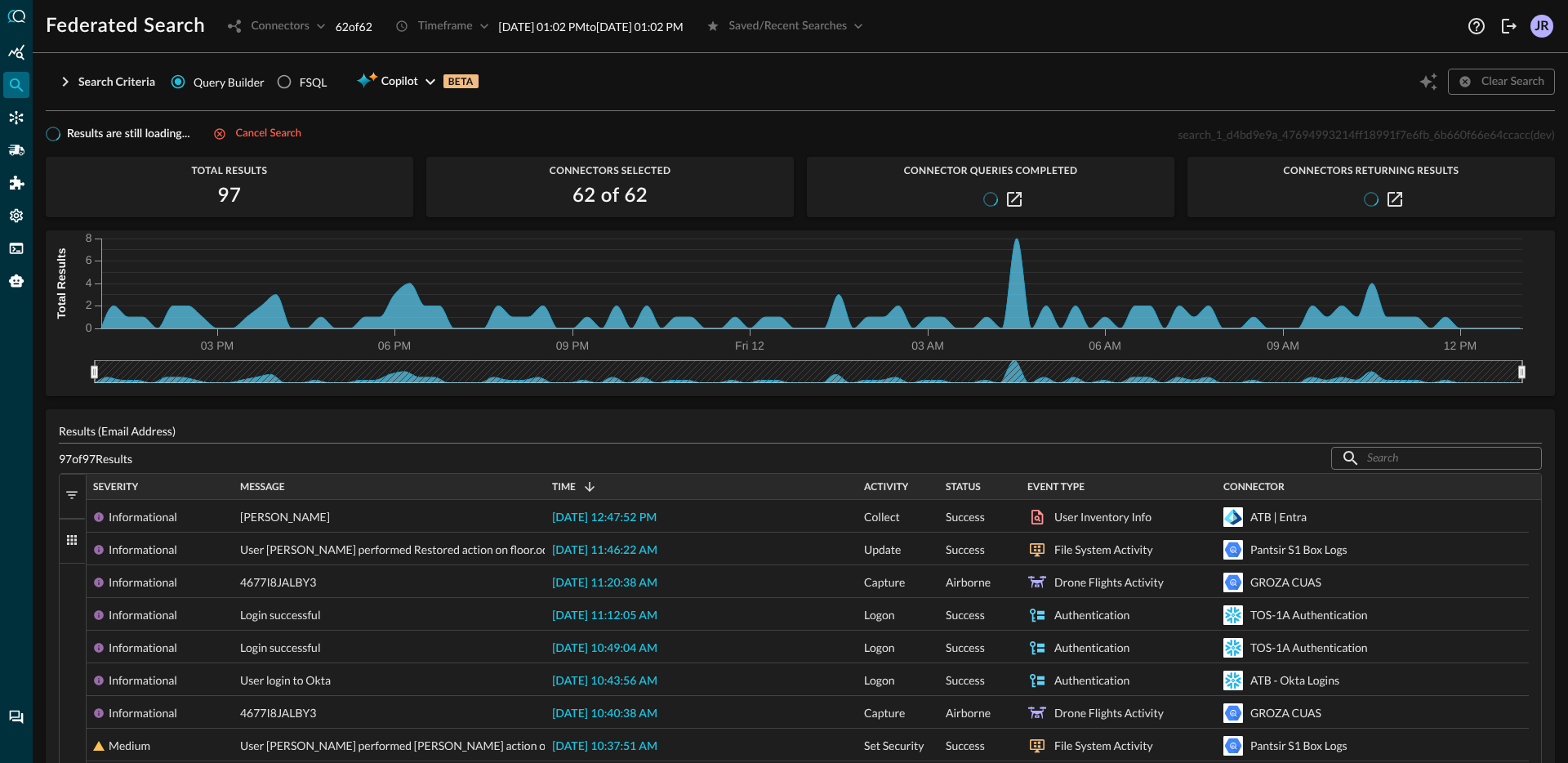
click at [1104, 492] on div "Event Type" at bounding box center [1118, 487] width 183 height 18
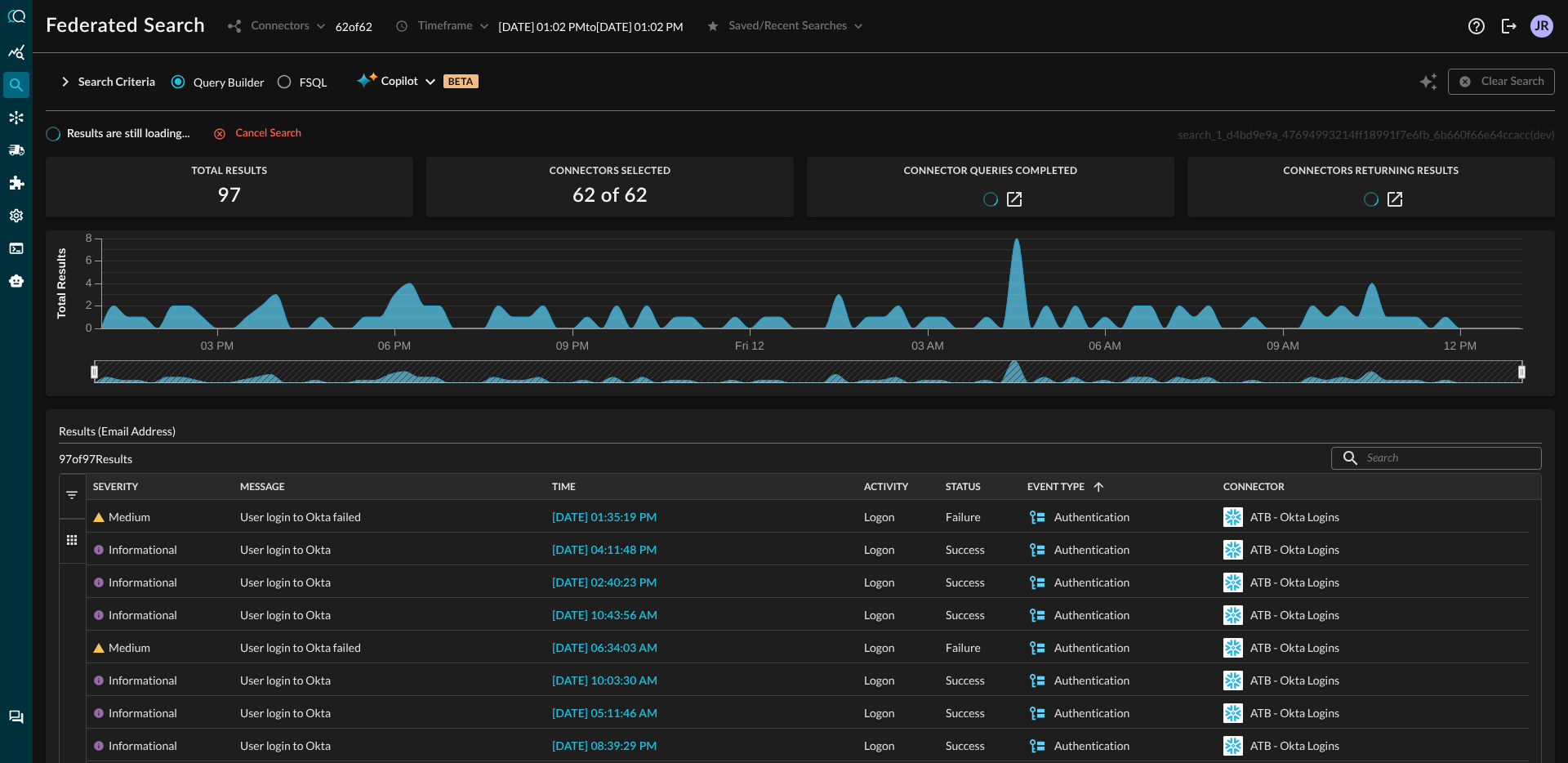
click at [1098, 487] on span at bounding box center [1098, 486] width 15 height 15
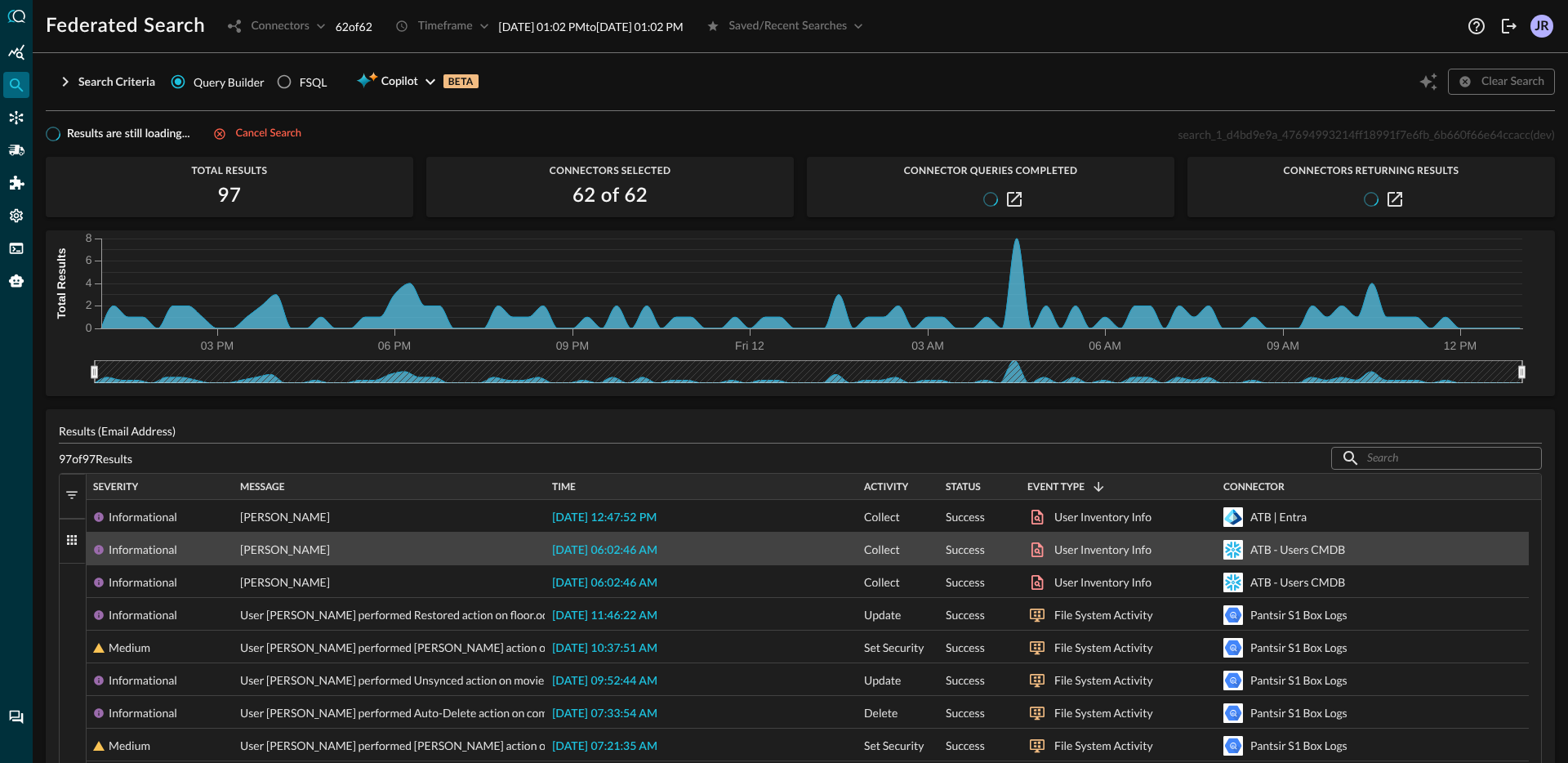
click at [653, 554] on span "2025-09-12 06:02:46 AM" at bounding box center [604, 551] width 105 height 12
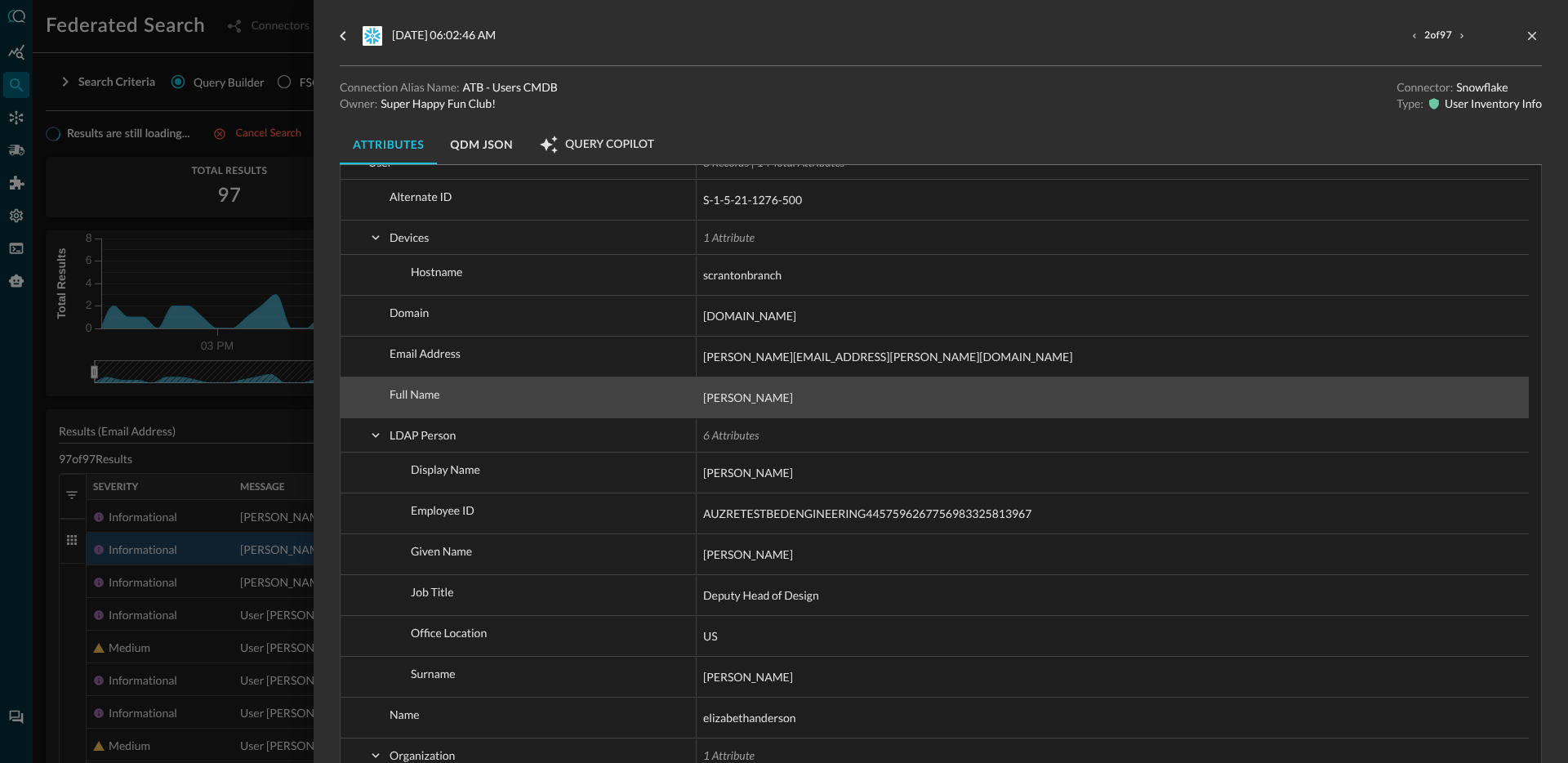
scroll to position [627, 0]
